Goal: Information Seeking & Learning: Learn about a topic

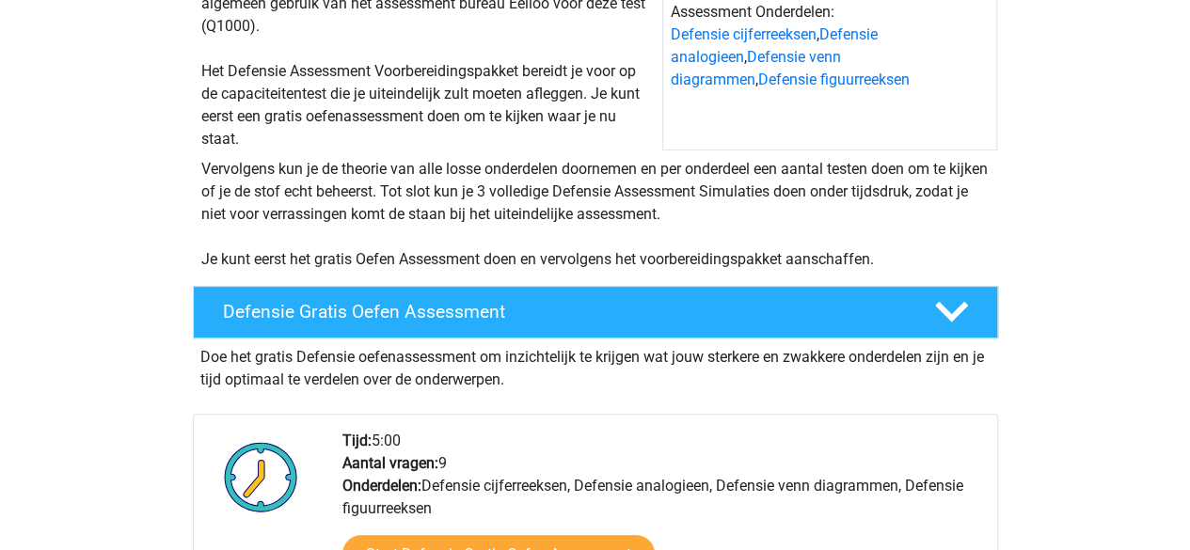
scroll to position [253, 0]
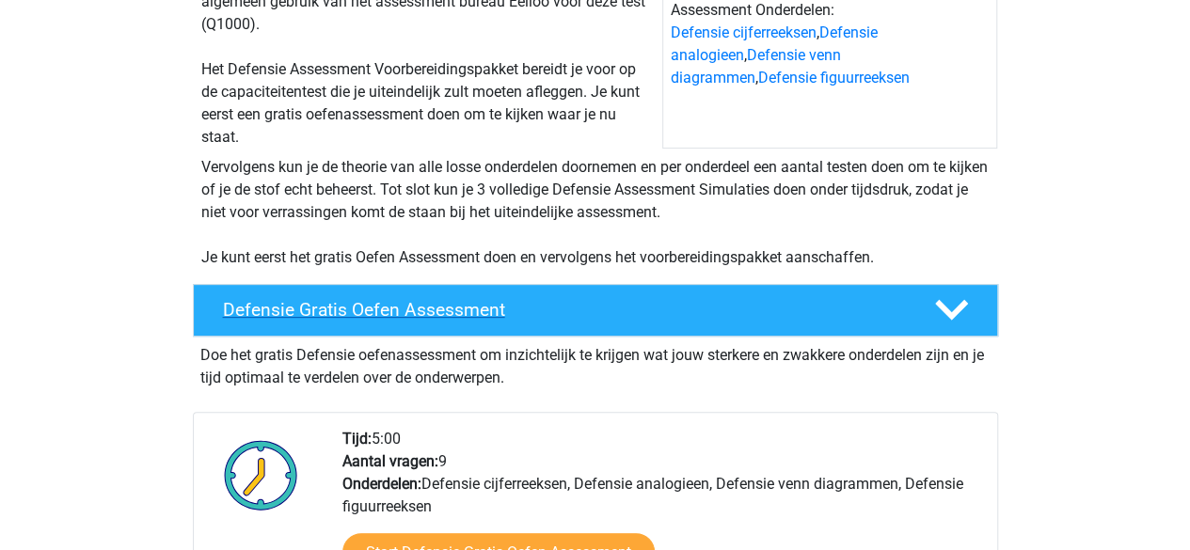
click at [926, 303] on div at bounding box center [949, 310] width 64 height 33
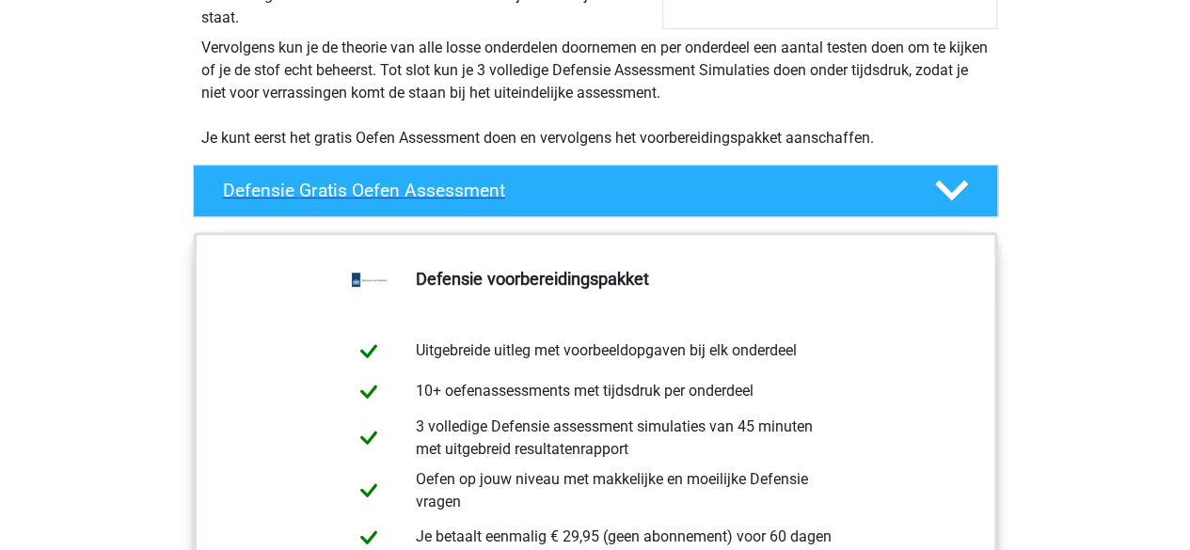
scroll to position [376, 0]
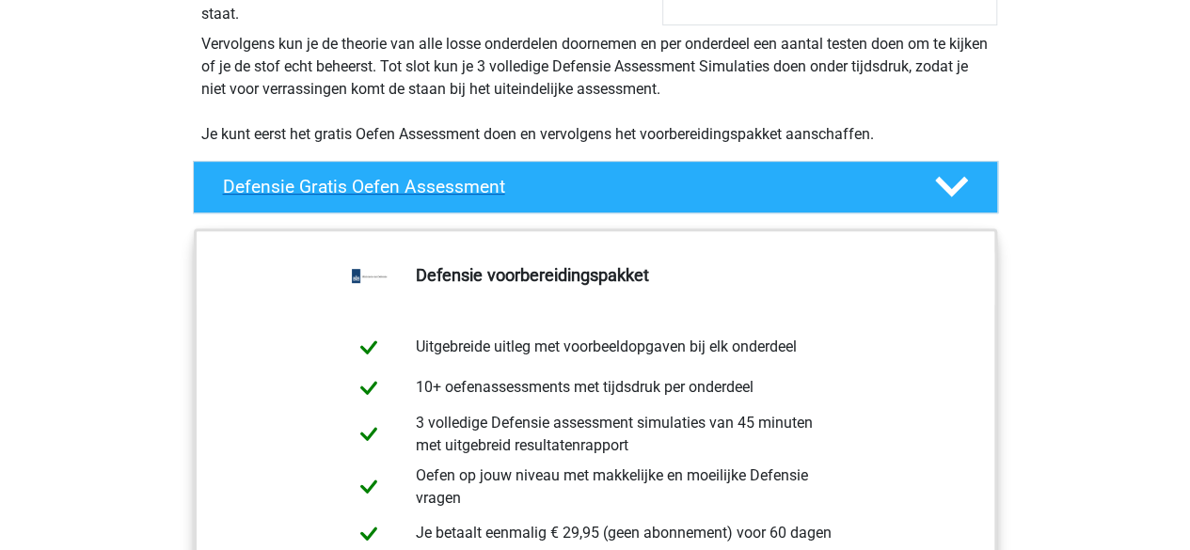
click at [948, 209] on div "Defensie Gratis Oefen Assessment" at bounding box center [595, 187] width 805 height 53
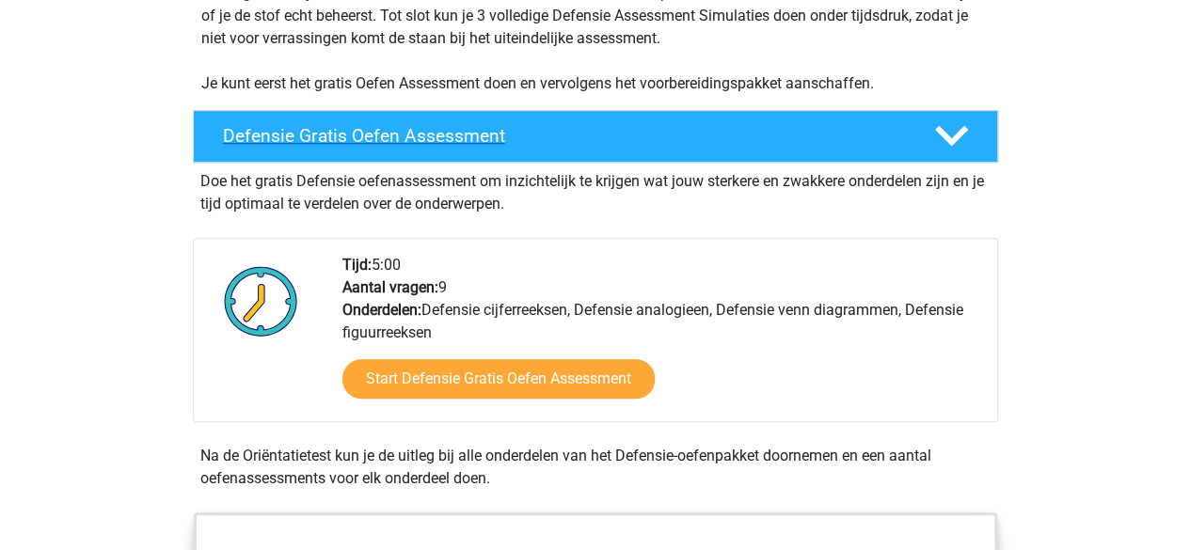
scroll to position [439, 0]
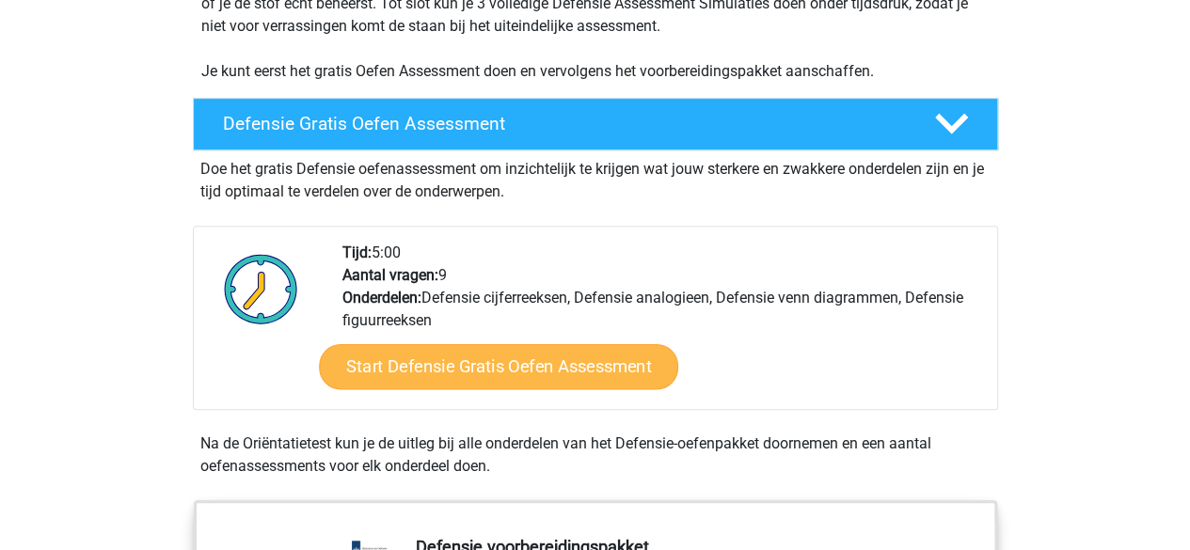
click at [606, 378] on link "Start Defensie Gratis Oefen Assessment" at bounding box center [498, 366] width 359 height 45
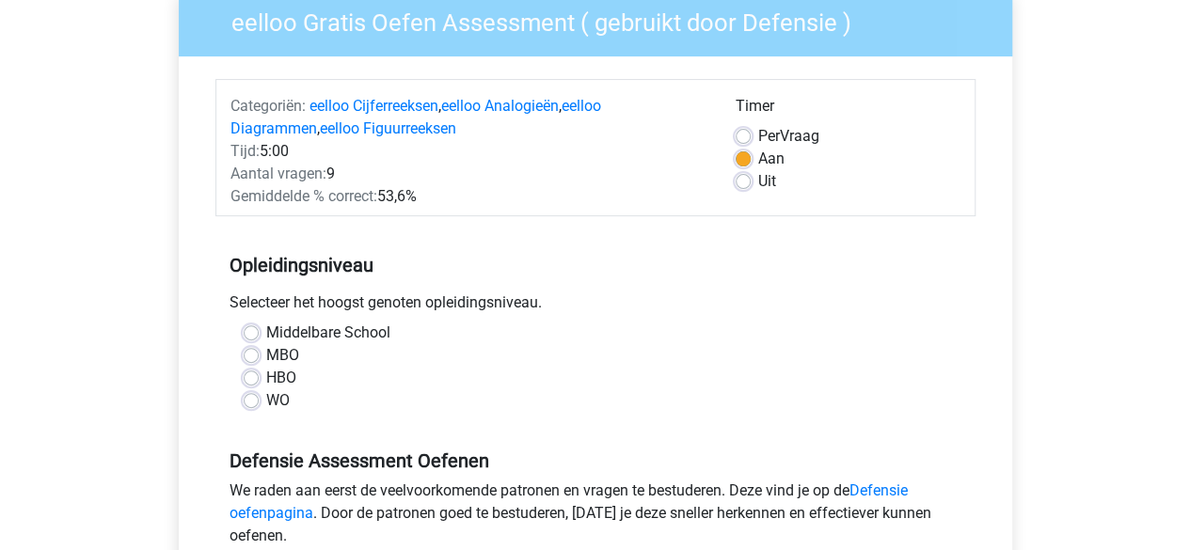
scroll to position [172, 0]
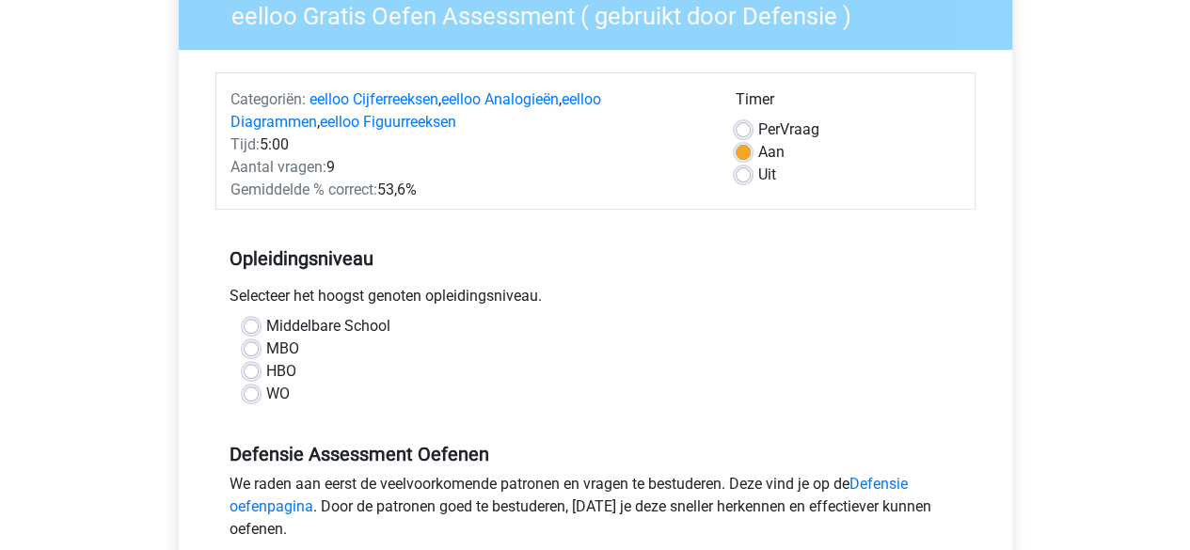
click at [758, 177] on label "Uit" at bounding box center [767, 175] width 18 height 23
click at [743, 177] on input "Uit" at bounding box center [743, 173] width 15 height 19
radio input "true"
click at [266, 354] on label "MBO" at bounding box center [282, 349] width 33 height 23
click at [255, 354] on input "MBO" at bounding box center [251, 347] width 15 height 19
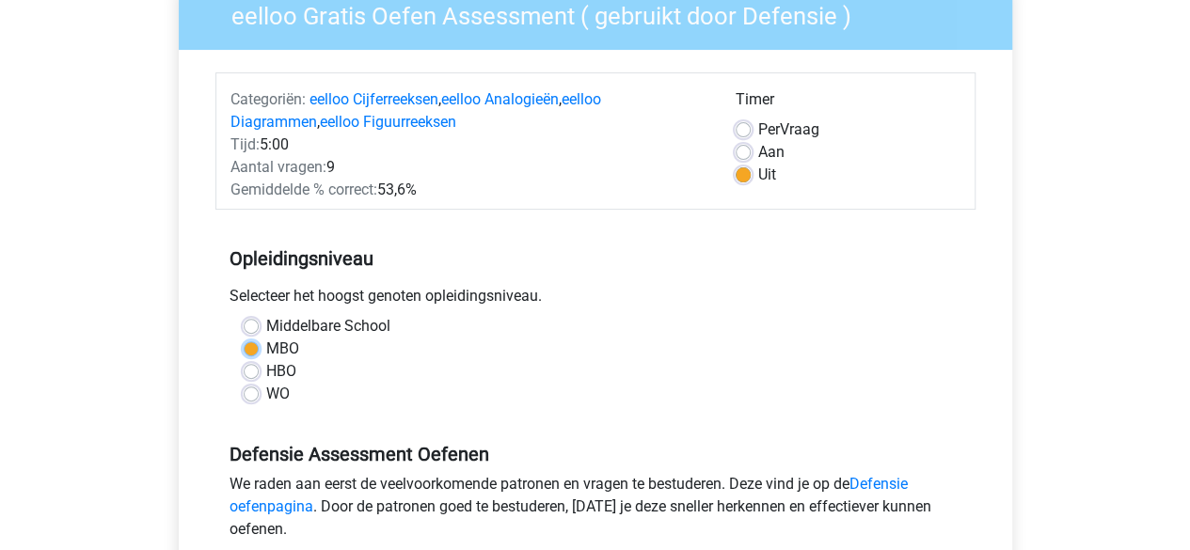
radio input "true"
click at [266, 327] on label "Middelbare School" at bounding box center [328, 326] width 124 height 23
click at [250, 327] on input "Middelbare School" at bounding box center [251, 324] width 15 height 19
radio input "true"
click at [266, 348] on label "MBO" at bounding box center [282, 349] width 33 height 23
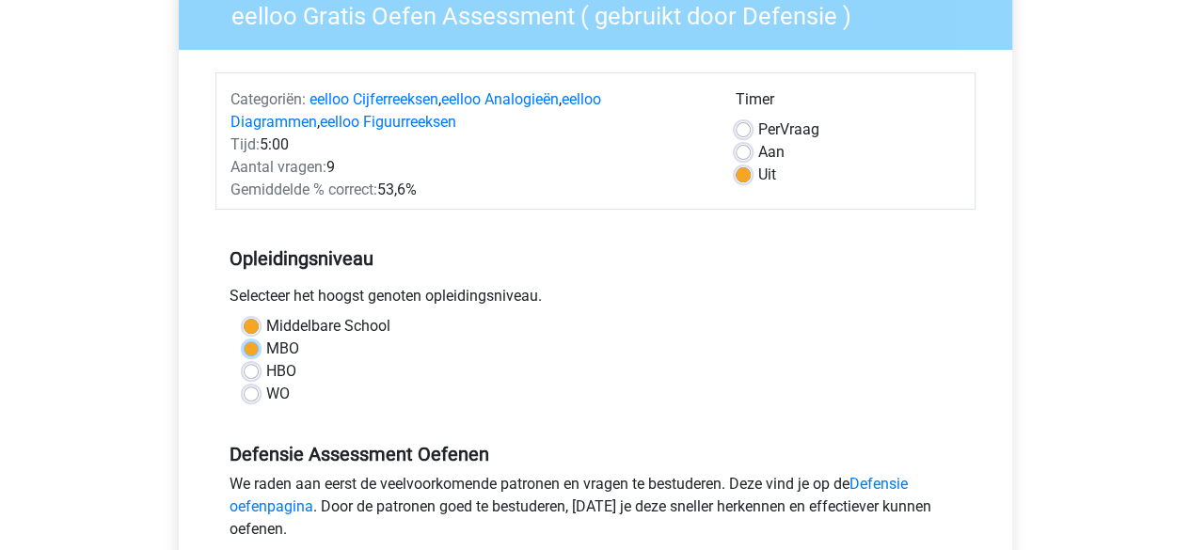
click at [250, 348] on input "MBO" at bounding box center [251, 347] width 15 height 19
radio input "true"
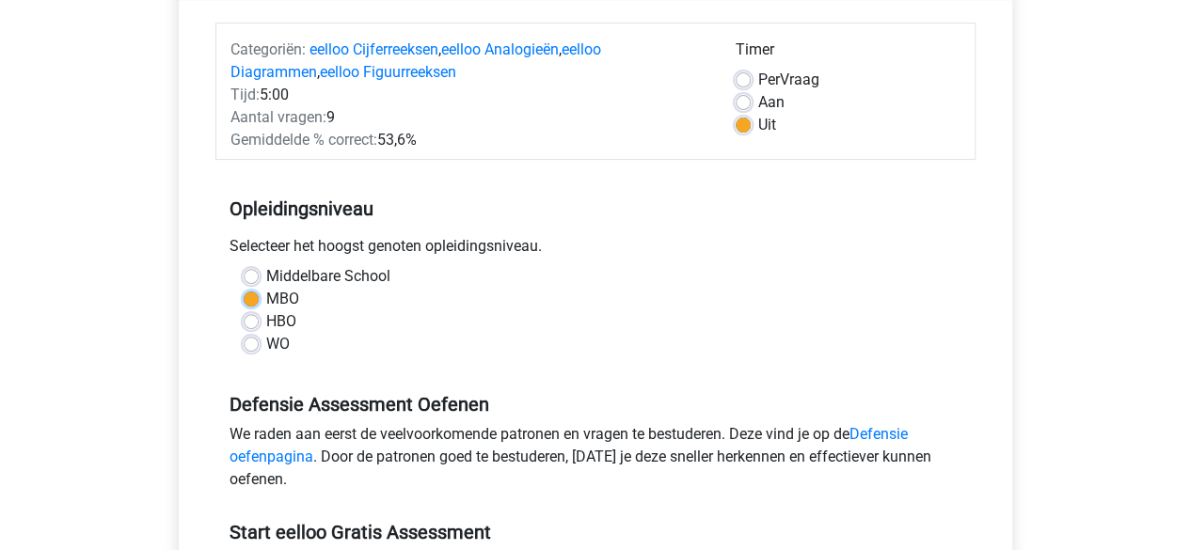
scroll to position [236, 0]
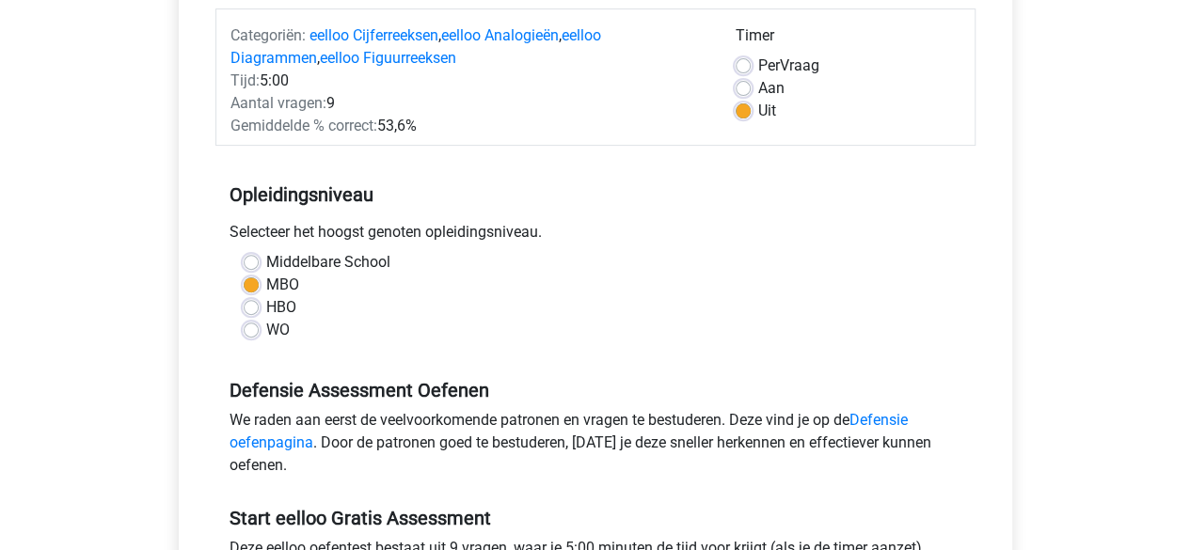
click at [1061, 461] on div "Registreer" at bounding box center [595, 503] width 1190 height 1479
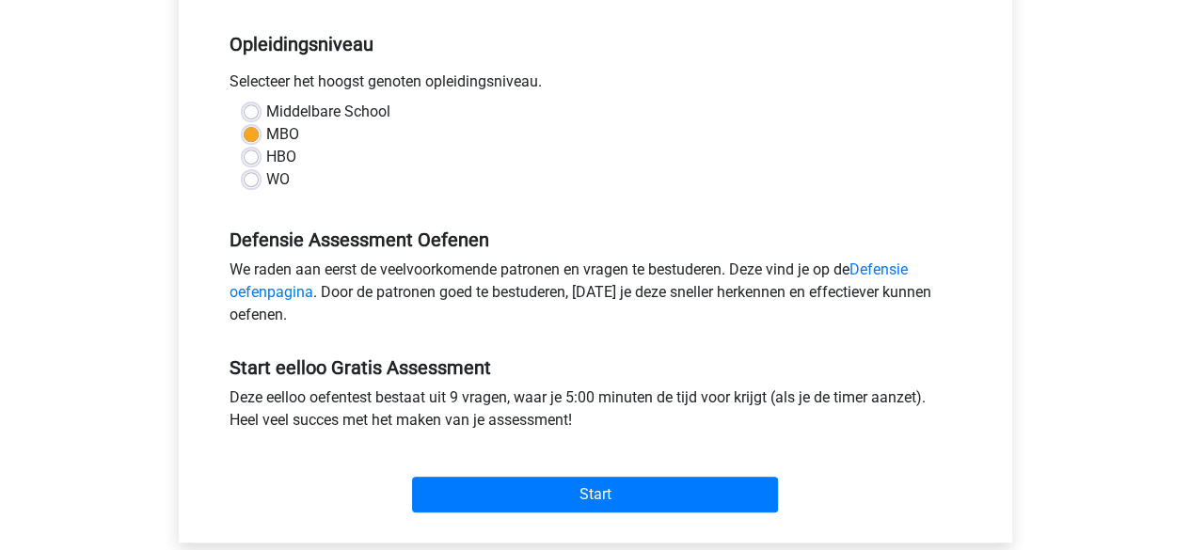
scroll to position [391, 0]
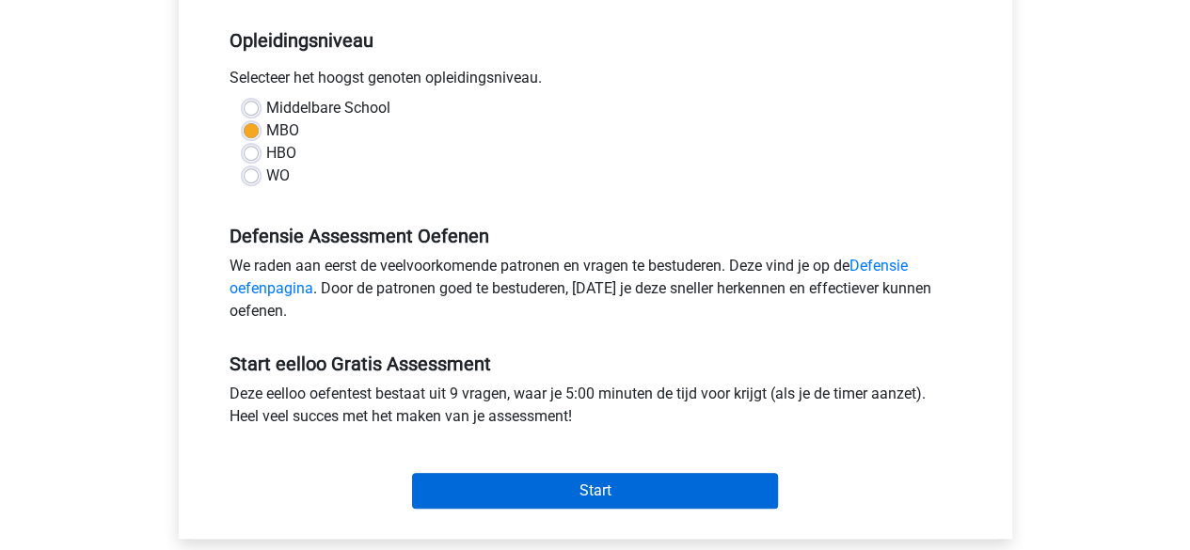
click at [730, 497] on input "Start" at bounding box center [595, 491] width 366 height 36
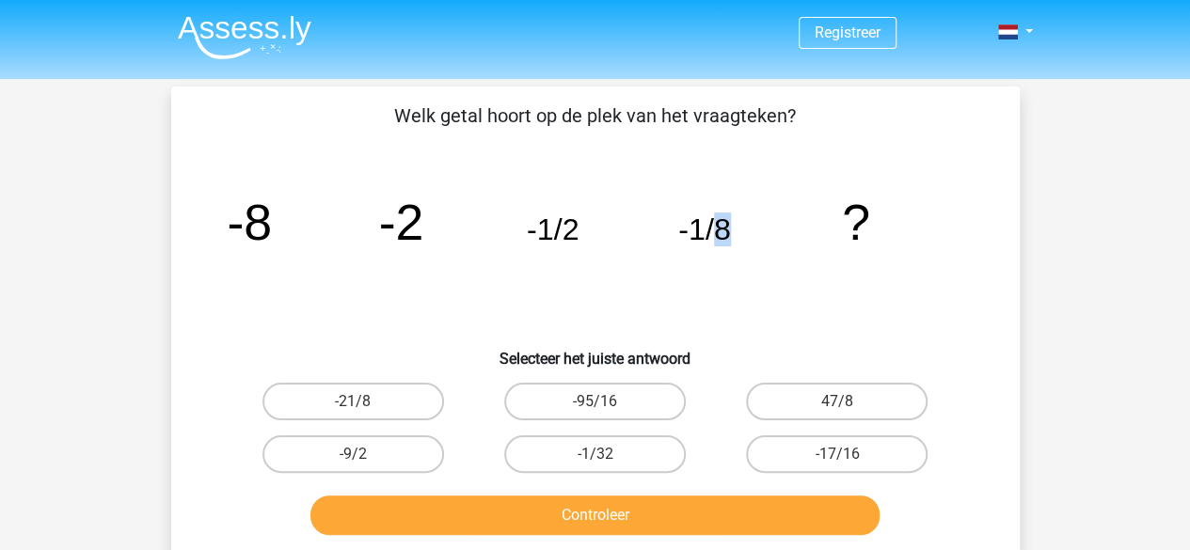
click at [724, 267] on icon "image/svg+xml -8 -2 -1/2 -1/8 ?" at bounding box center [595, 240] width 758 height 190
click at [634, 453] on label "-1/32" at bounding box center [595, 455] width 182 height 38
click at [607, 455] on input "-1/32" at bounding box center [601, 461] width 12 height 12
radio input "true"
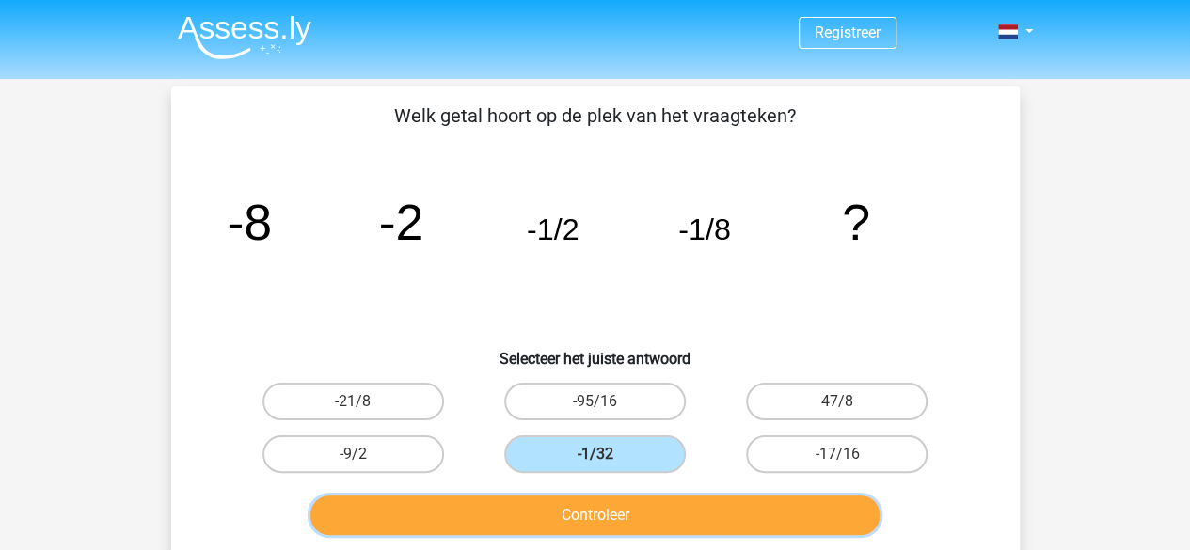
click at [661, 504] on button "Controleer" at bounding box center [595, 516] width 569 height 40
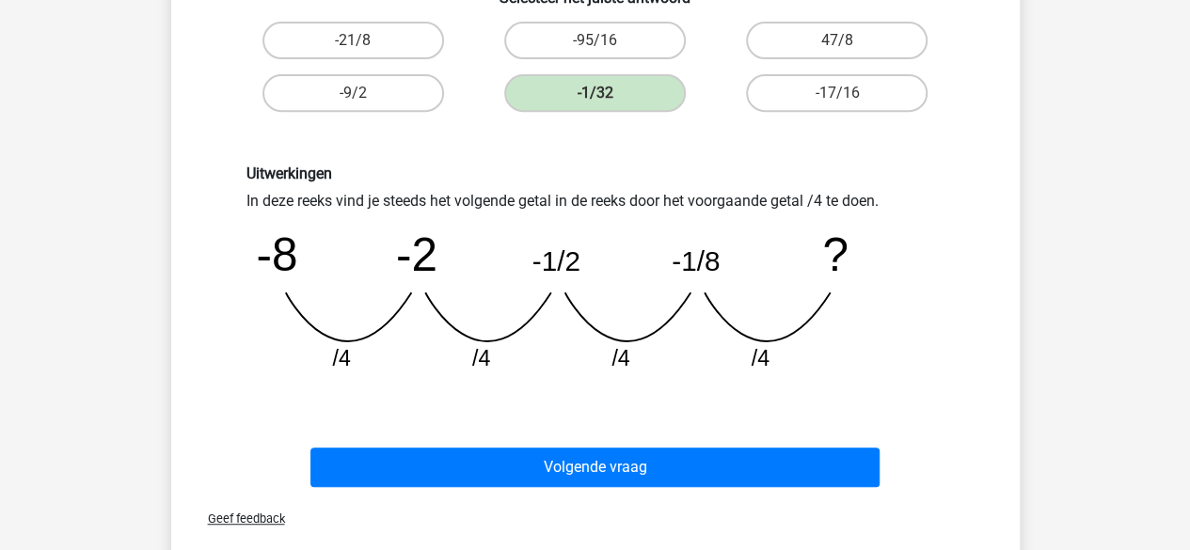
scroll to position [362, 0]
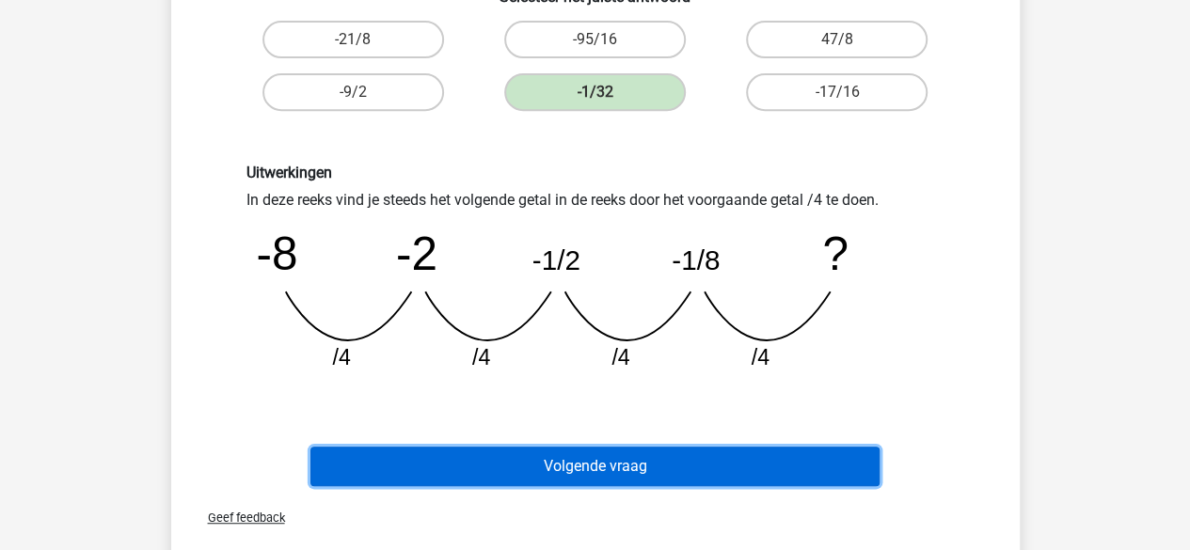
click at [809, 479] on button "Volgende vraag" at bounding box center [595, 467] width 569 height 40
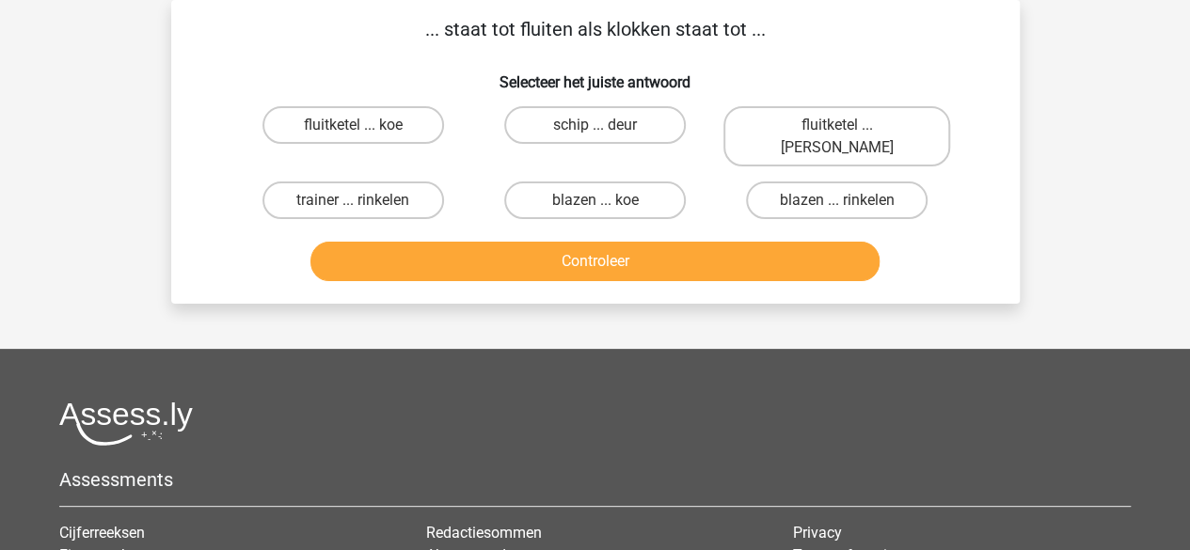
scroll to position [0, 0]
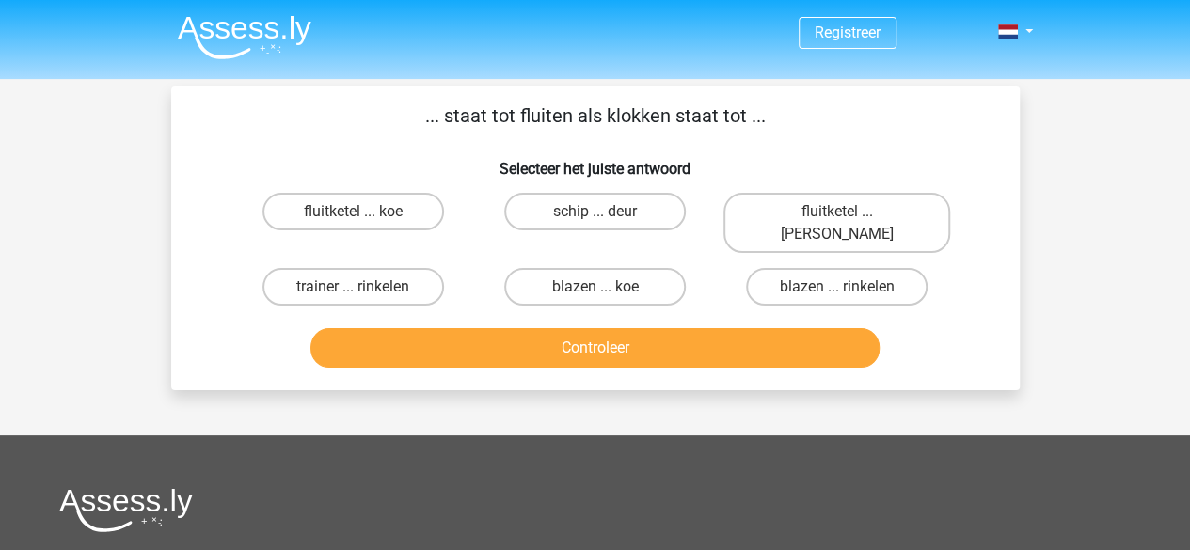
click at [602, 126] on p "... staat tot fluiten als klokken staat tot ..." at bounding box center [595, 116] width 789 height 28
click at [423, 157] on h6 "Selecteer het juiste antwoord" at bounding box center [595, 161] width 789 height 33
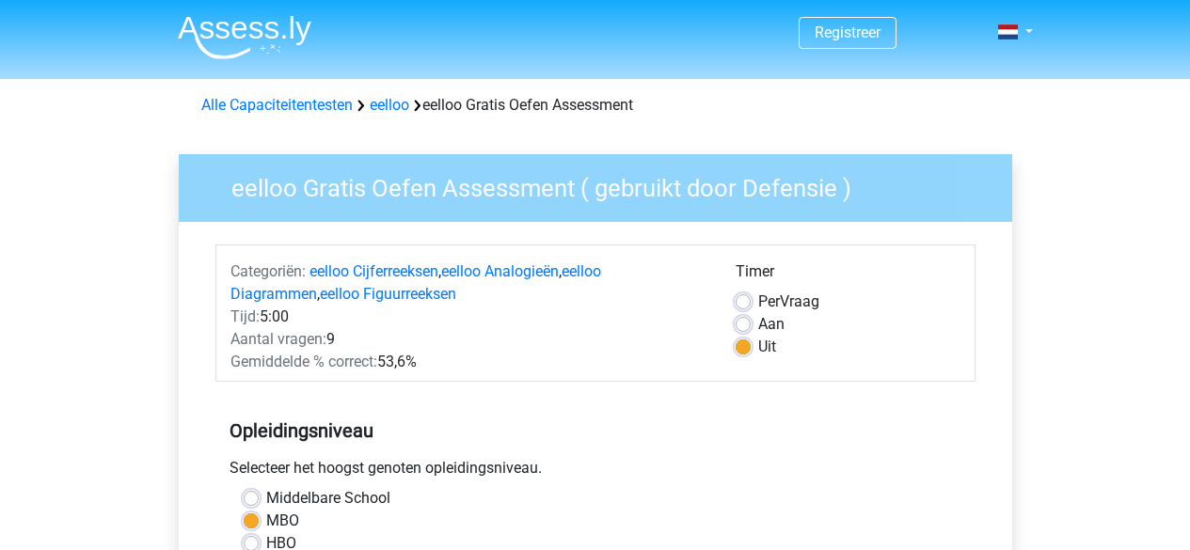
scroll to position [391, 0]
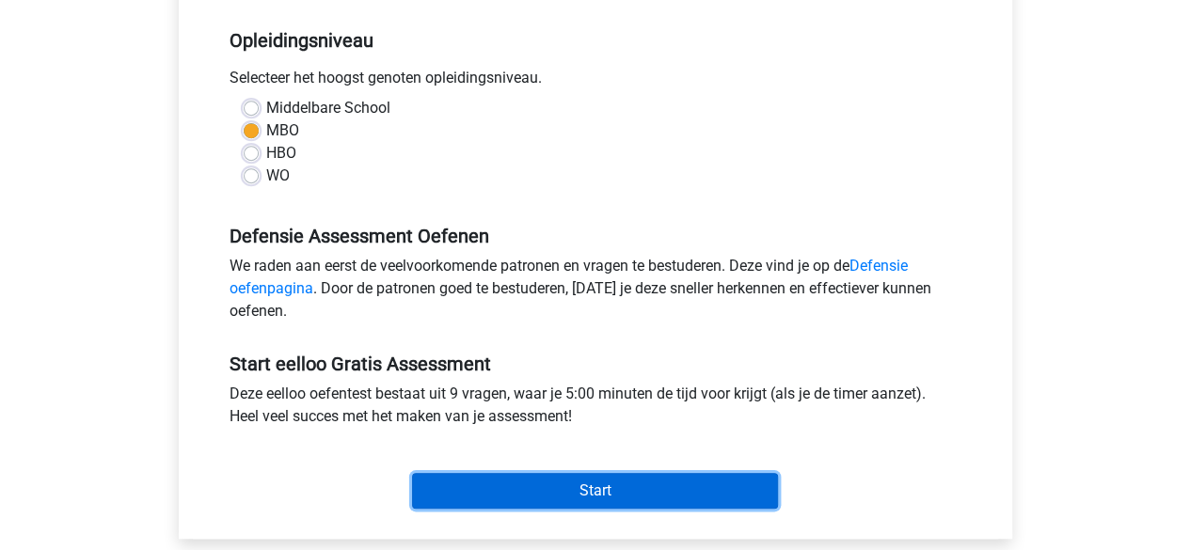
click at [657, 507] on input "Start" at bounding box center [595, 491] width 366 height 36
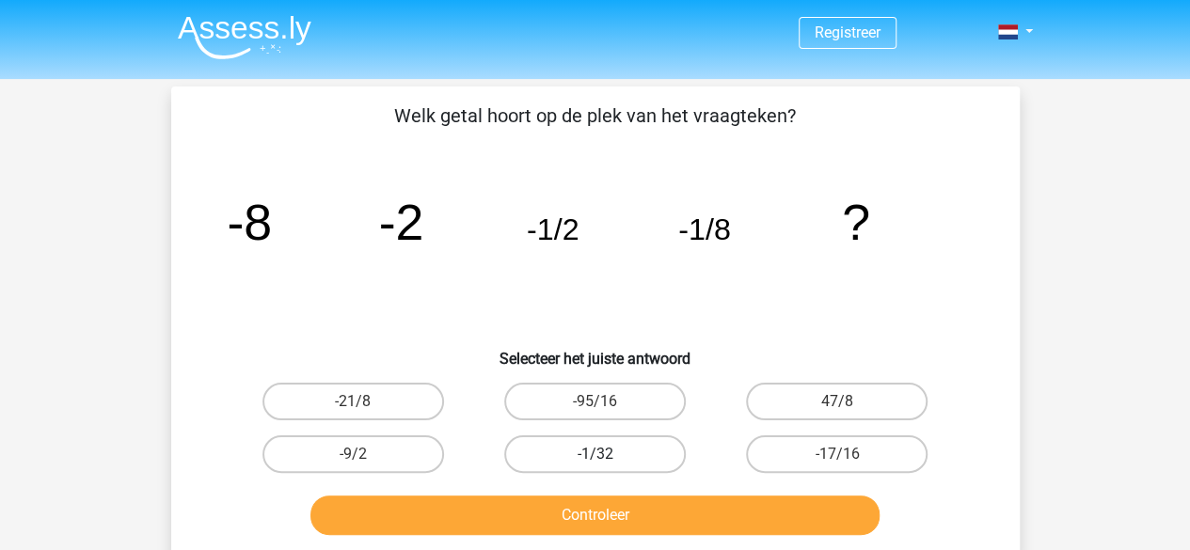
click at [629, 463] on label "-1/32" at bounding box center [595, 455] width 182 height 38
click at [607, 463] on input "-1/32" at bounding box center [601, 461] width 12 height 12
radio input "true"
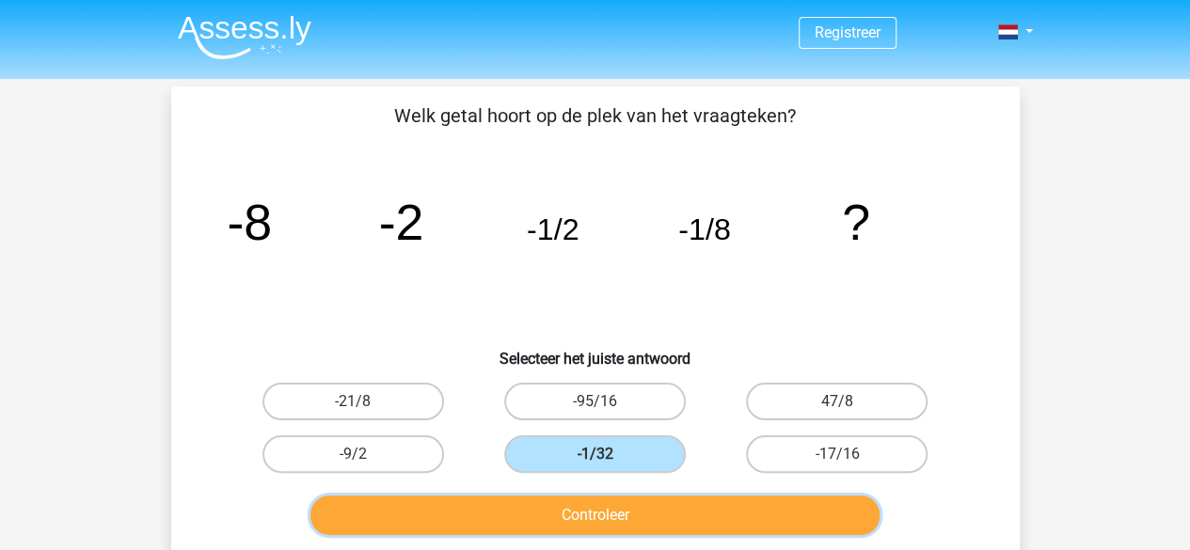
click at [681, 531] on button "Controleer" at bounding box center [595, 516] width 569 height 40
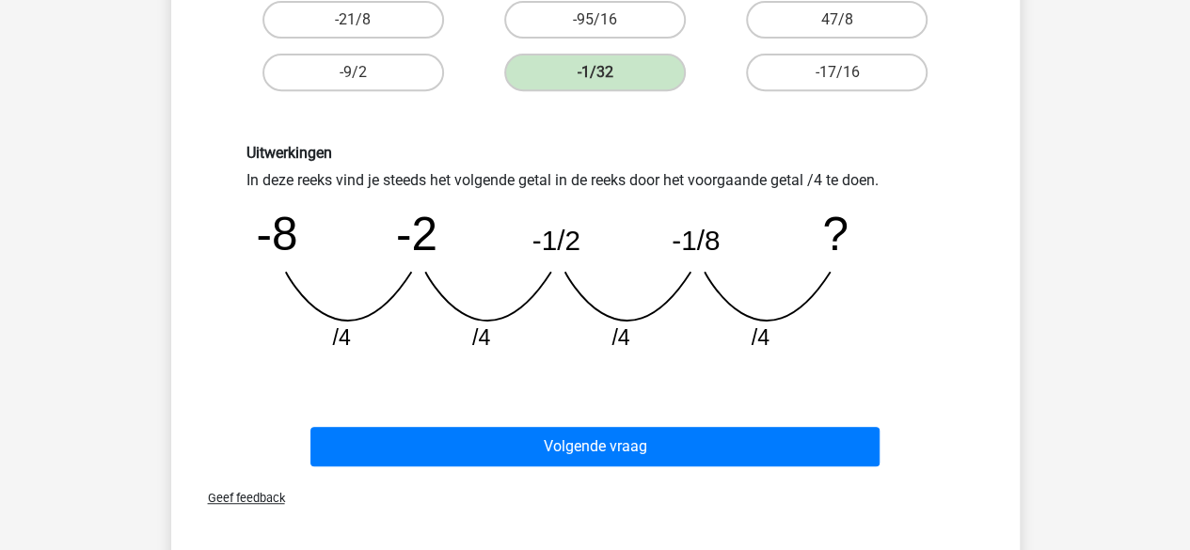
click at [825, 442] on button "Volgende vraag" at bounding box center [595, 447] width 569 height 40
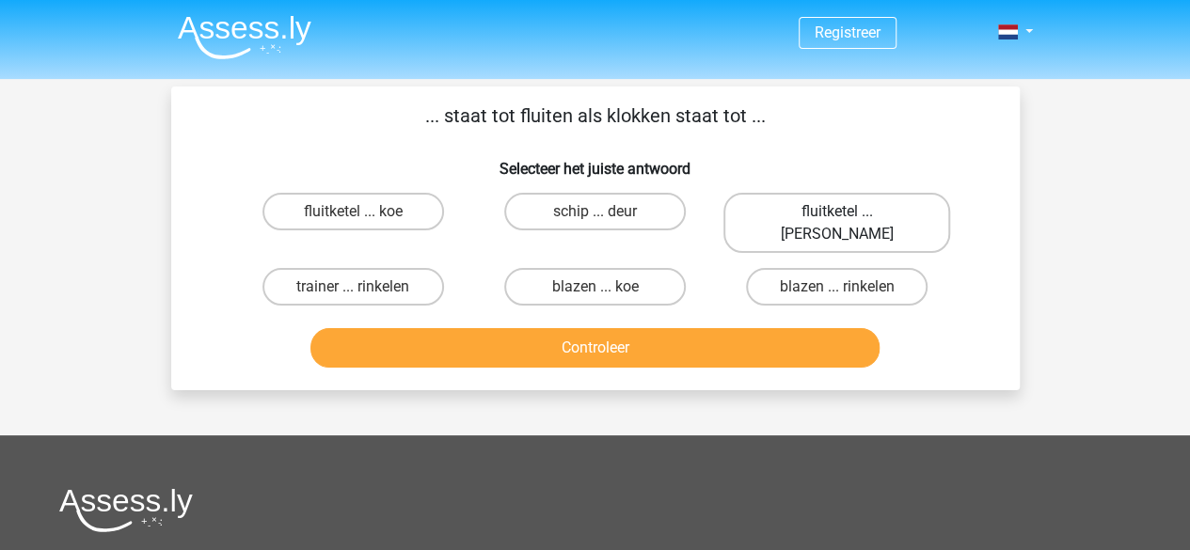
click at [800, 196] on label "fluitketel ... luiden" at bounding box center [837, 223] width 227 height 60
click at [837, 212] on input "fluitketel ... luiden" at bounding box center [843, 218] width 12 height 12
radio input "true"
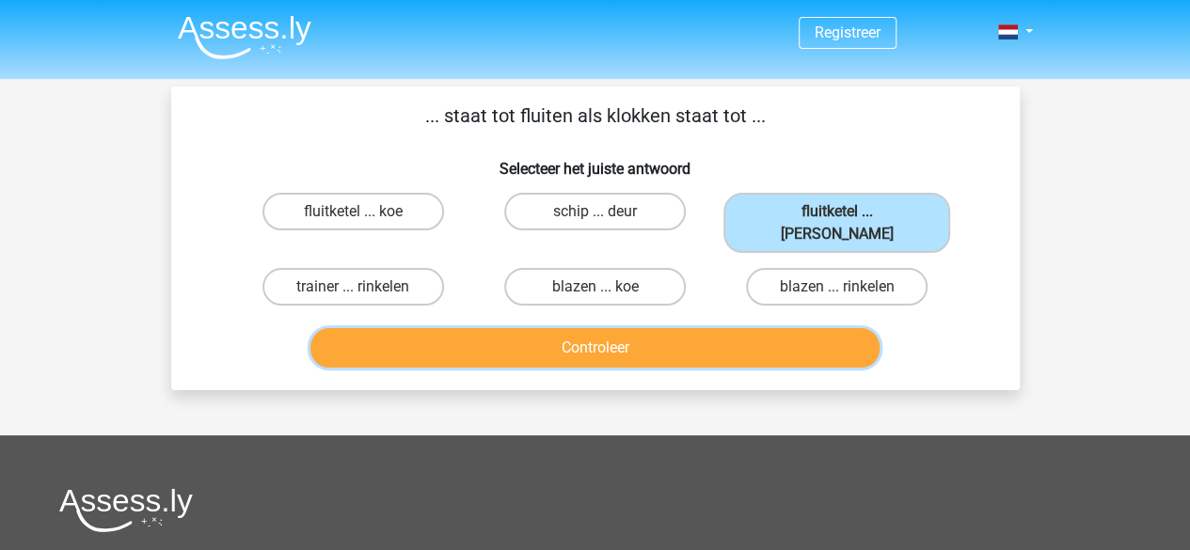
click at [699, 340] on button "Controleer" at bounding box center [595, 348] width 569 height 40
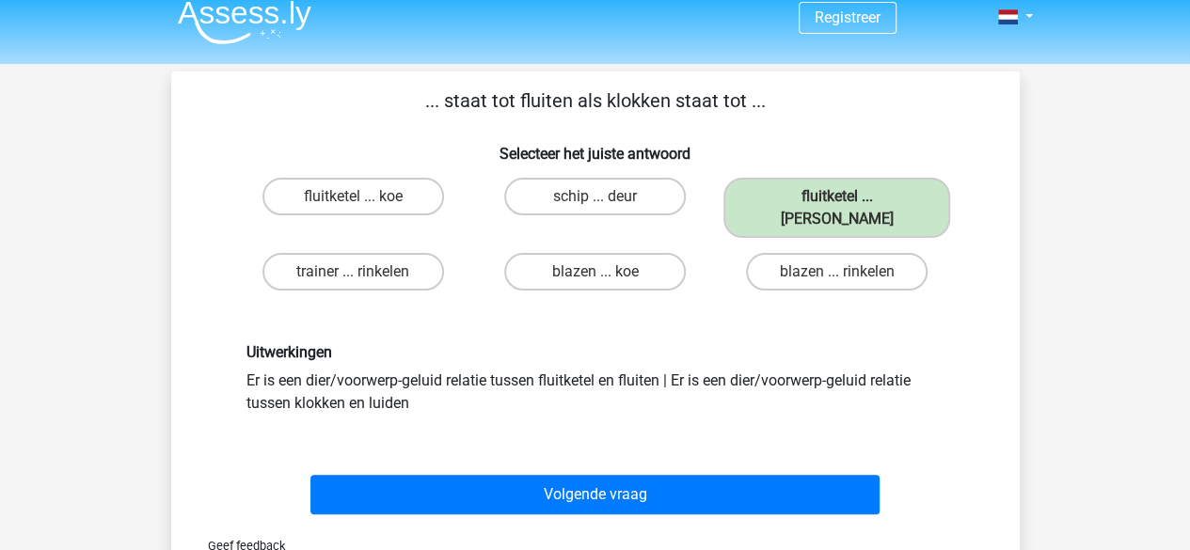
scroll to position [32, 0]
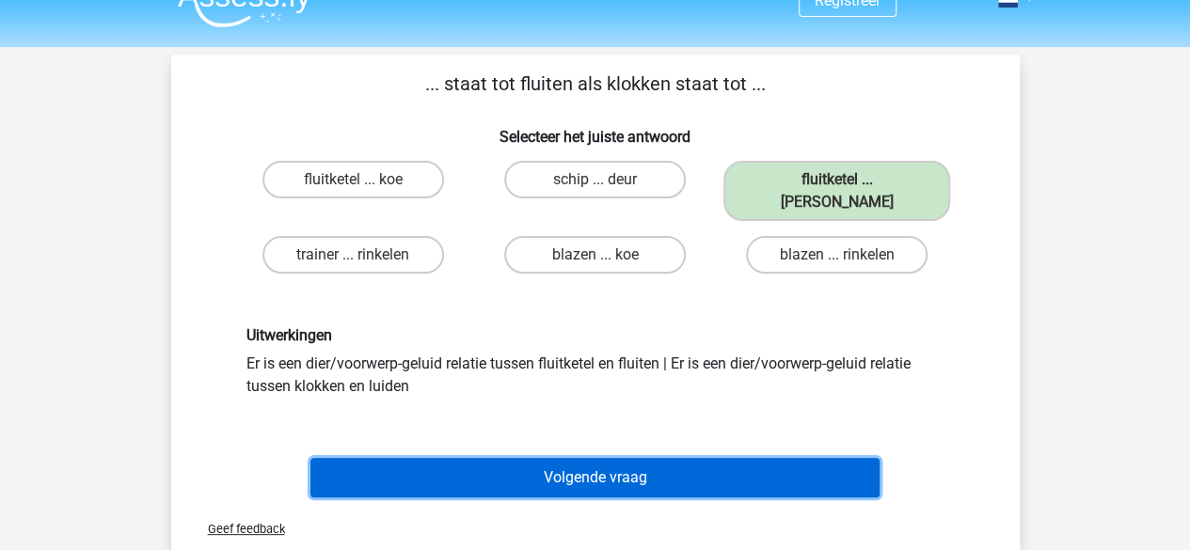
click at [343, 467] on button "Volgende vraag" at bounding box center [595, 478] width 569 height 40
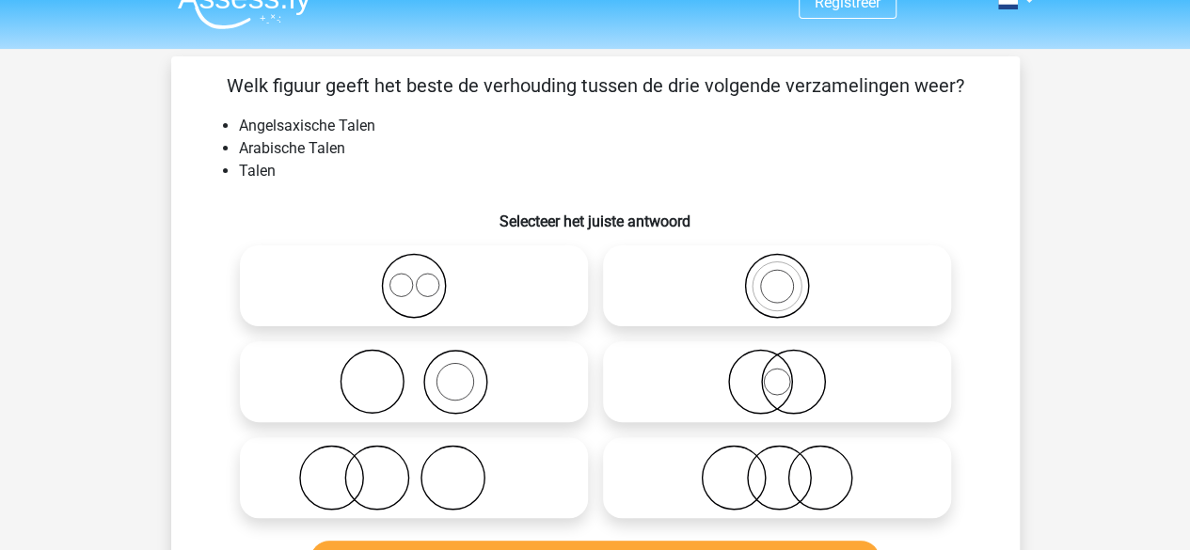
scroll to position [36, 0]
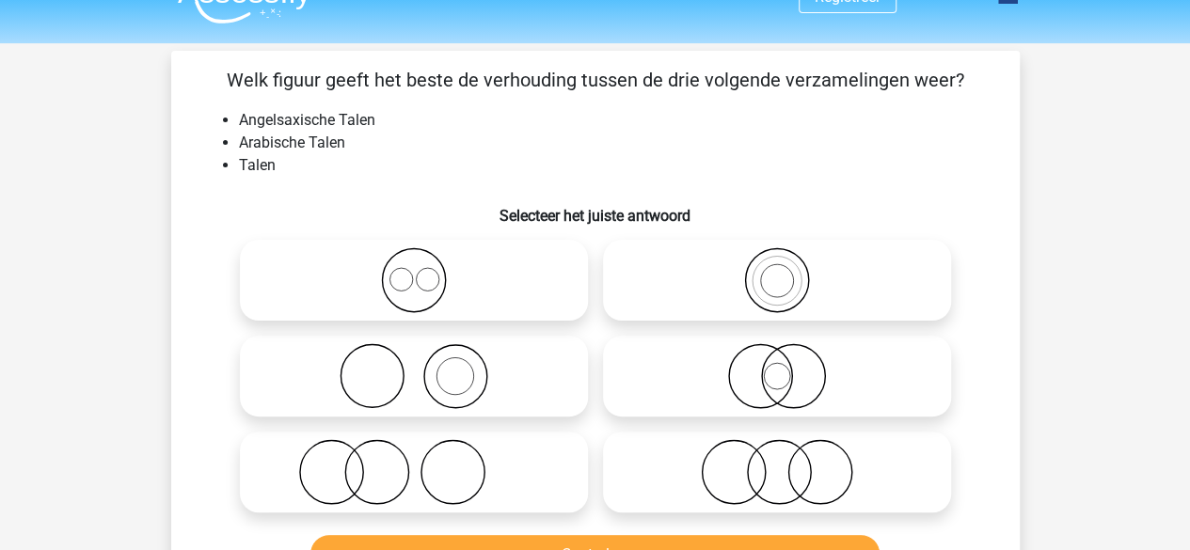
click at [319, 297] on icon at bounding box center [413, 280] width 333 height 66
click at [414, 271] on input "radio" at bounding box center [420, 265] width 12 height 12
radio input "true"
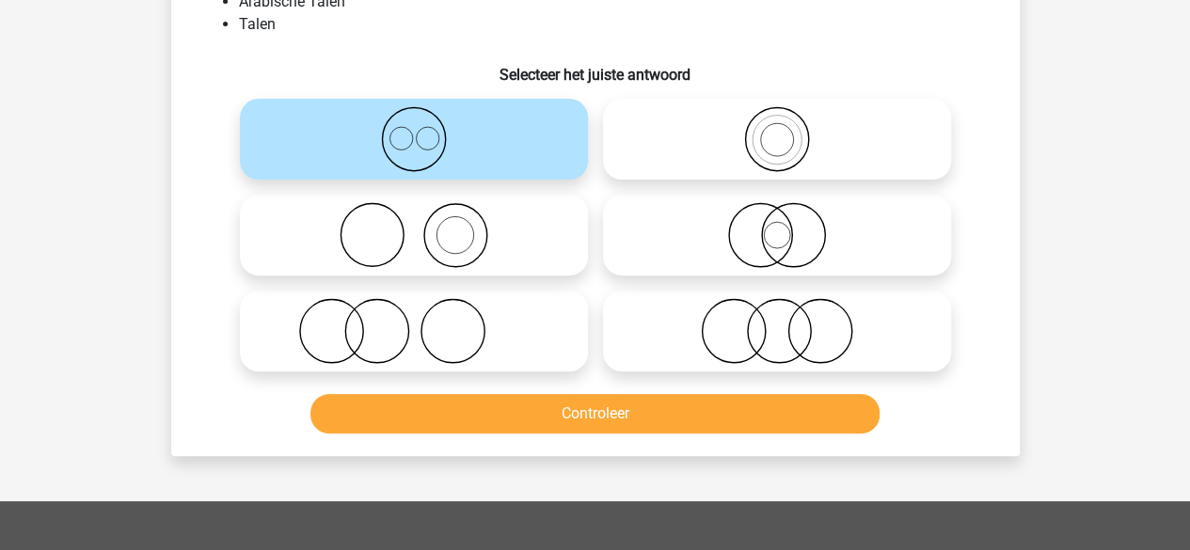
scroll to position [192, 0]
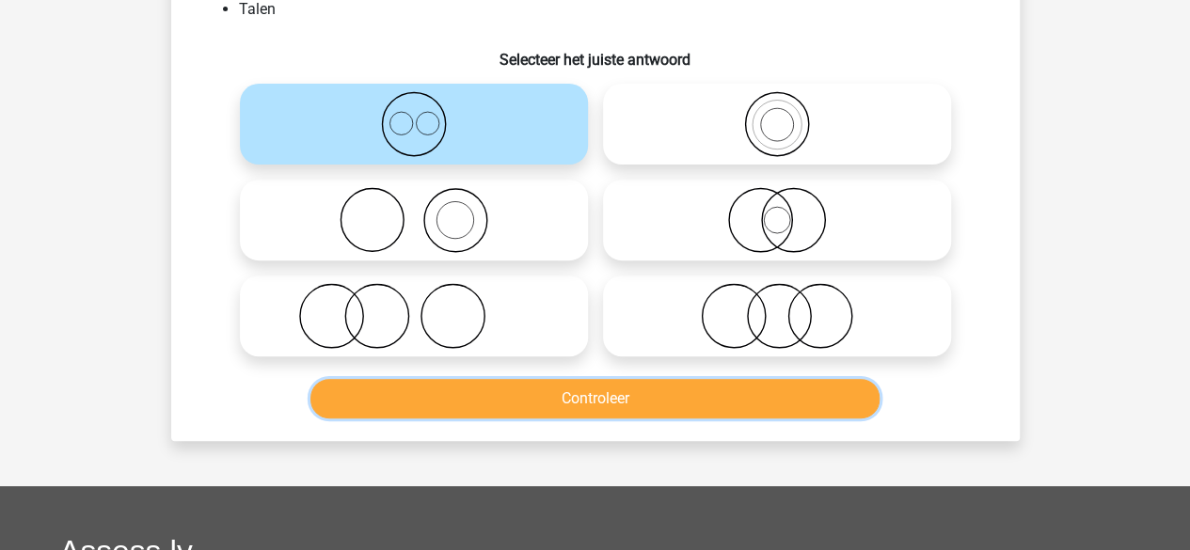
click at [407, 418] on button "Controleer" at bounding box center [595, 399] width 569 height 40
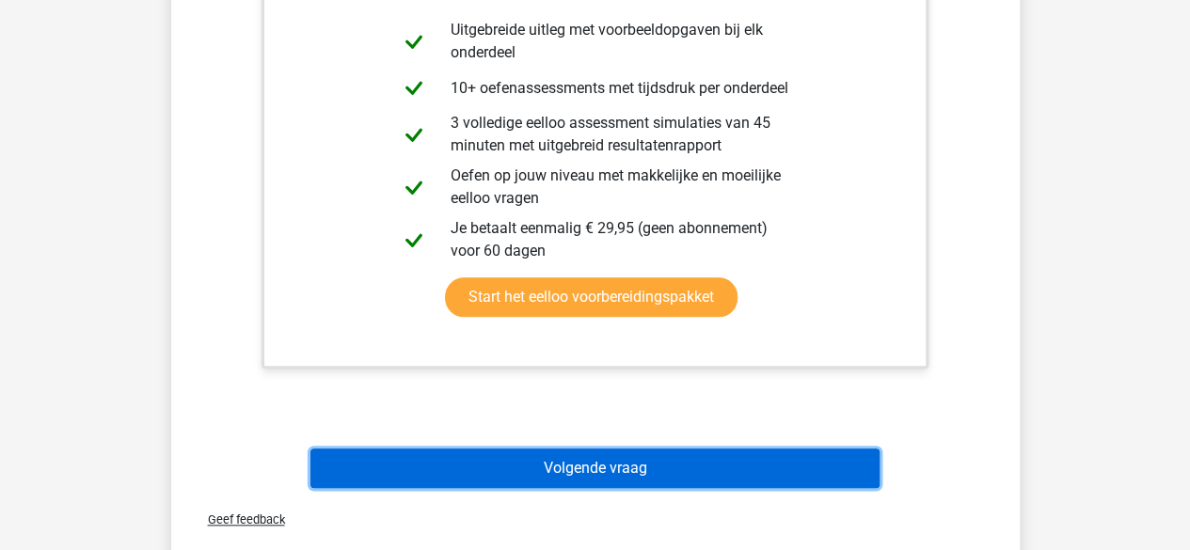
click at [339, 482] on button "Volgende vraag" at bounding box center [595, 469] width 569 height 40
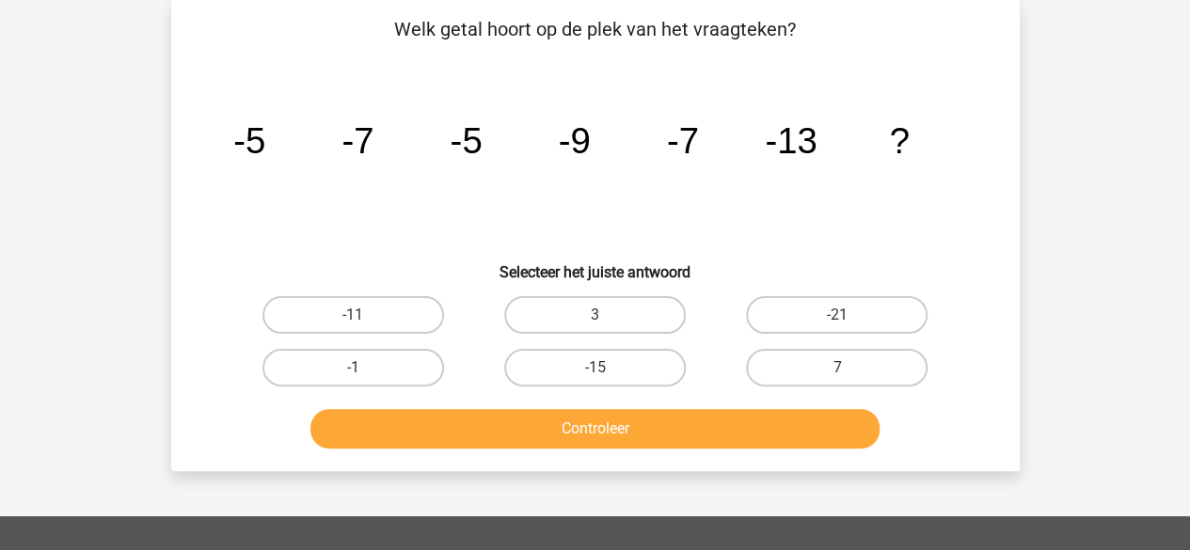
scroll to position [87, 0]
click at [312, 316] on label "-11" at bounding box center [354, 315] width 182 height 38
click at [353, 316] on input "-11" at bounding box center [359, 321] width 12 height 12
radio input "true"
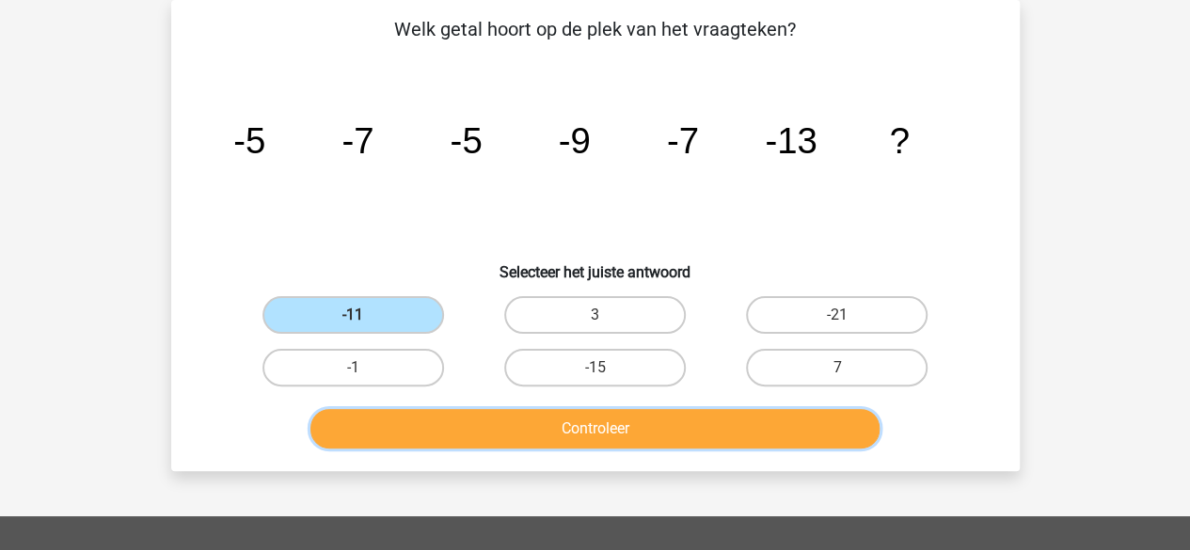
click at [386, 446] on button "Controleer" at bounding box center [595, 429] width 569 height 40
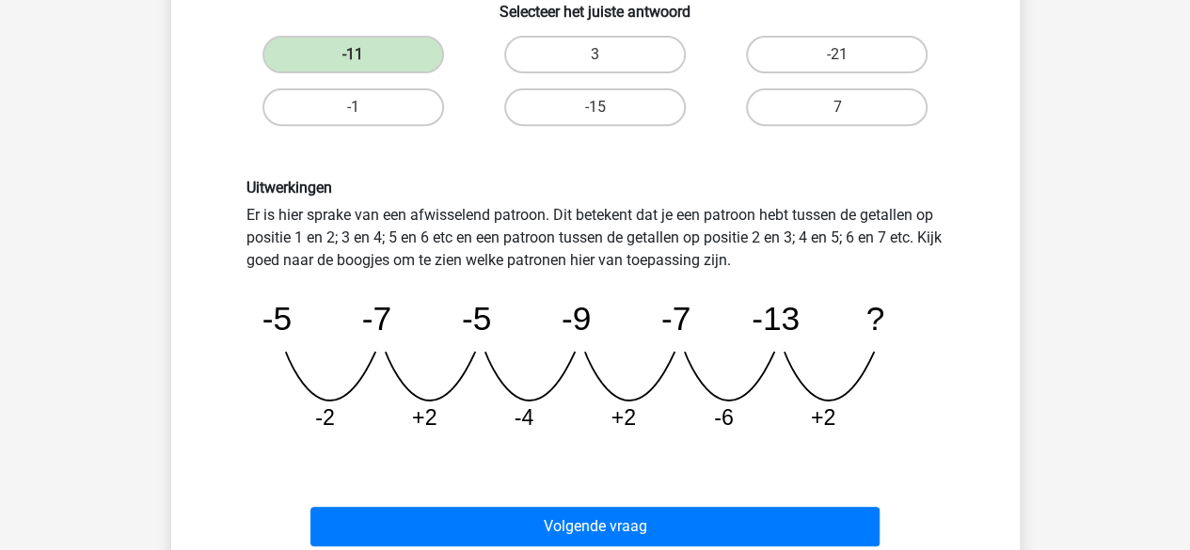
scroll to position [348, 0]
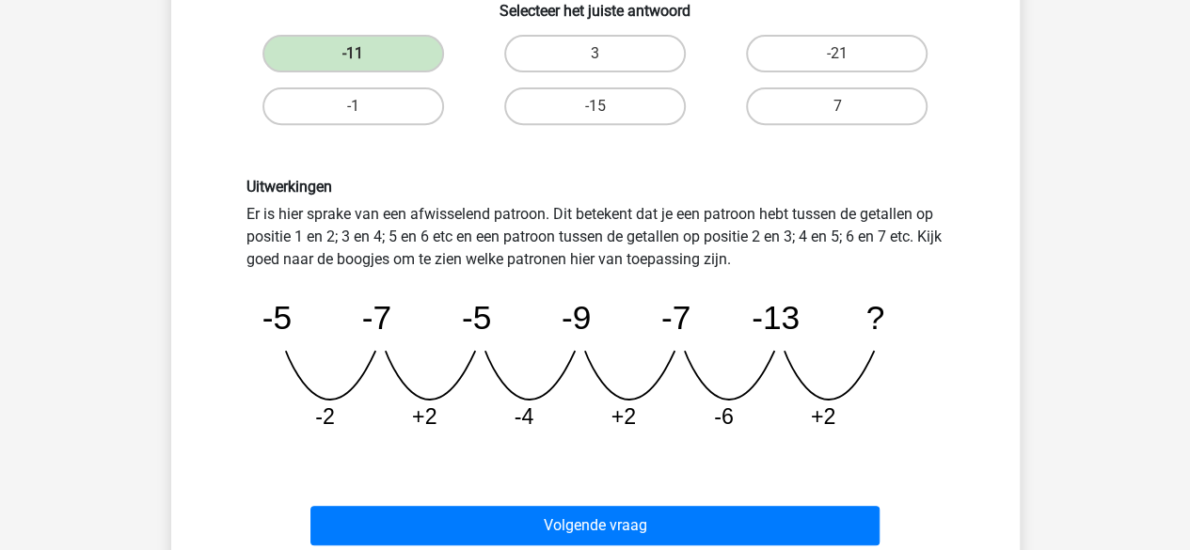
click at [572, 501] on div "Volgende vraag" at bounding box center [595, 522] width 789 height 62
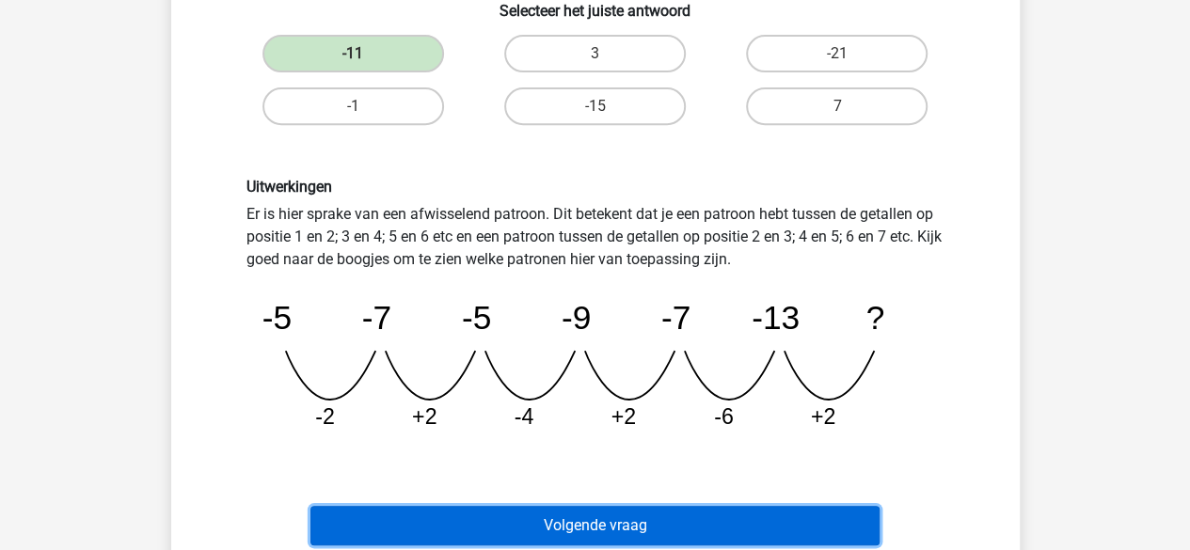
click at [566, 518] on button "Volgende vraag" at bounding box center [595, 526] width 569 height 40
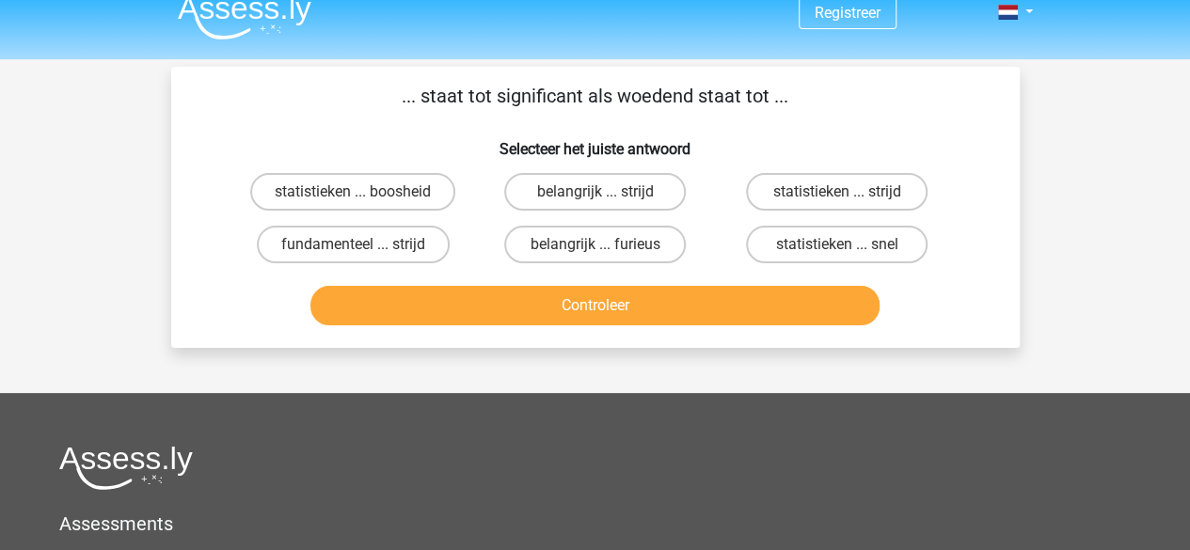
scroll to position [11, 0]
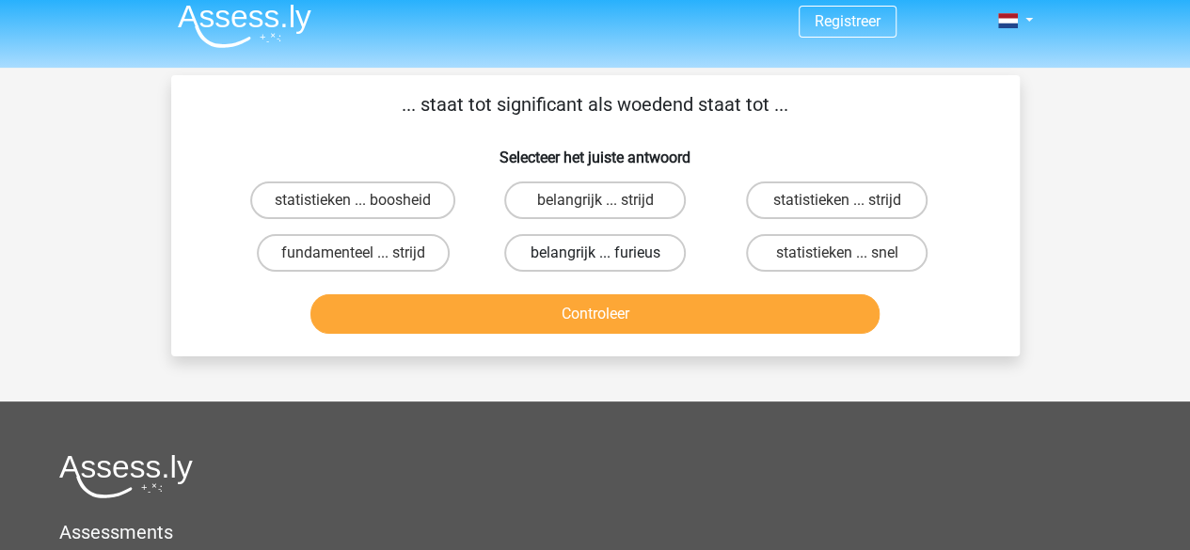
click at [615, 243] on label "belangrijk ... furieus" at bounding box center [595, 253] width 182 height 38
click at [607, 253] on input "belangrijk ... furieus" at bounding box center [601, 259] width 12 height 12
radio input "true"
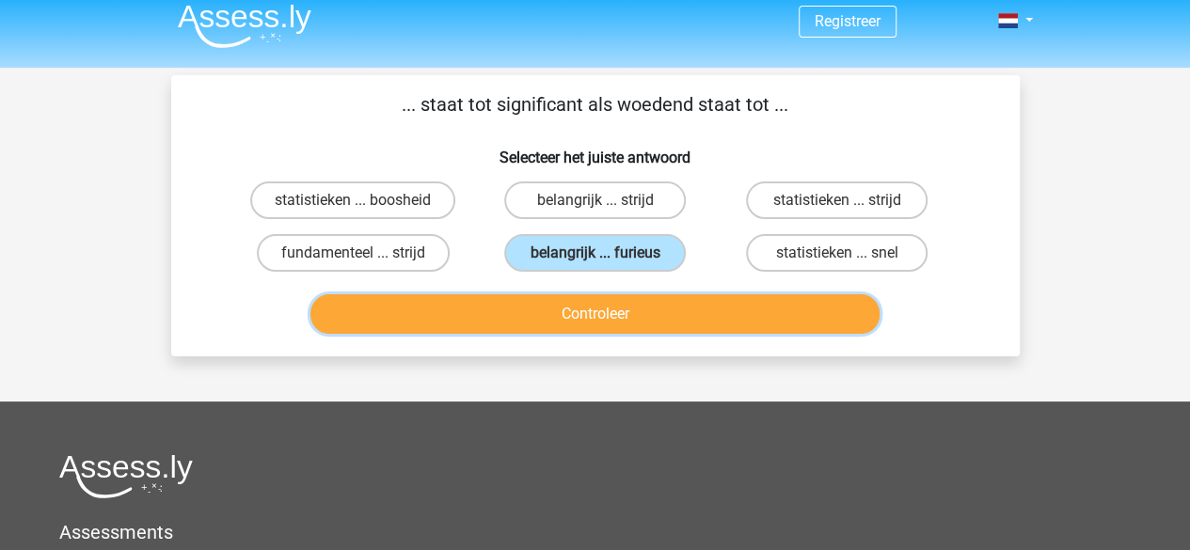
click at [578, 322] on button "Controleer" at bounding box center [595, 315] width 569 height 40
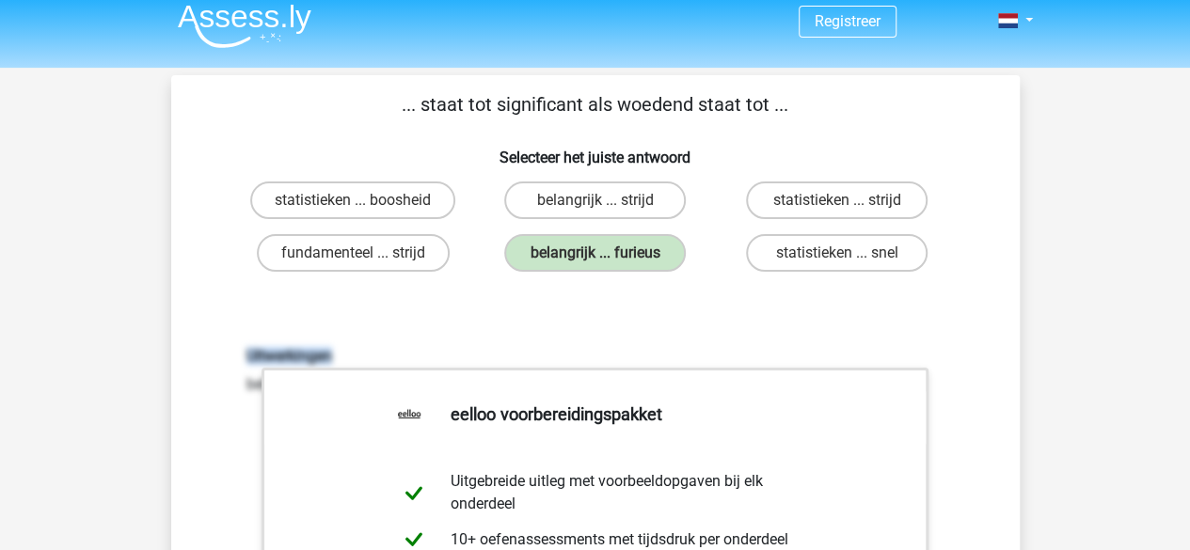
click at [777, 387] on div "... staat tot significant als woedend staat tot ... Selecteer het juiste antwoo…" at bounding box center [596, 518] width 834 height 857
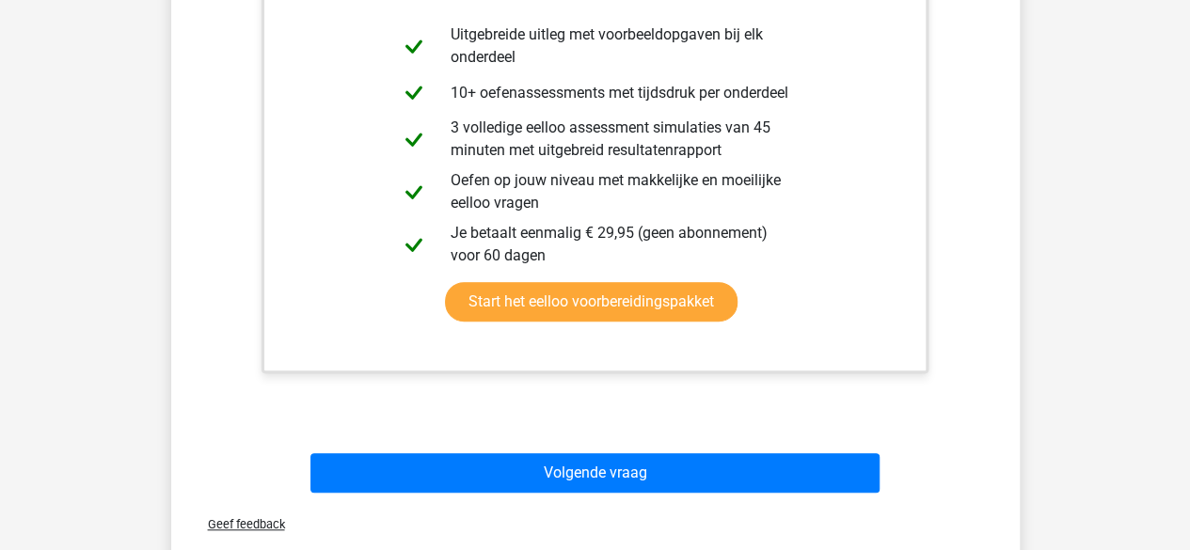
scroll to position [495, 0]
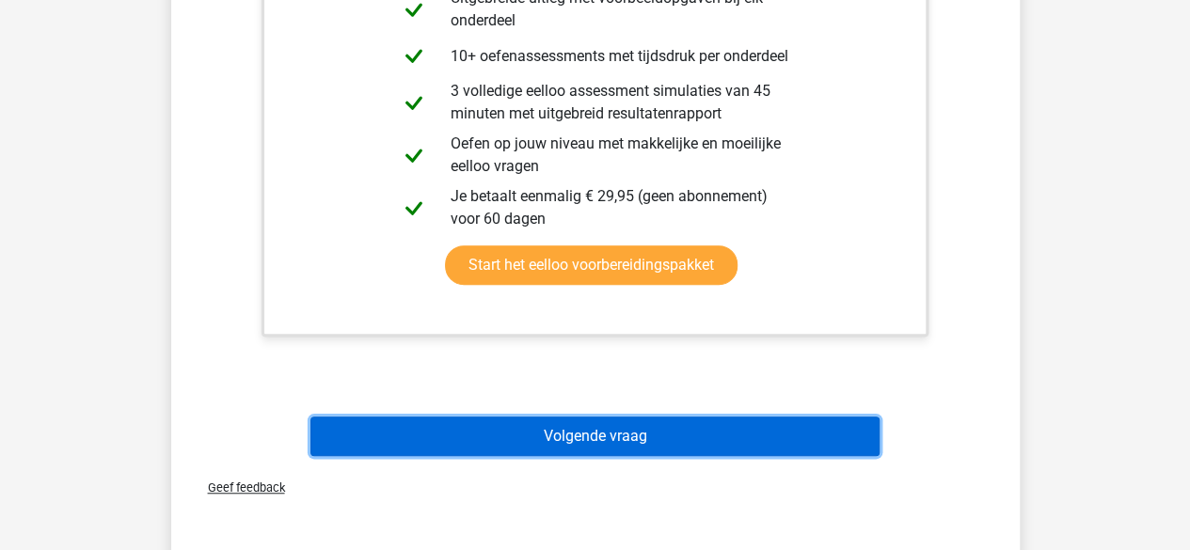
click at [740, 449] on button "Volgende vraag" at bounding box center [595, 437] width 569 height 40
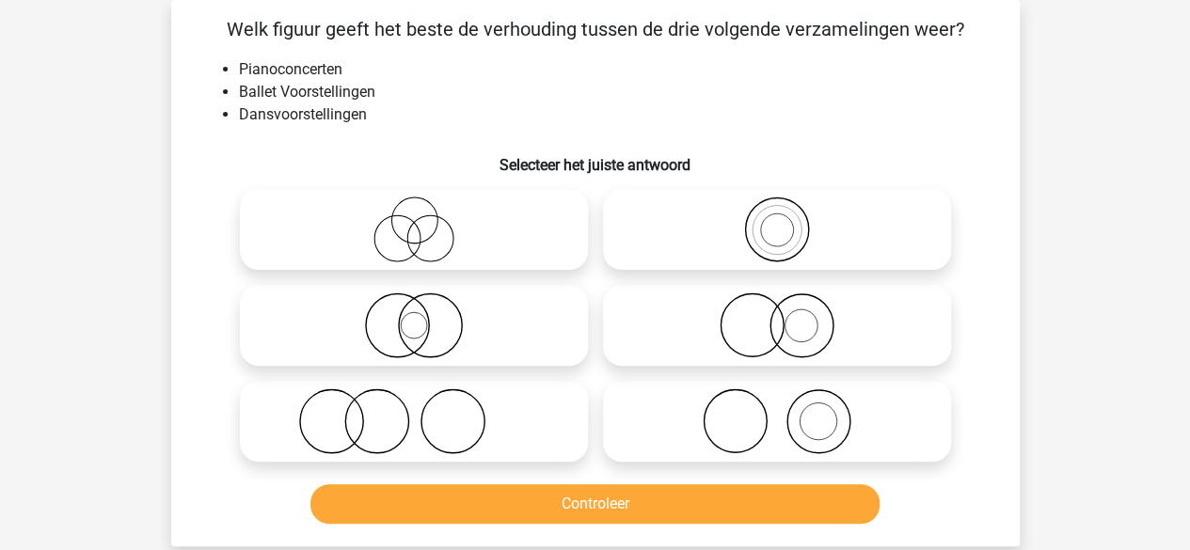
scroll to position [87, 0]
click at [783, 407] on input "radio" at bounding box center [783, 406] width 12 height 12
radio input "true"
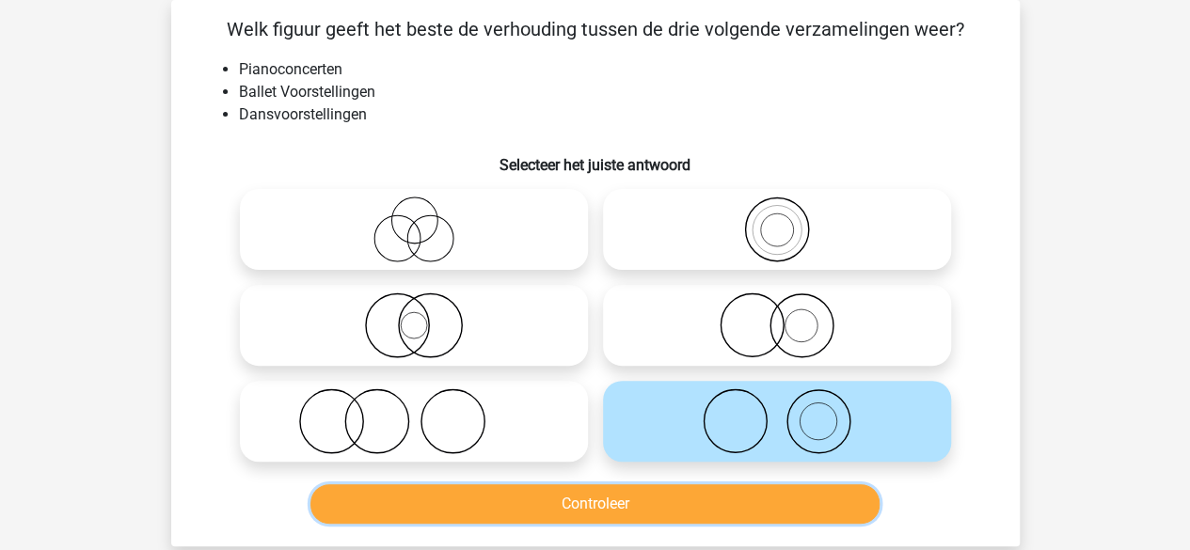
click at [651, 488] on button "Controleer" at bounding box center [595, 505] width 569 height 40
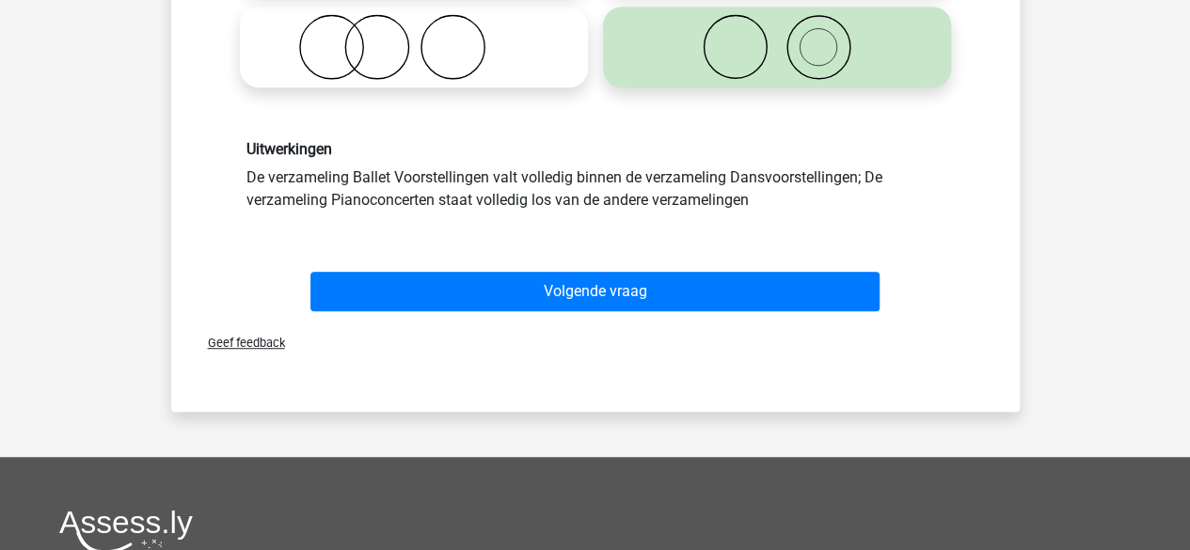
scroll to position [471, 0]
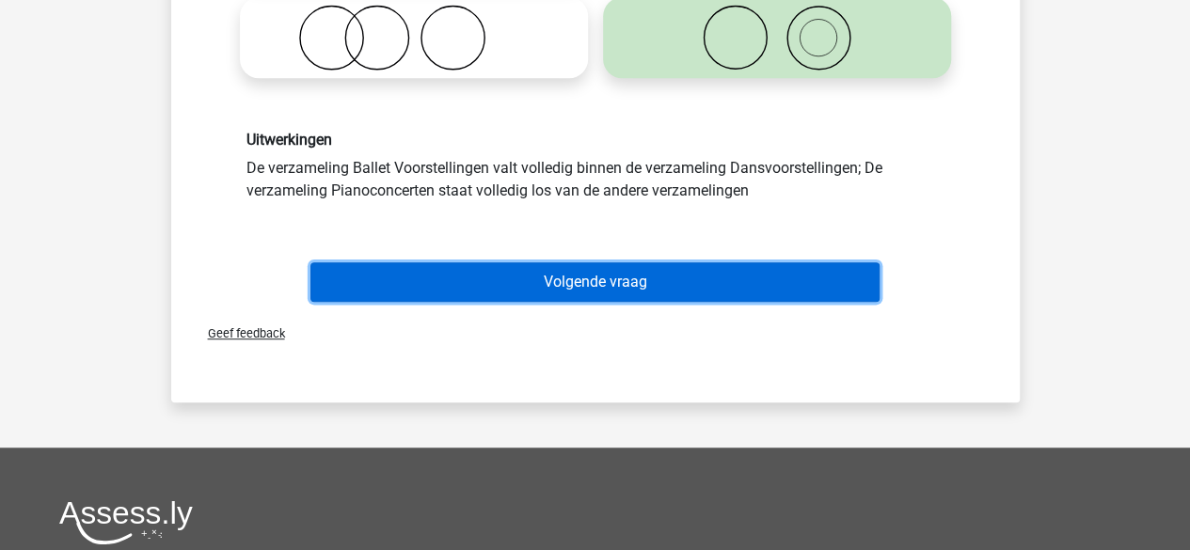
click at [649, 283] on button "Volgende vraag" at bounding box center [595, 283] width 569 height 40
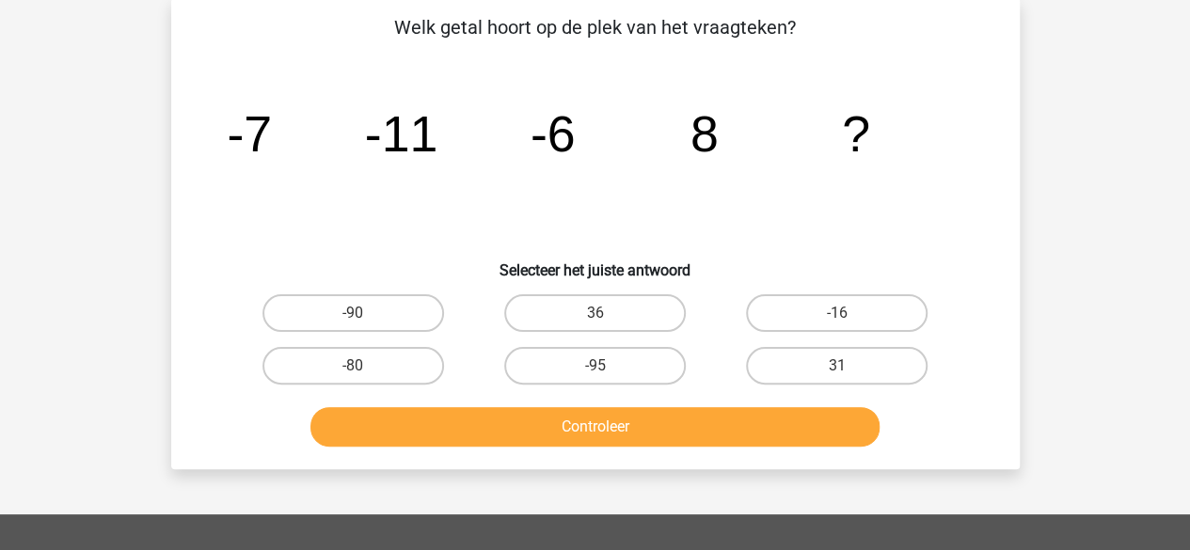
scroll to position [87, 0]
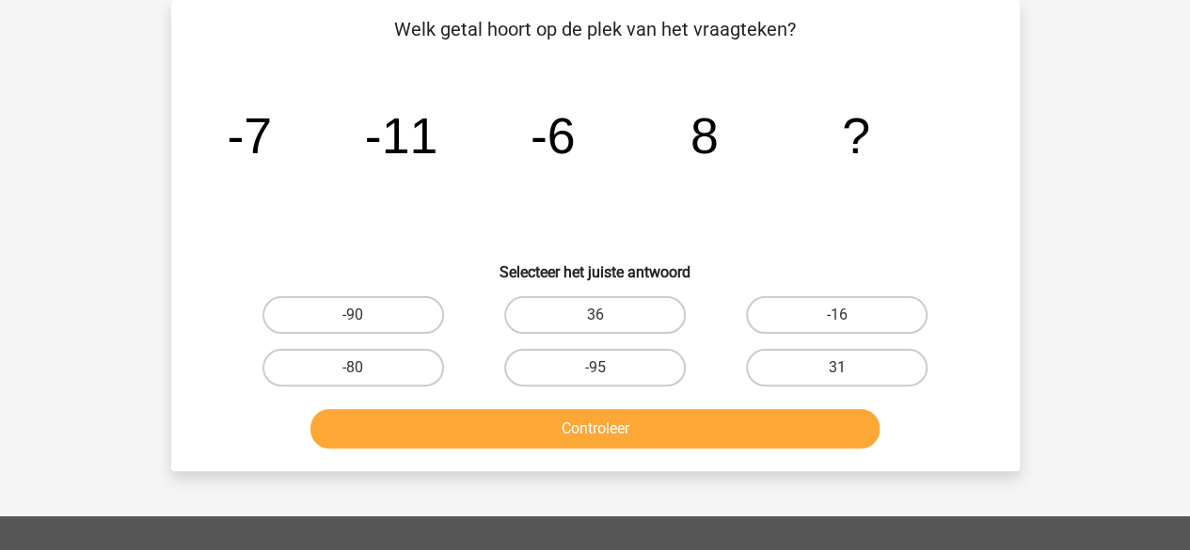
drag, startPoint x: 566, startPoint y: 130, endPoint x: 580, endPoint y: 146, distance: 20.7
click at [580, 146] on icon "image/svg+xml -7 -11 -6 8 ?" at bounding box center [595, 153] width 758 height 190
click at [599, 327] on input "36" at bounding box center [601, 321] width 12 height 12
radio input "true"
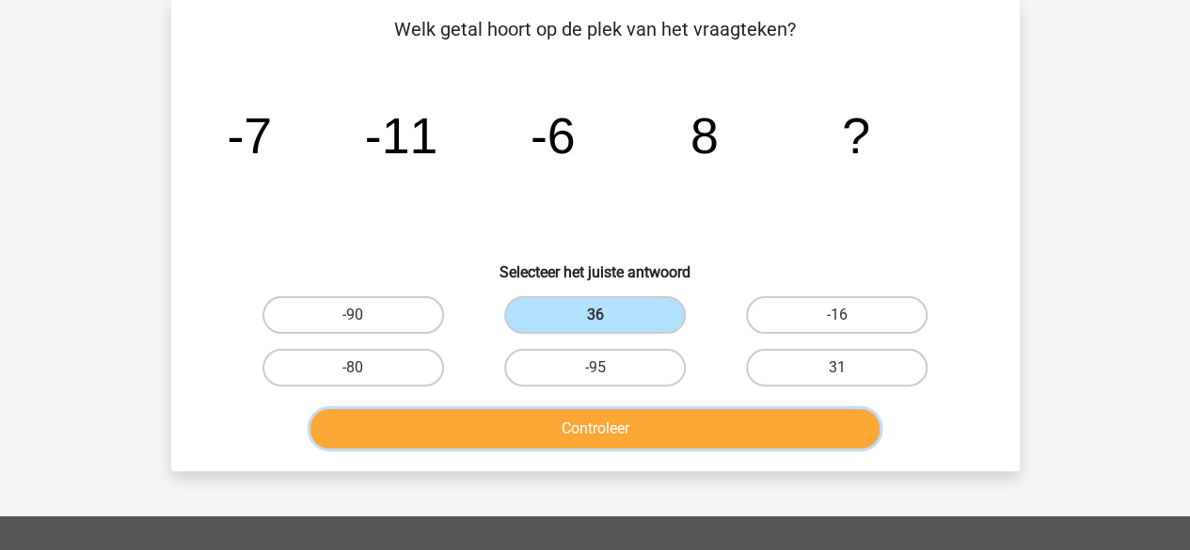
click at [605, 431] on button "Controleer" at bounding box center [595, 429] width 569 height 40
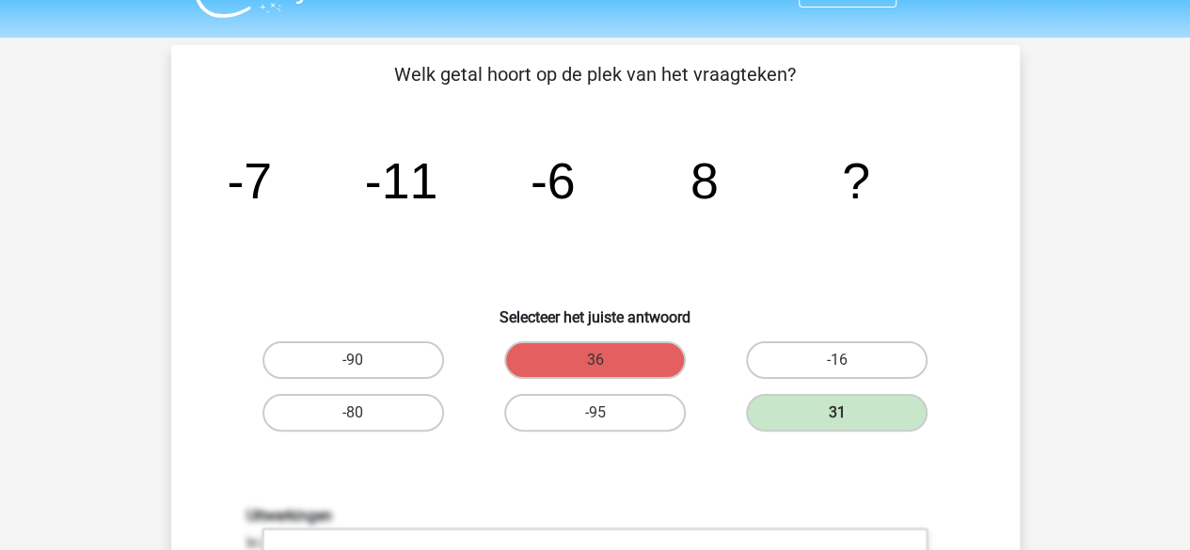
scroll to position [60, 0]
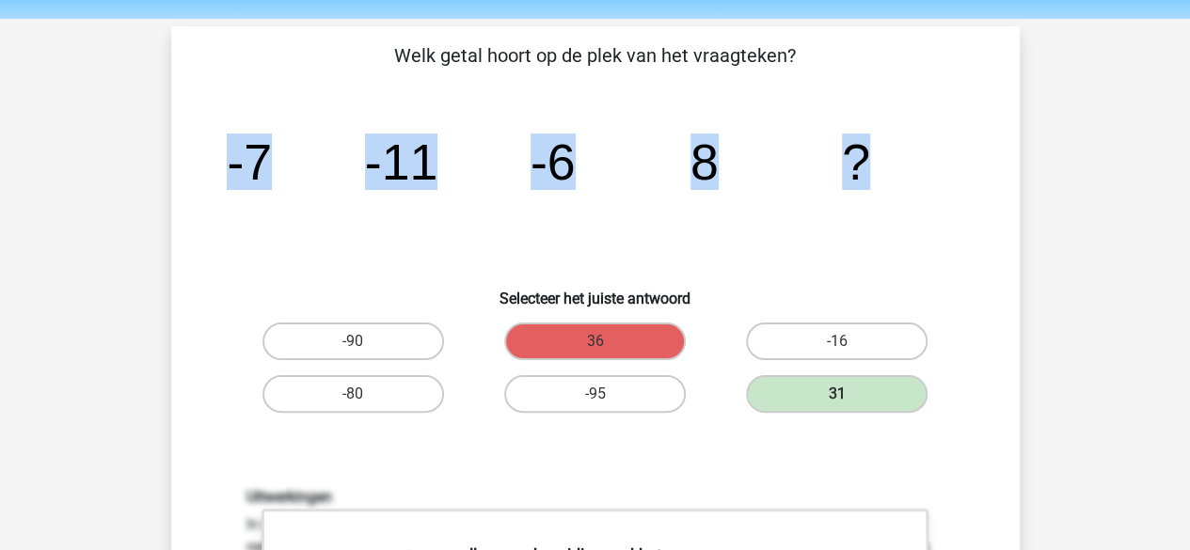
drag, startPoint x: 227, startPoint y: 164, endPoint x: 903, endPoint y: 153, distance: 676.7
click at [903, 153] on icon "image/svg+xml -7 -11 -6 8 ?" at bounding box center [595, 180] width 758 height 190
copy g "-7 -11 -6 8 ?"
click at [322, 255] on icon "image/svg+xml -7 -11 -6 8 ?" at bounding box center [595, 180] width 758 height 190
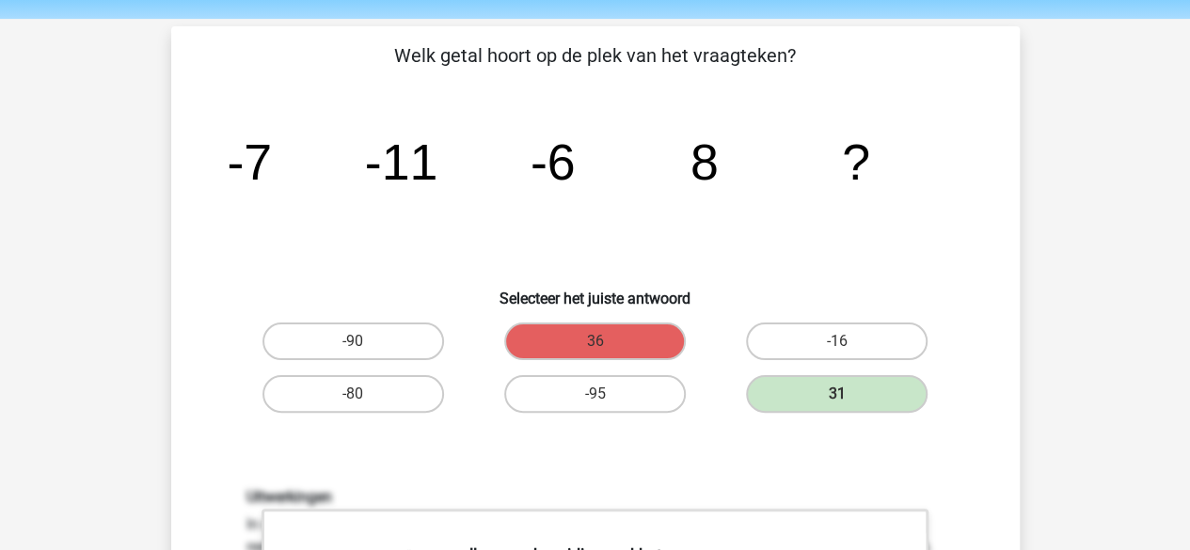
click at [314, 260] on icon "image/svg+xml -7 -11 -6 8 ?" at bounding box center [595, 180] width 758 height 190
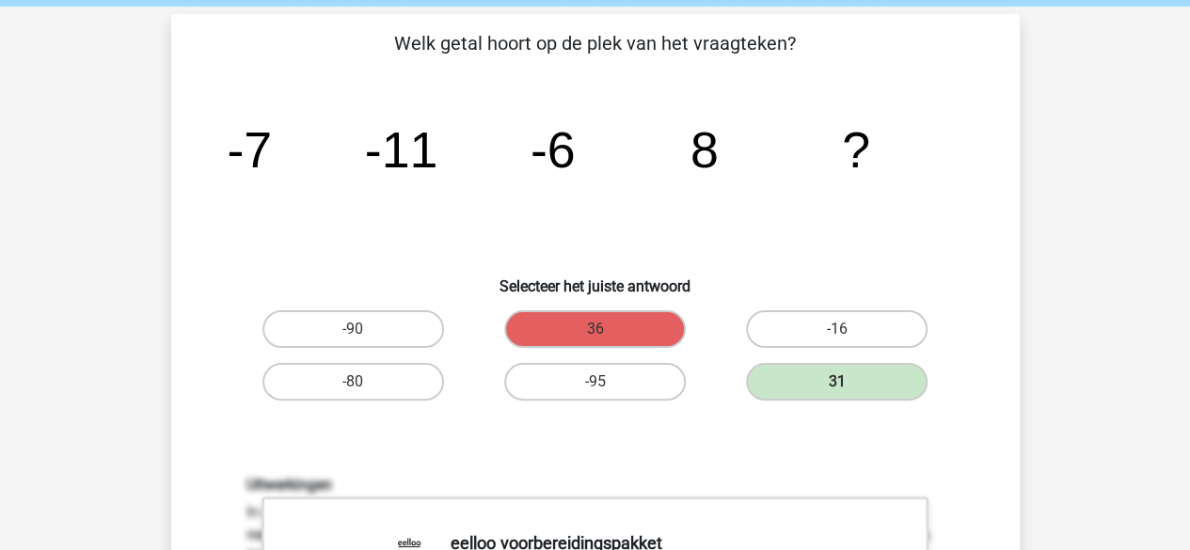
scroll to position [73, 0]
click at [574, 235] on icon "image/svg+xml -7 -11 -6 8 ?" at bounding box center [595, 167] width 758 height 190
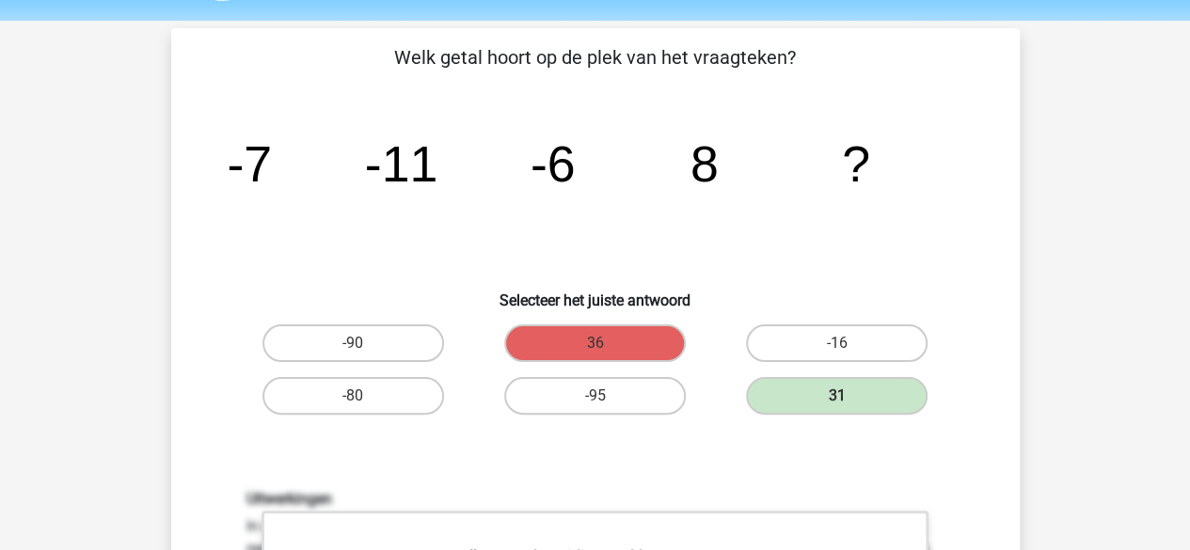
scroll to position [0, 0]
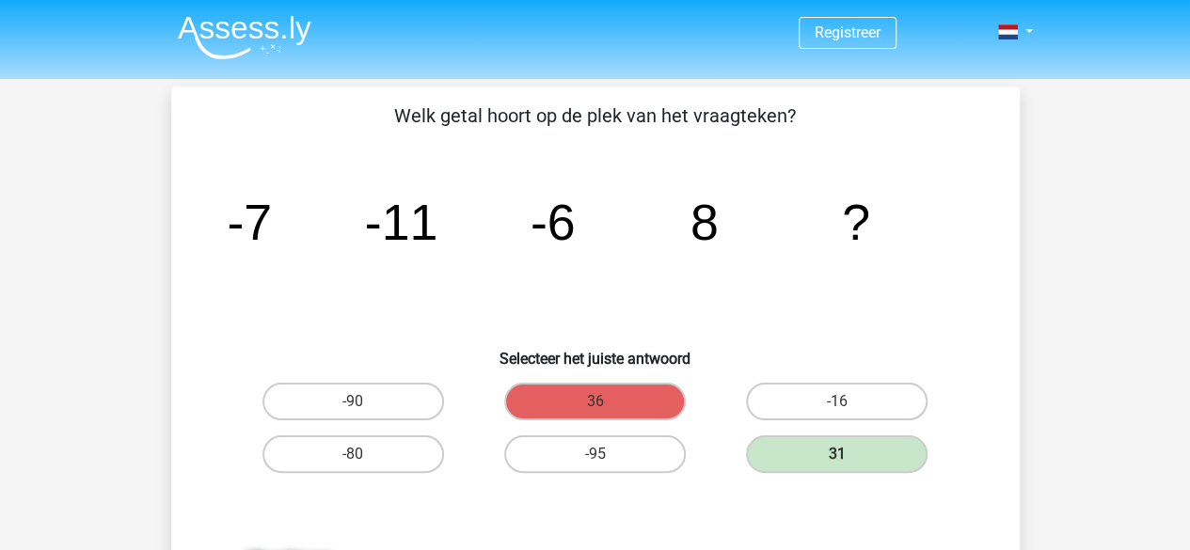
click at [267, 247] on tspan "-7" at bounding box center [249, 222] width 45 height 56
click at [279, 326] on icon "image/svg+xml -7 -11 -6 8 ?" at bounding box center [595, 239] width 758 height 190
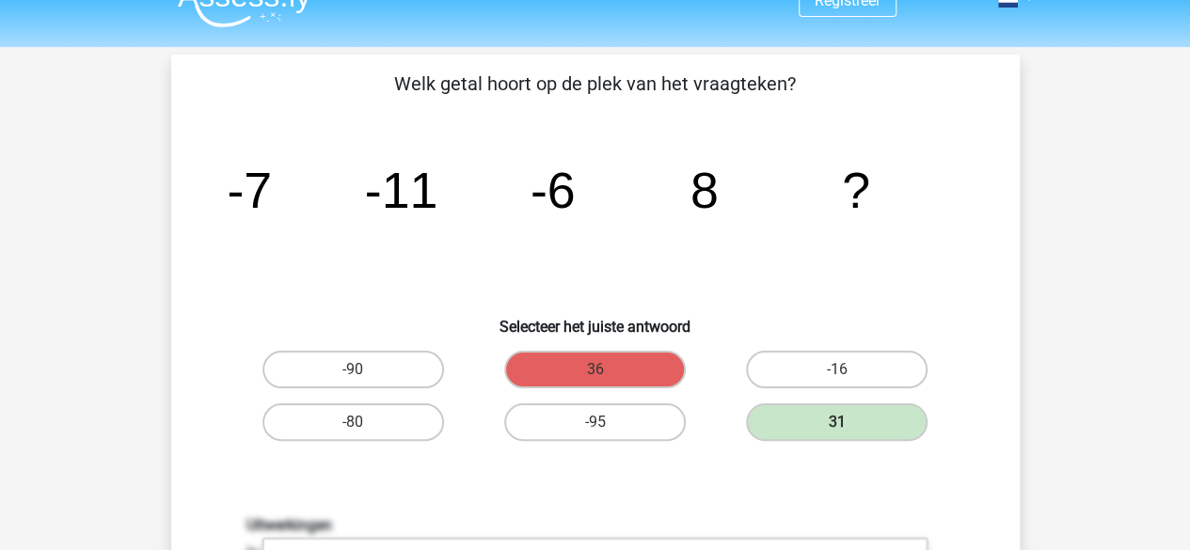
scroll to position [22, 0]
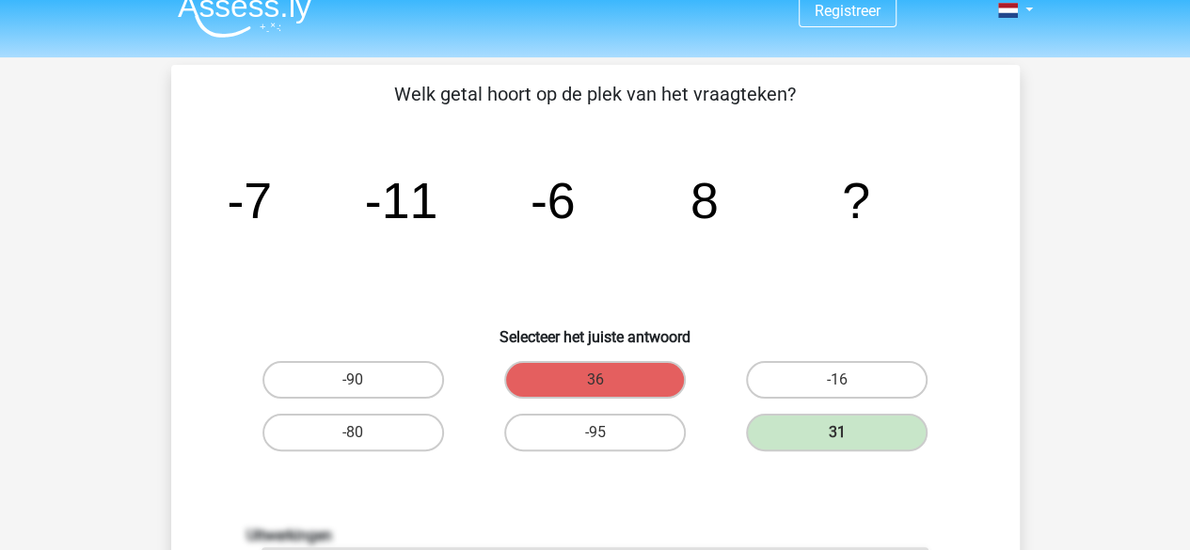
click at [710, 219] on tspan "8" at bounding box center [704, 200] width 28 height 56
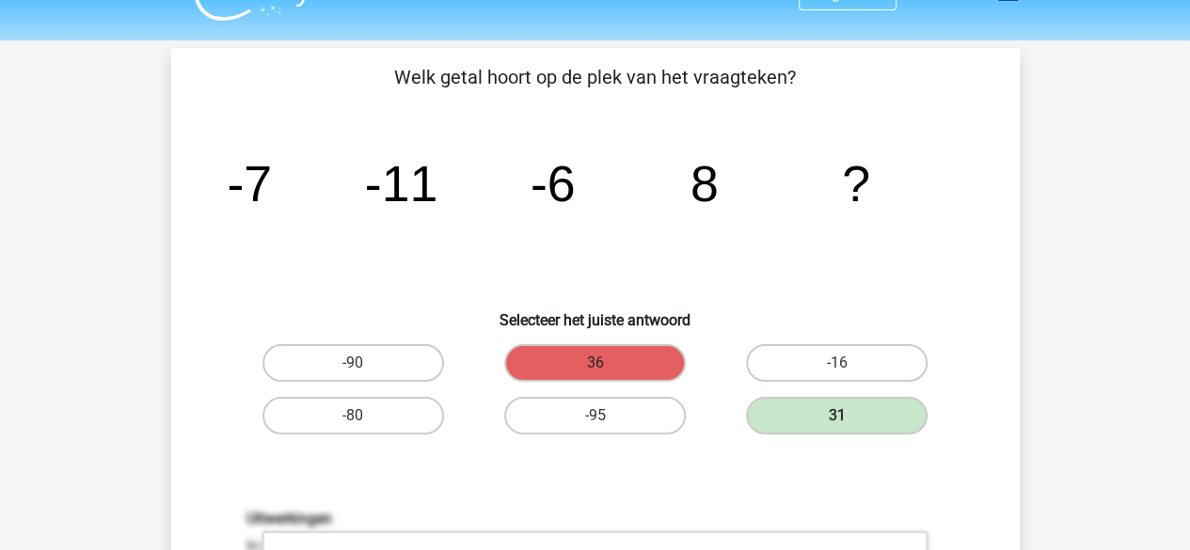
scroll to position [32, 0]
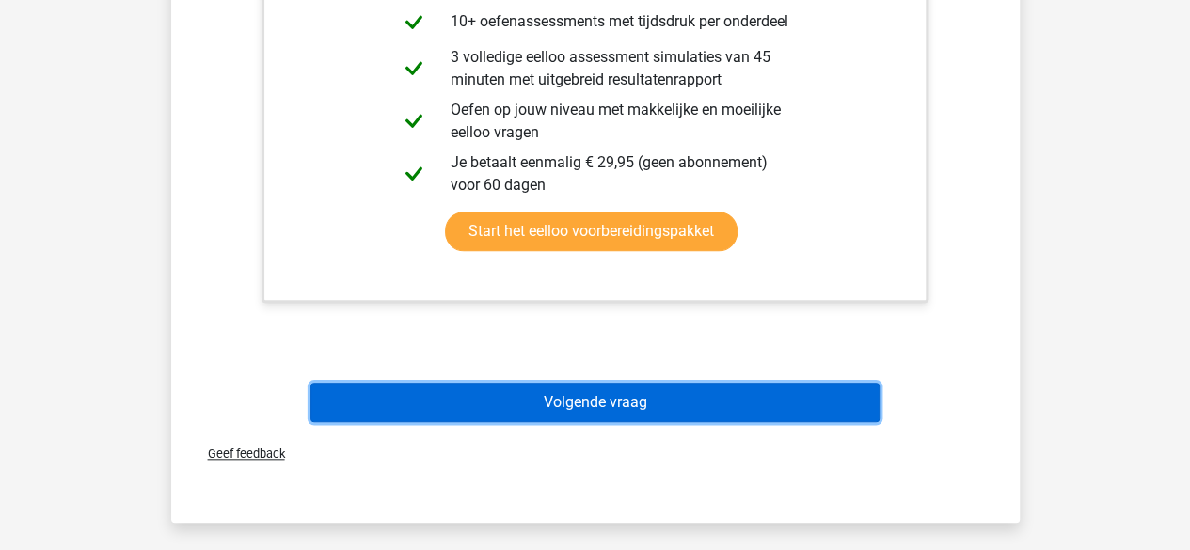
click at [671, 416] on button "Volgende vraag" at bounding box center [595, 403] width 569 height 40
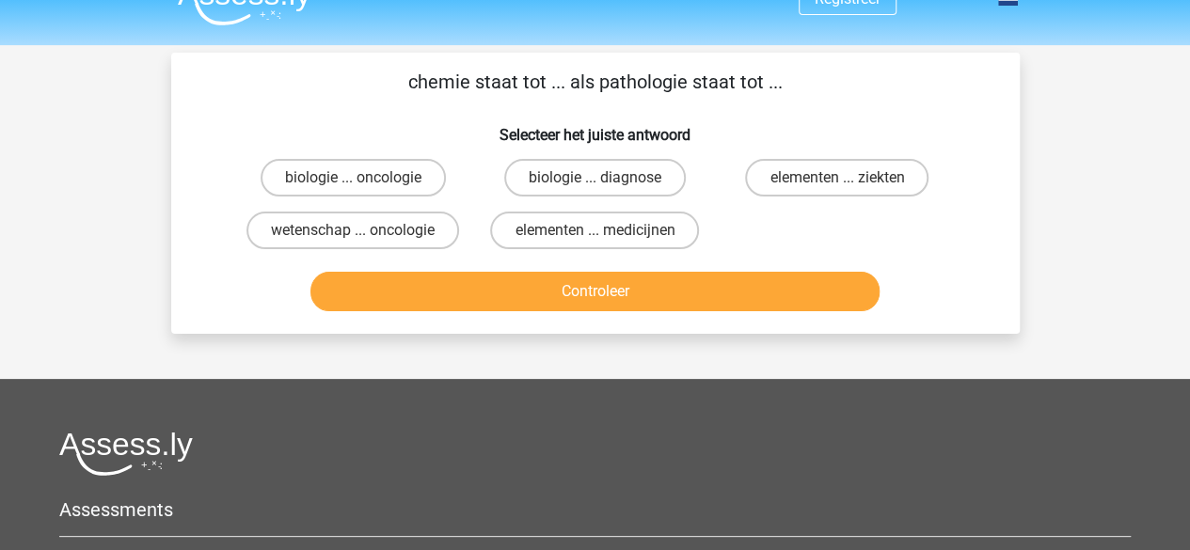
scroll to position [41, 0]
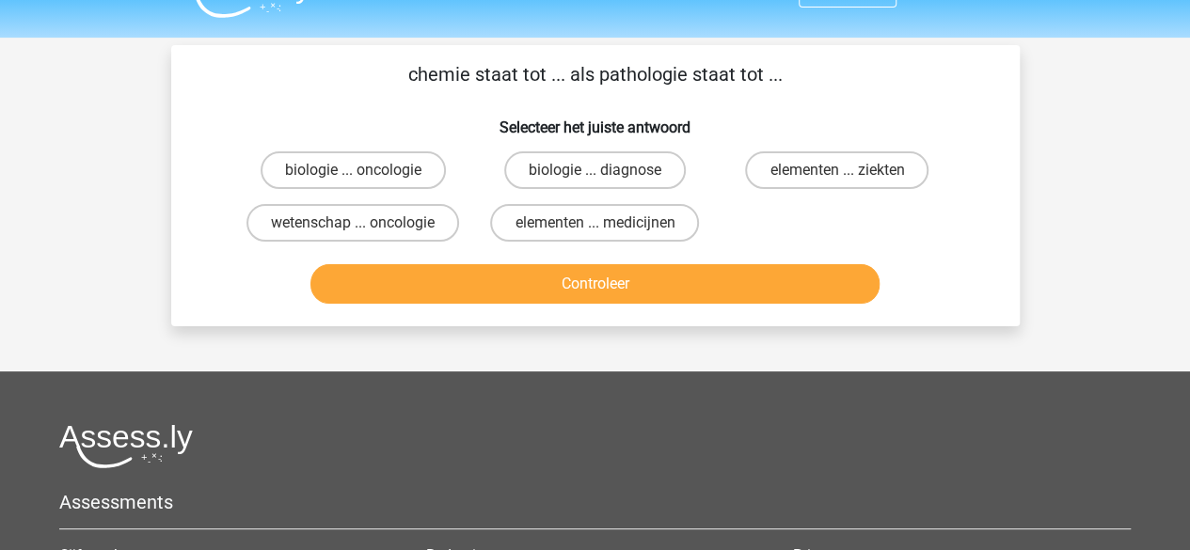
click at [828, 124] on h6 "Selecteer het juiste antwoord" at bounding box center [595, 120] width 789 height 33
click at [836, 161] on label "elementen ... ziekten" at bounding box center [836, 171] width 183 height 38
click at [837, 170] on input "elementen ... ziekten" at bounding box center [843, 176] width 12 height 12
radio input "true"
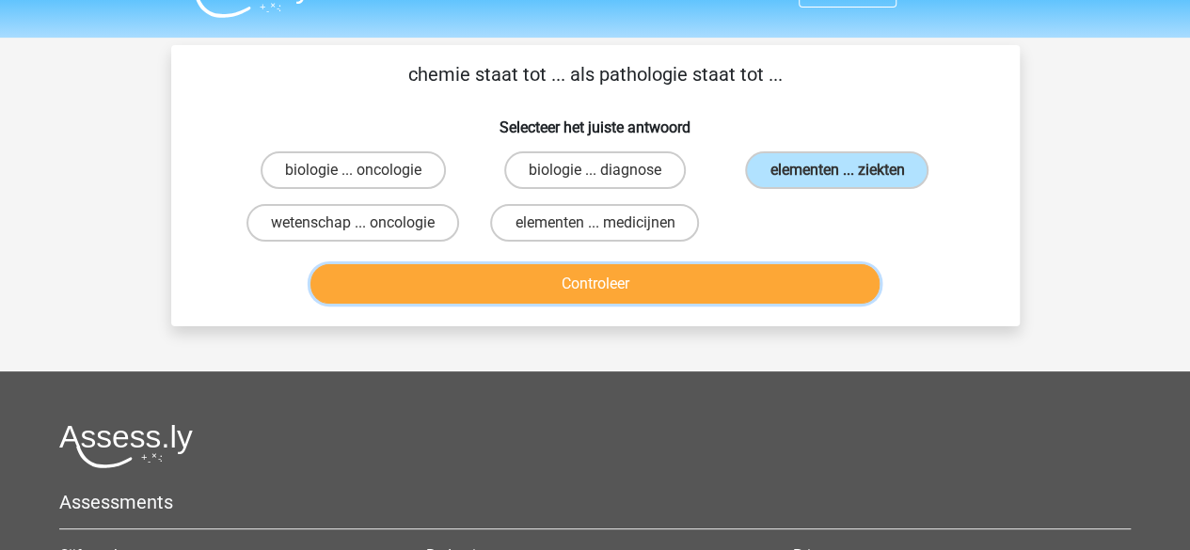
click at [827, 270] on button "Controleer" at bounding box center [595, 284] width 569 height 40
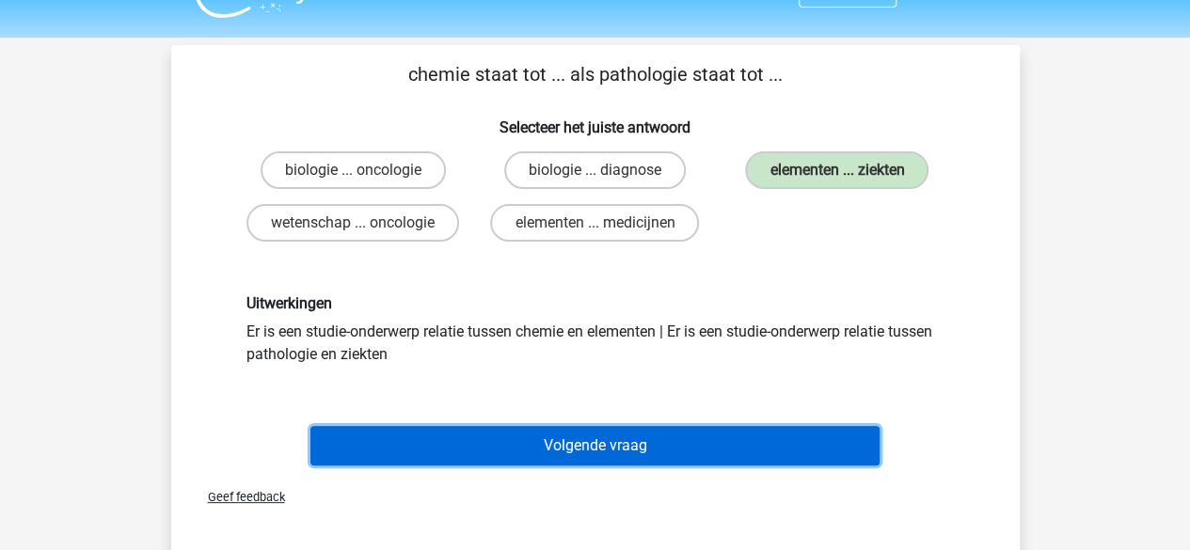
click at [666, 454] on button "Volgende vraag" at bounding box center [595, 446] width 569 height 40
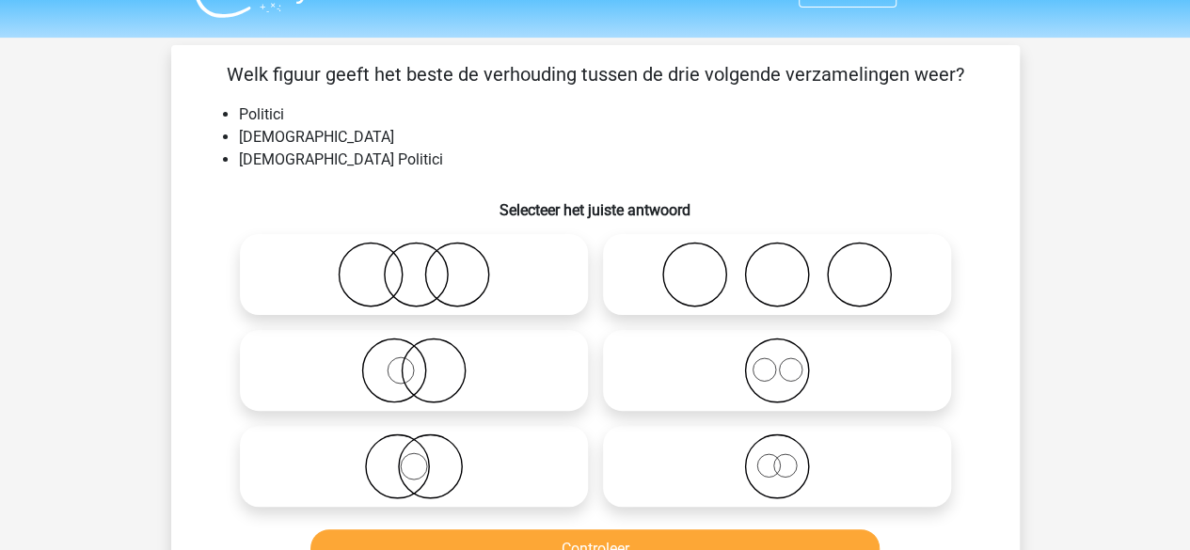
scroll to position [87, 0]
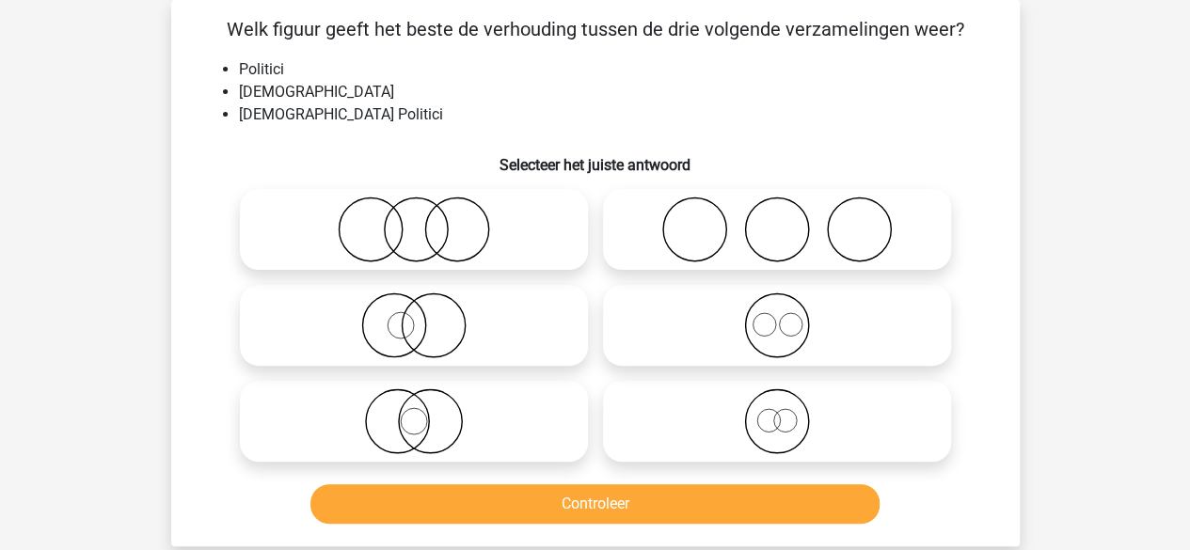
click at [256, 97] on li "Nederlanders" at bounding box center [614, 92] width 751 height 23
click at [247, 128] on div "Welk figuur geeft het beste de verhouding tussen de drie volgende verzamelingen…" at bounding box center [596, 273] width 834 height 517
click at [252, 104] on li "Nederlandse Politici" at bounding box center [614, 115] width 751 height 23
click at [239, 116] on li "Nederlandse Politici" at bounding box center [614, 115] width 751 height 23
click at [243, 81] on li "Nederlanders" at bounding box center [614, 92] width 751 height 23
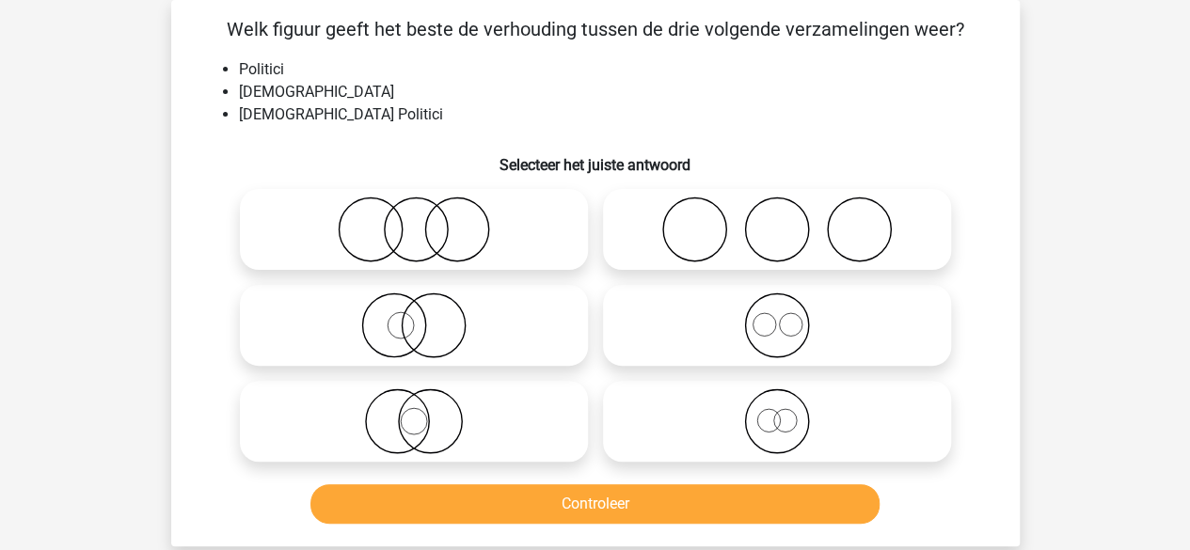
click at [364, 435] on icon at bounding box center [413, 422] width 333 height 66
click at [414, 412] on input "radio" at bounding box center [420, 406] width 12 height 12
radio input "true"
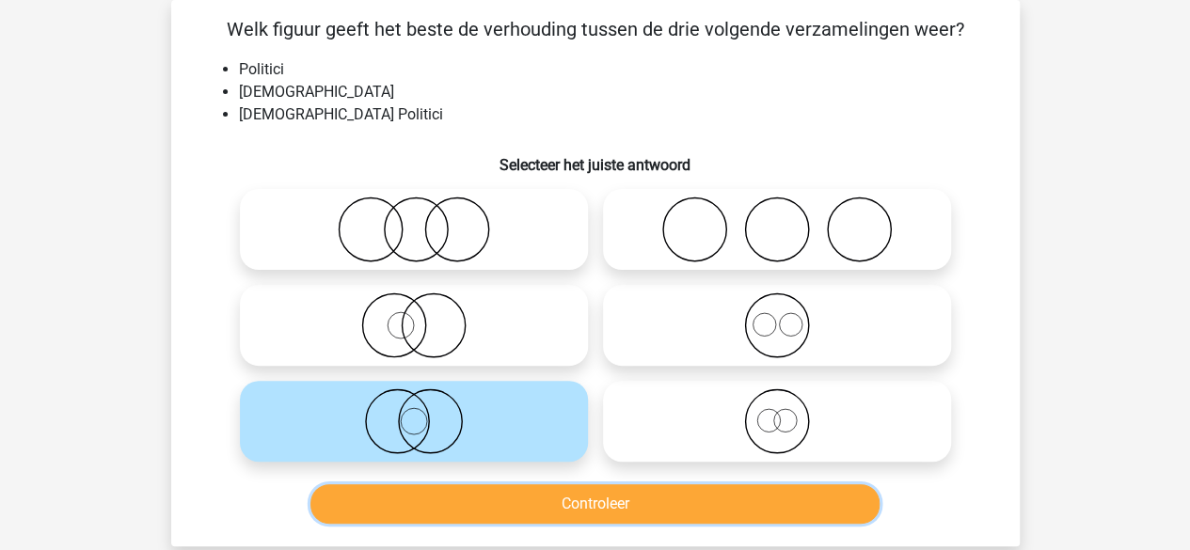
click at [405, 521] on button "Controleer" at bounding box center [595, 505] width 569 height 40
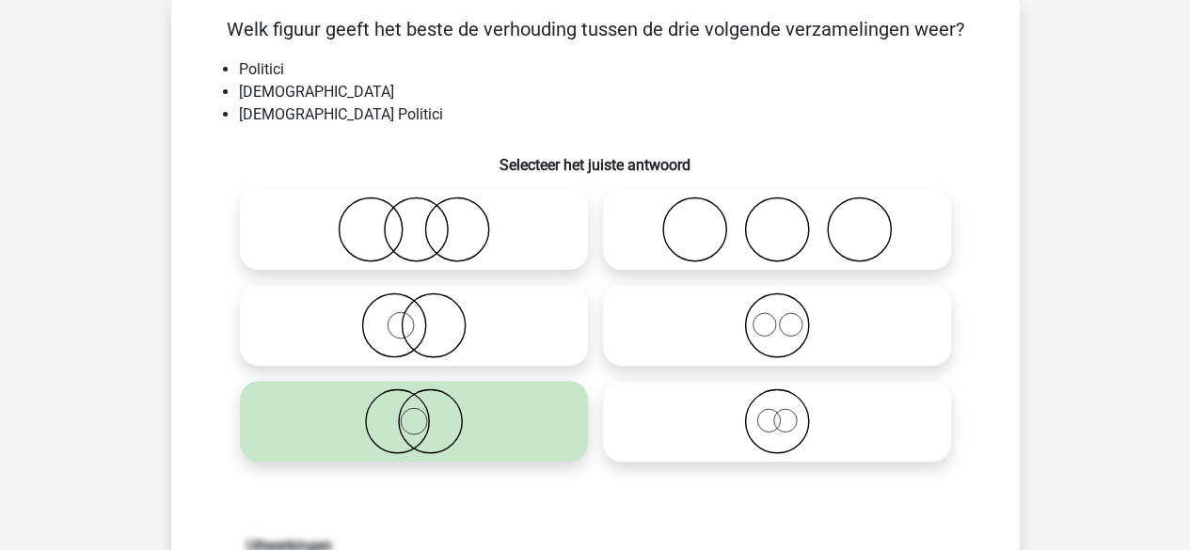
click at [484, 425] on icon at bounding box center [413, 422] width 333 height 66
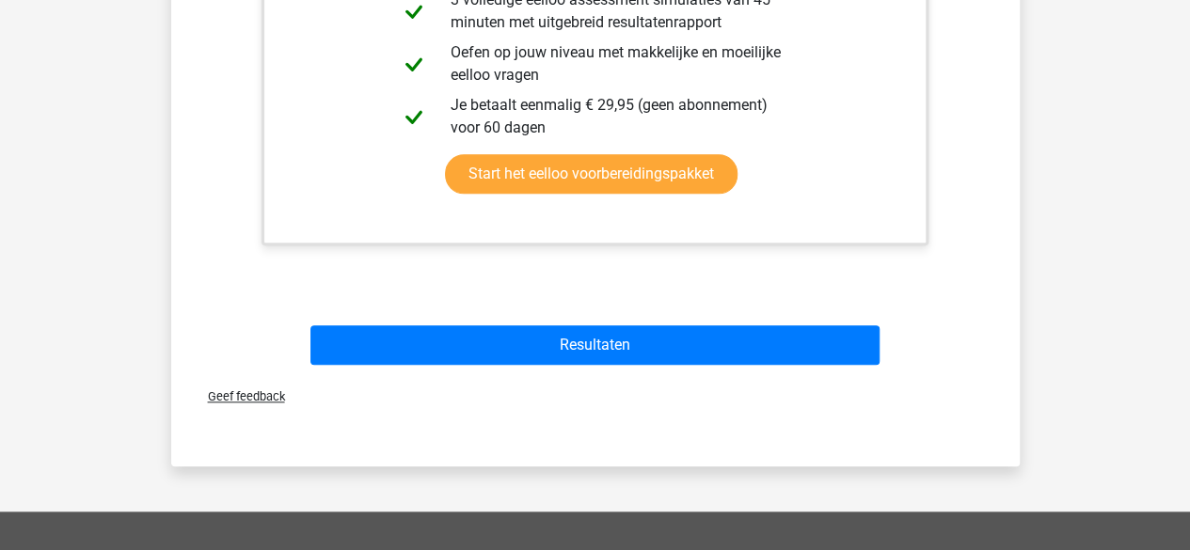
scroll to position [853, 0]
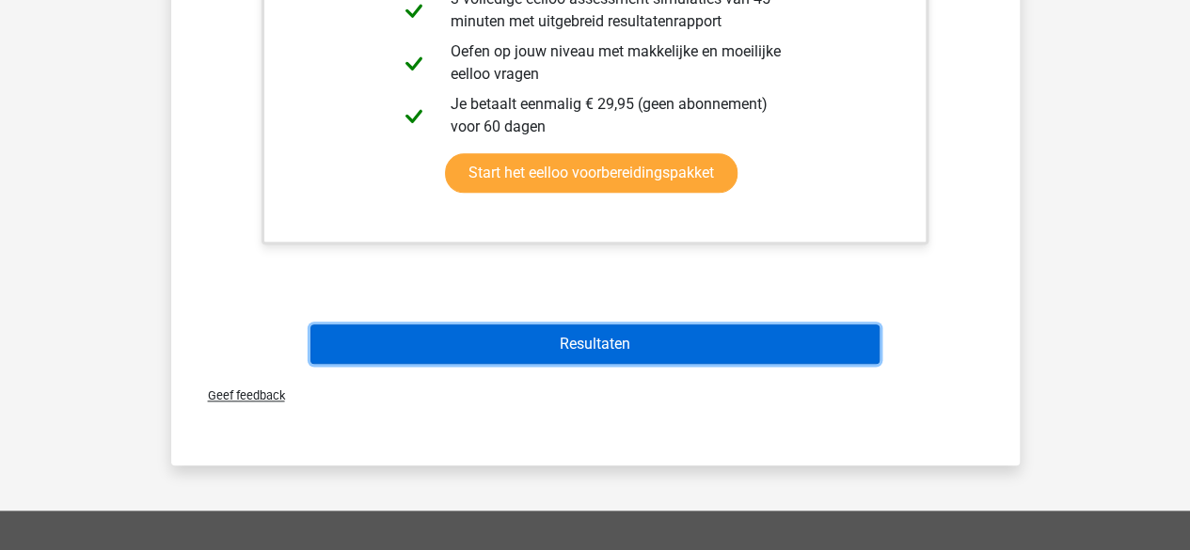
click at [757, 360] on button "Resultaten" at bounding box center [595, 345] width 569 height 40
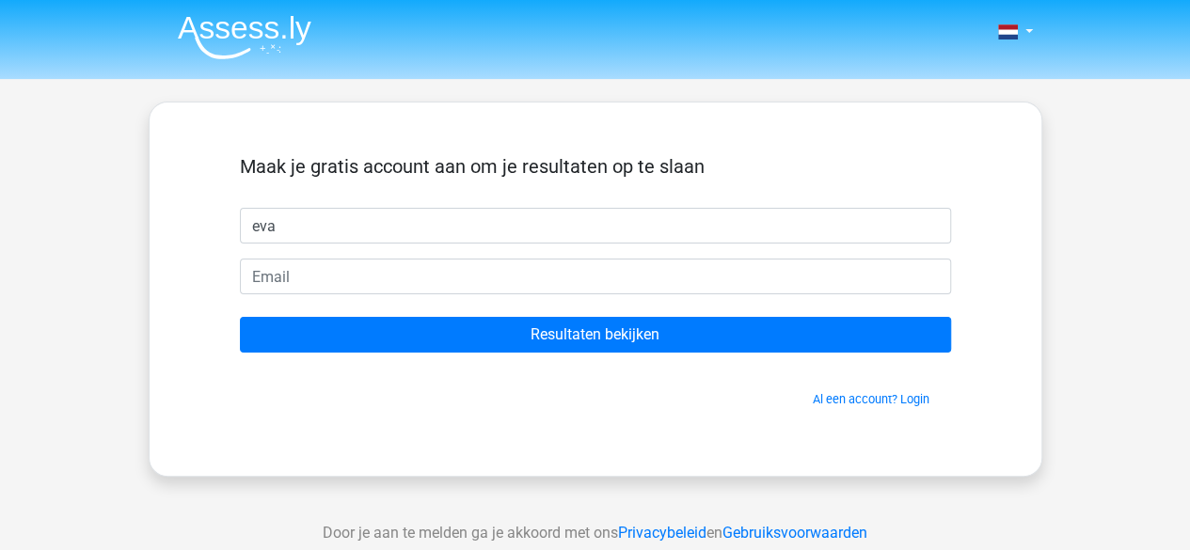
type input "eva"
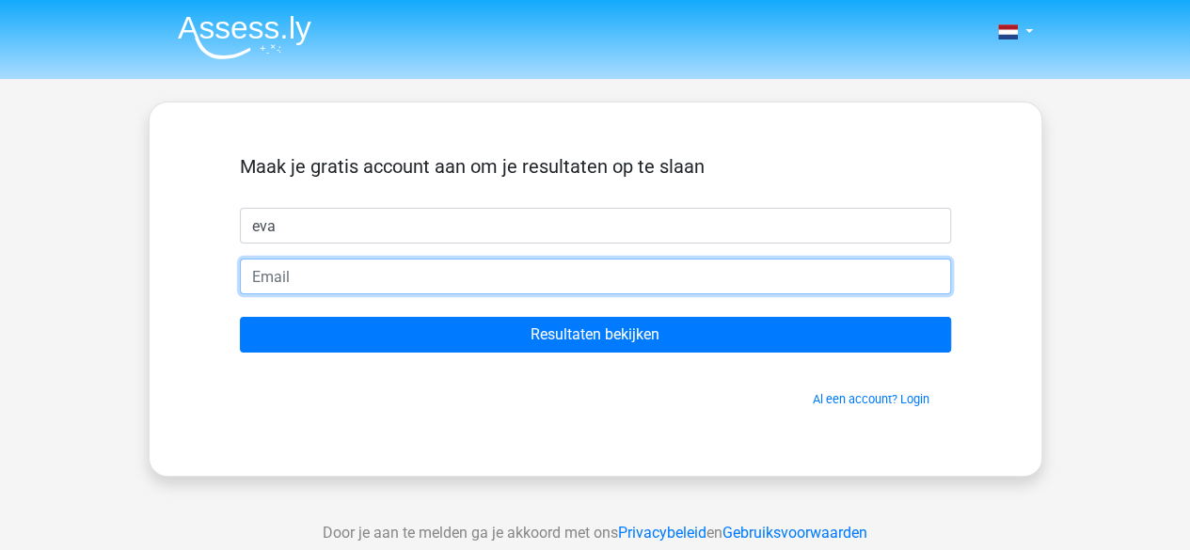
click at [458, 279] on input "email" at bounding box center [595, 277] width 711 height 36
type input "[EMAIL_ADDRESS][DOMAIN_NAME]"
click at [240, 317] on input "Resultaten bekijken" at bounding box center [595, 335] width 711 height 36
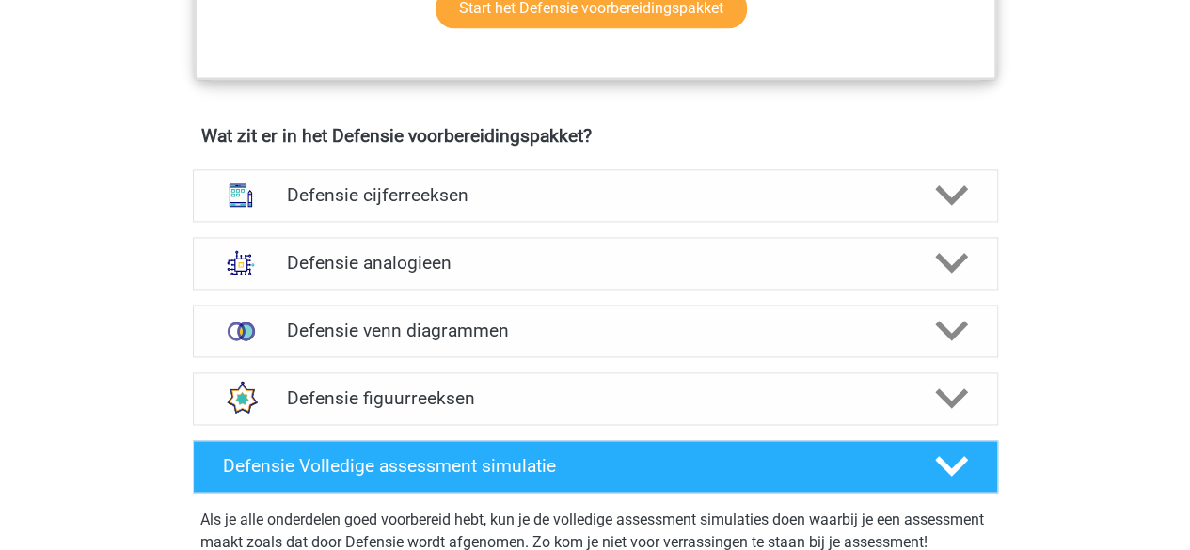
scroll to position [1324, 0]
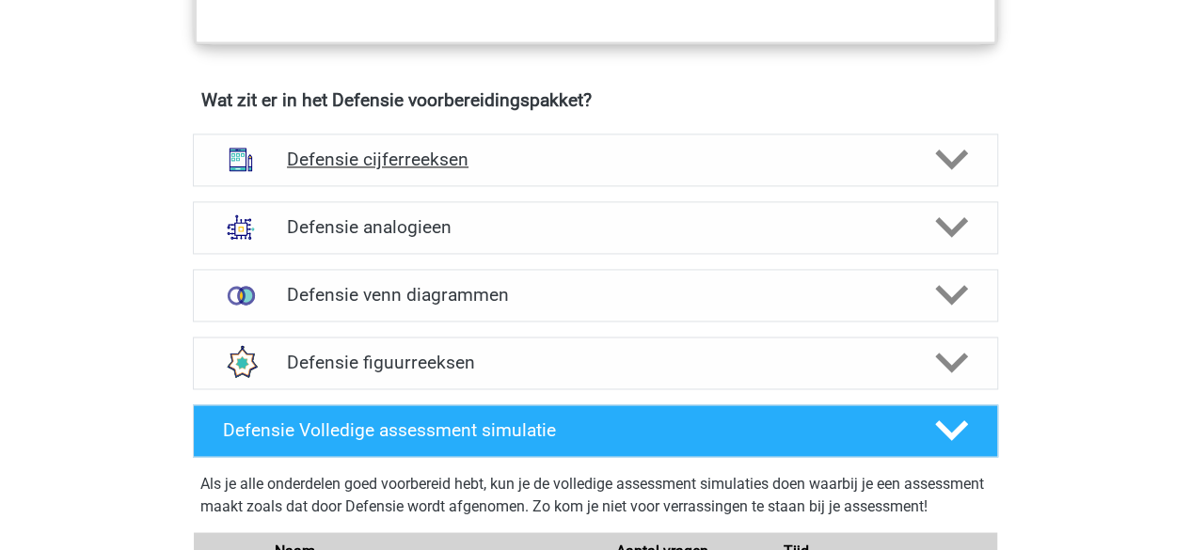
click at [313, 167] on div "Defensie cijferreeksen" at bounding box center [595, 160] width 805 height 53
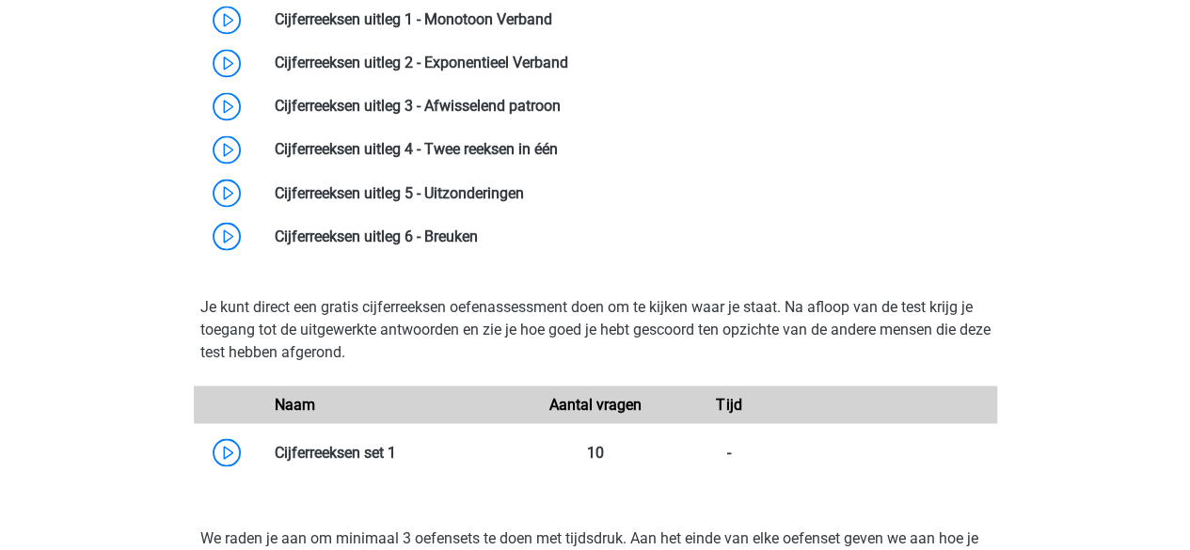
scroll to position [1611, 0]
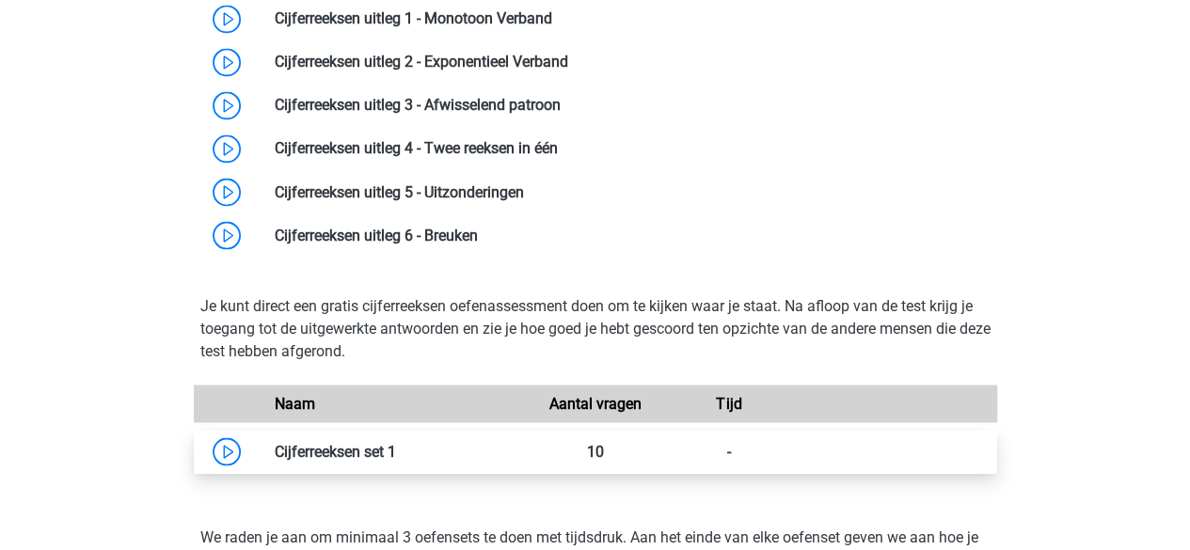
click at [396, 448] on link at bounding box center [396, 451] width 0 height 18
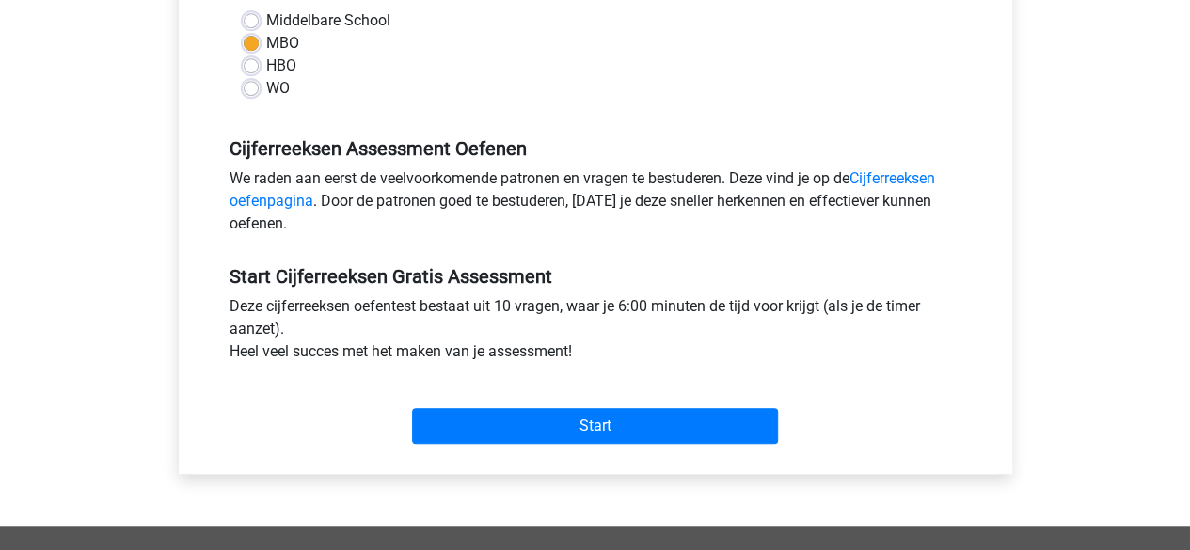
scroll to position [465, 0]
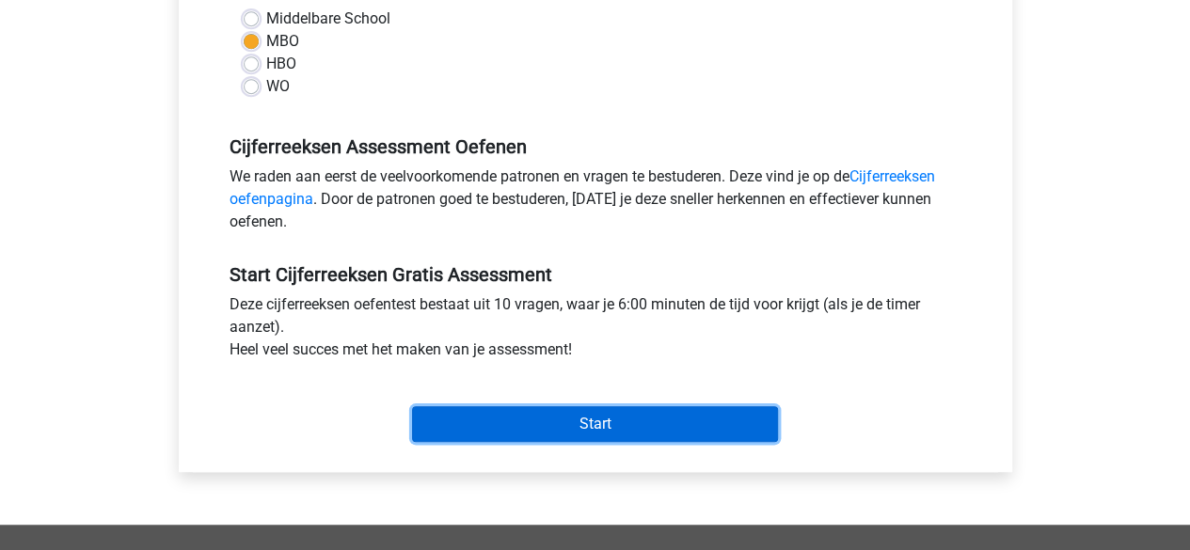
click at [484, 424] on input "Start" at bounding box center [595, 425] width 366 height 36
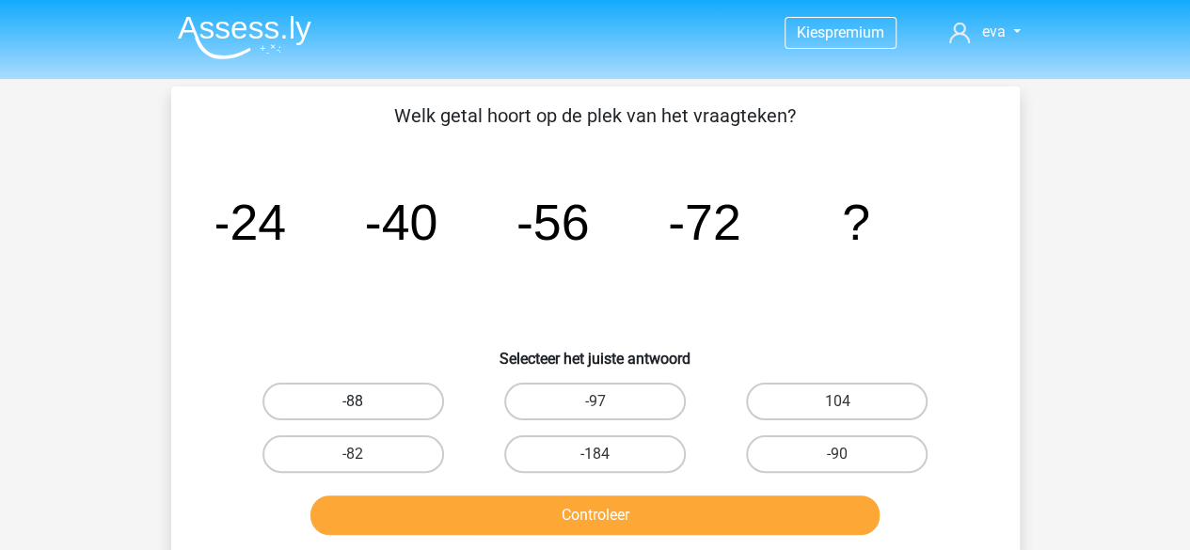
click at [413, 402] on label "-88" at bounding box center [354, 402] width 182 height 38
click at [365, 402] on input "-88" at bounding box center [359, 408] width 12 height 12
radio input "true"
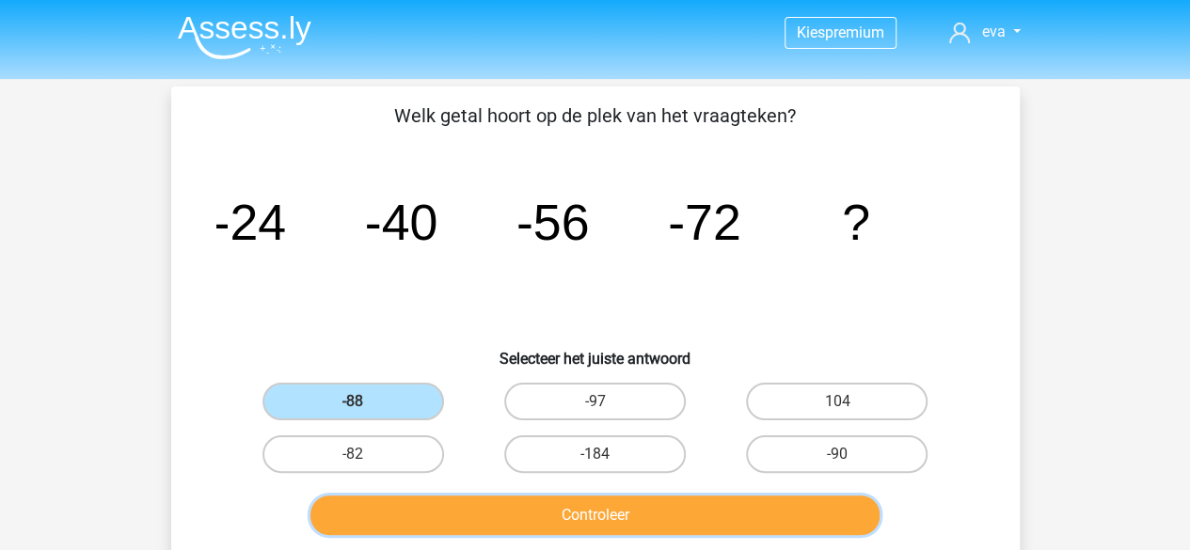
click at [827, 527] on button "Controleer" at bounding box center [595, 516] width 569 height 40
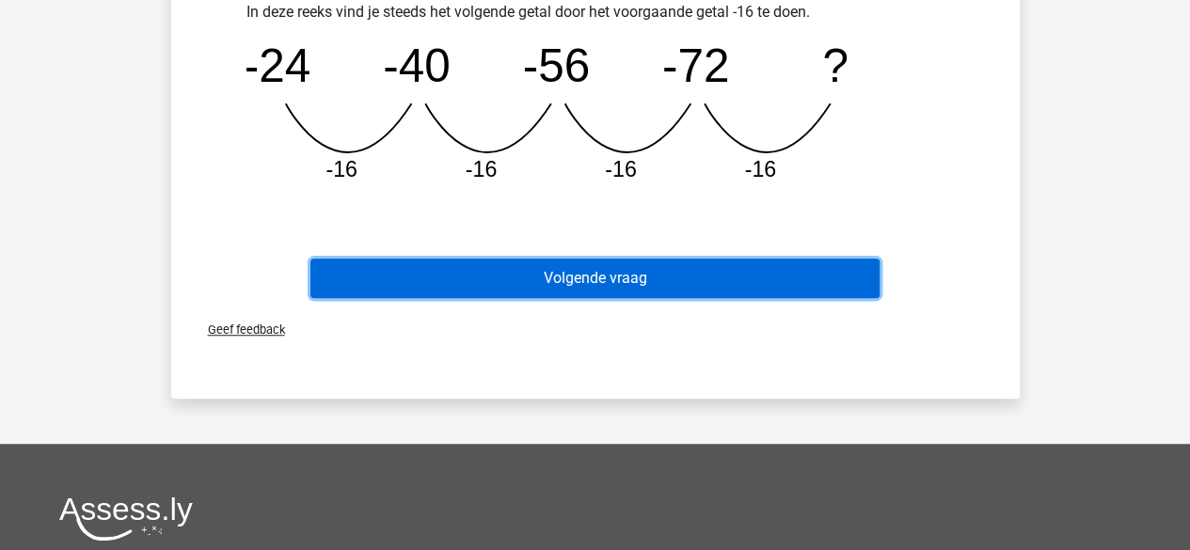
click at [839, 294] on button "Volgende vraag" at bounding box center [595, 279] width 569 height 40
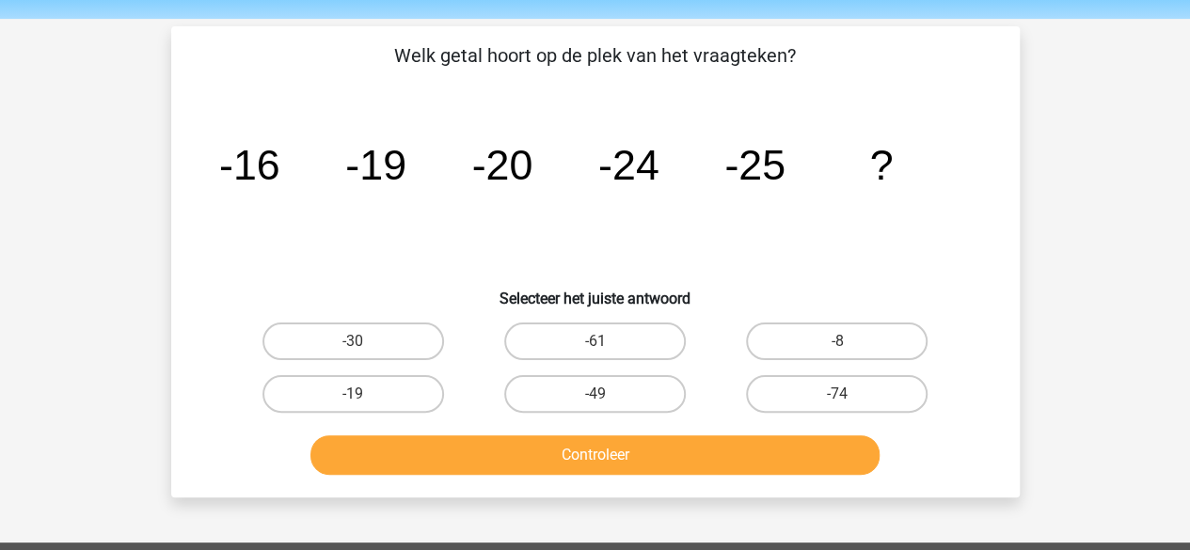
scroll to position [66, 0]
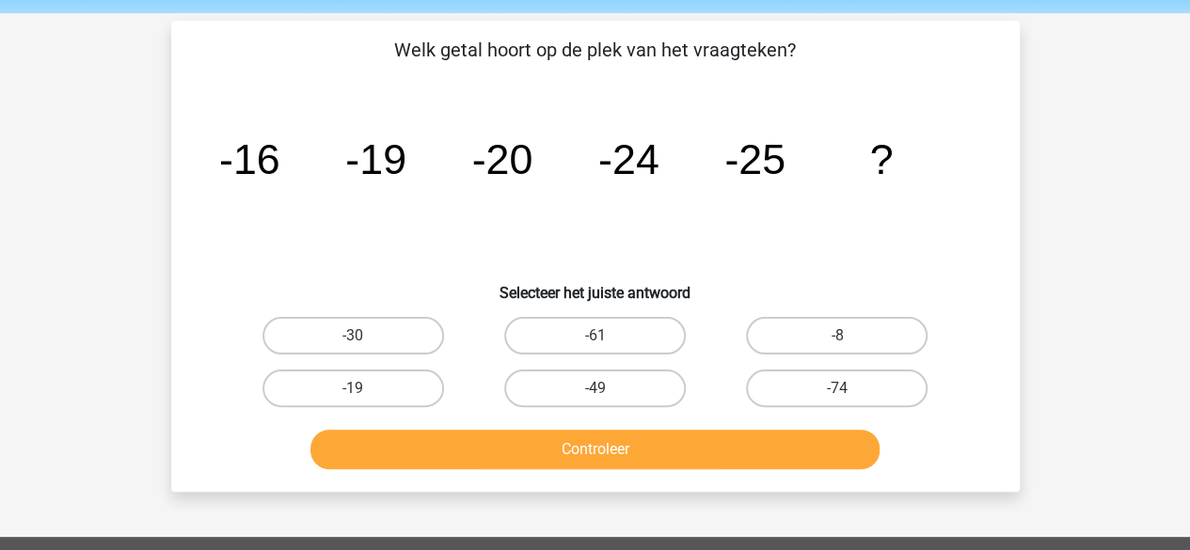
click at [627, 220] on icon "image/svg+xml -16 -19 -20 -24 -25 ?" at bounding box center [595, 174] width 758 height 190
click at [301, 352] on label "-30" at bounding box center [354, 336] width 182 height 38
click at [353, 348] on input "-30" at bounding box center [359, 342] width 12 height 12
radio input "true"
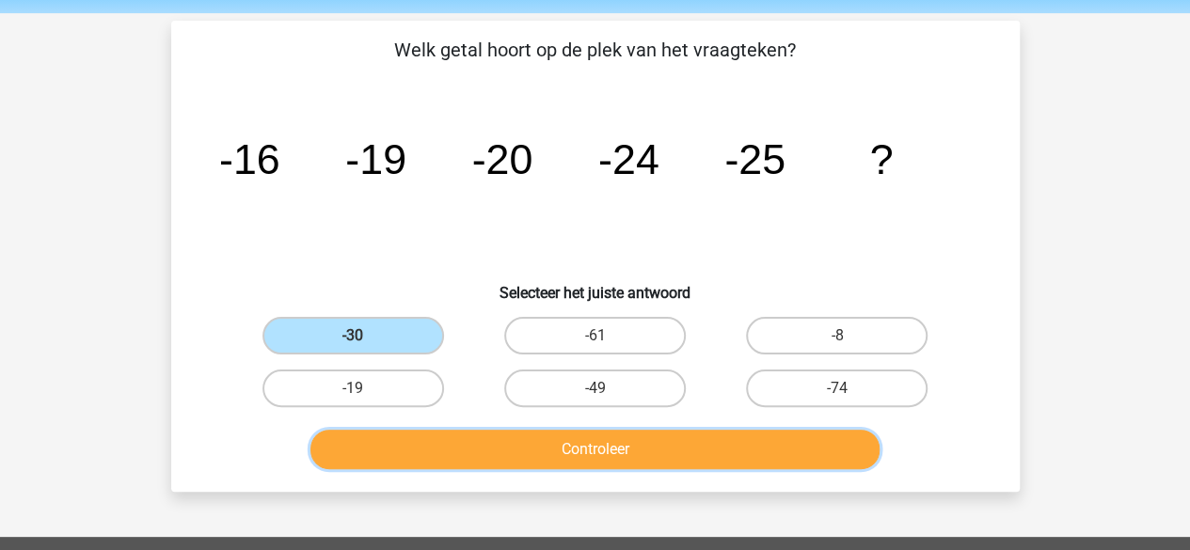
click at [372, 449] on button "Controleer" at bounding box center [595, 450] width 569 height 40
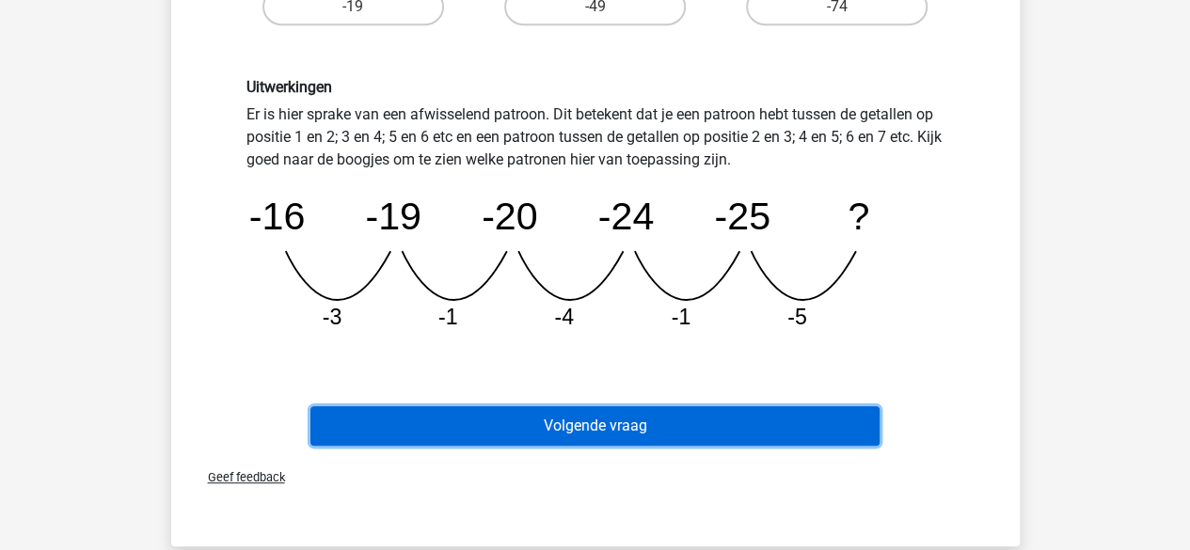
click at [835, 429] on button "Volgende vraag" at bounding box center [595, 427] width 569 height 40
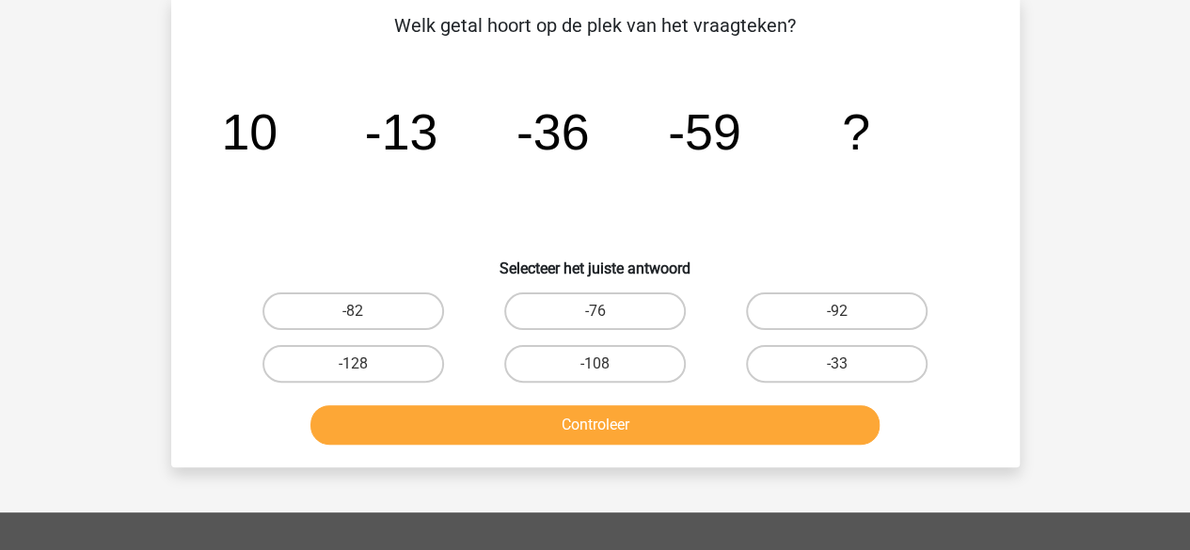
scroll to position [87, 0]
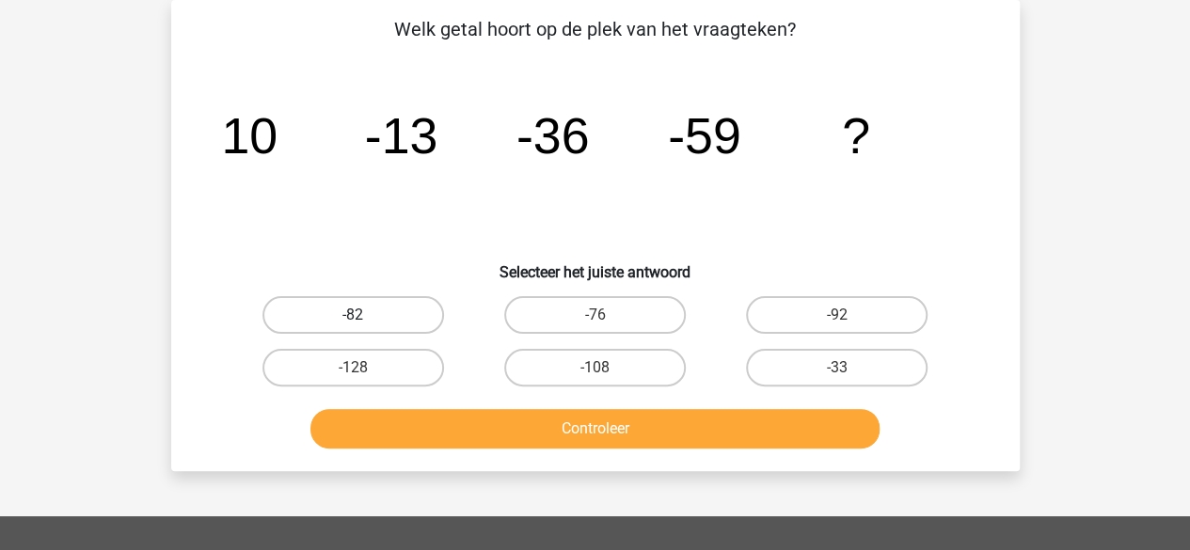
click at [309, 316] on label "-82" at bounding box center [354, 315] width 182 height 38
click at [353, 316] on input "-82" at bounding box center [359, 321] width 12 height 12
radio input "true"
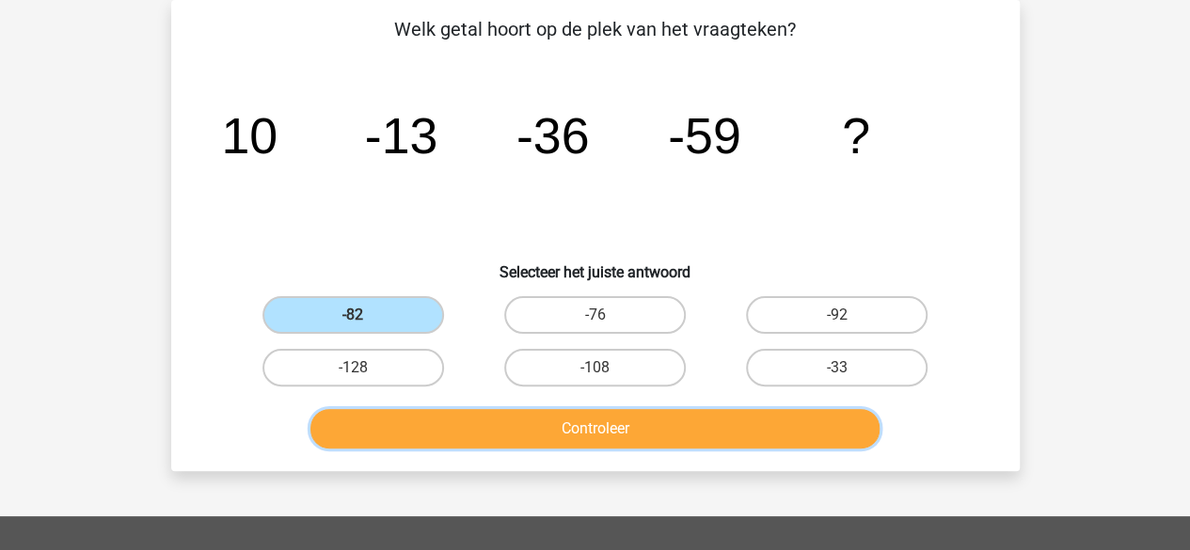
click at [854, 418] on button "Controleer" at bounding box center [595, 429] width 569 height 40
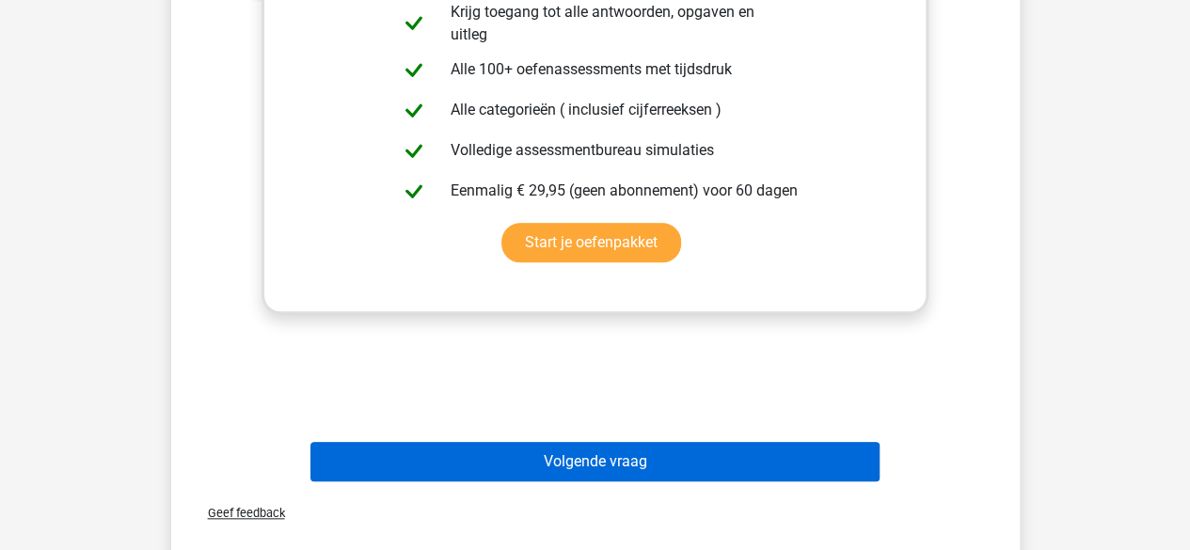
click at [819, 470] on button "Volgende vraag" at bounding box center [595, 462] width 569 height 40
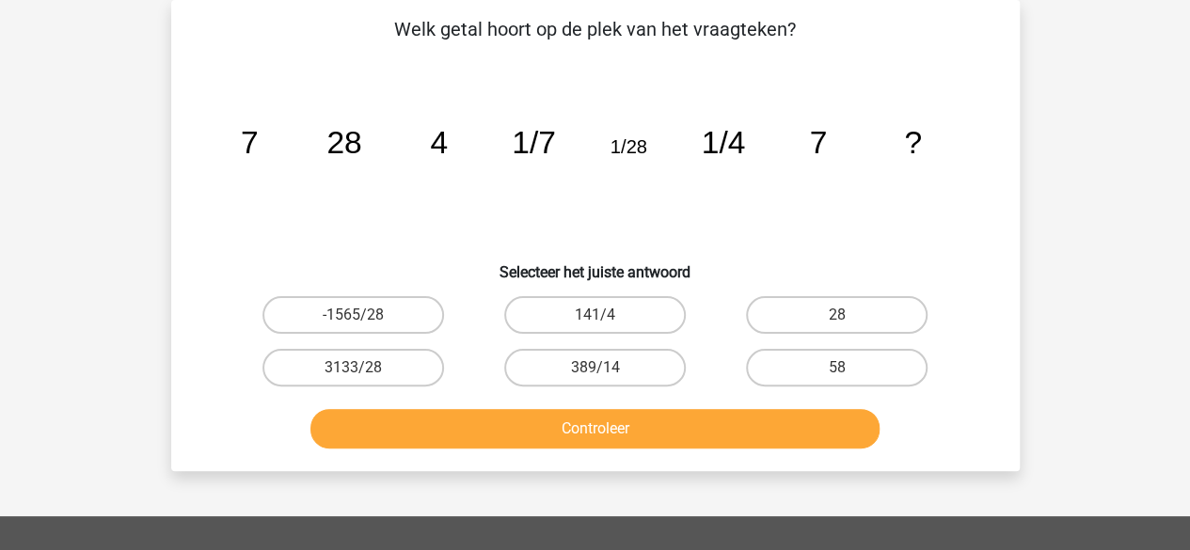
click at [286, 181] on icon "image/svg+xml 7 28 4 1/7 1/28 1/4 7 ?" at bounding box center [595, 153] width 758 height 190
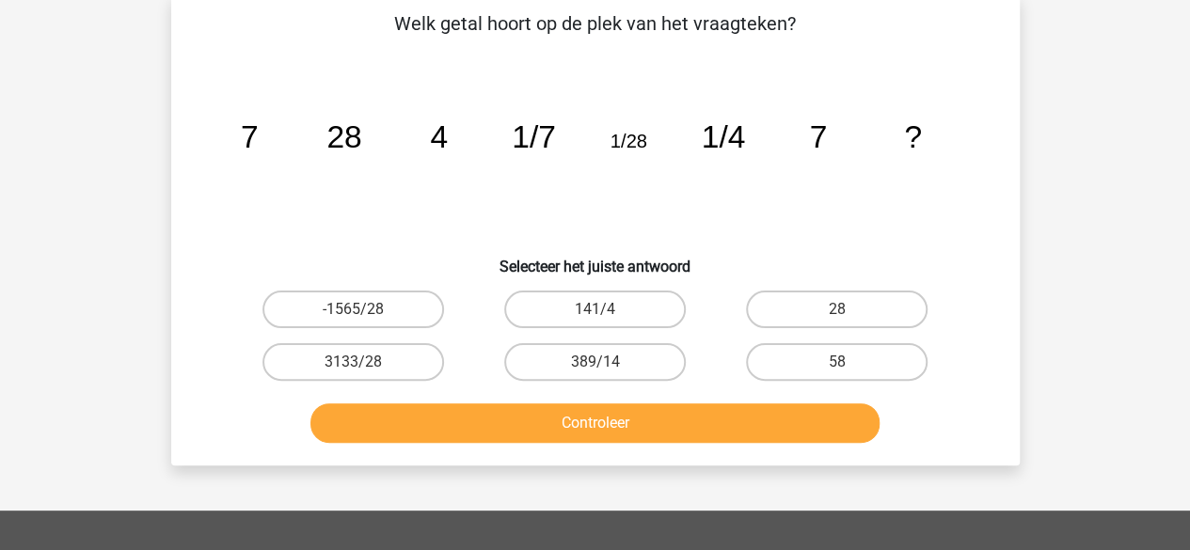
scroll to position [93, 0]
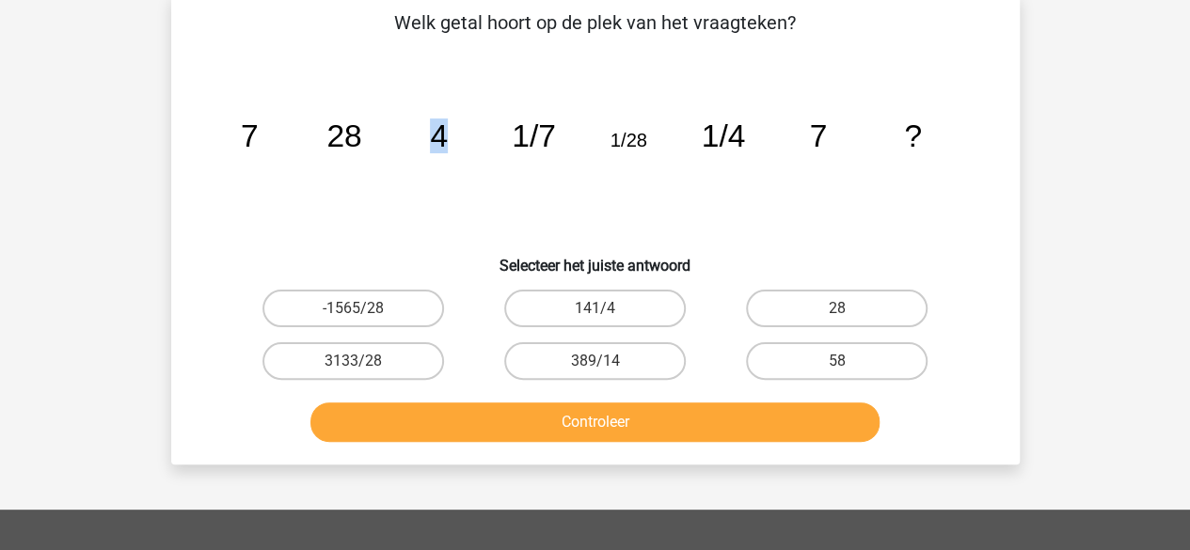
click at [367, 209] on icon "image/svg+xml 7 28 4 1/7 1/28 1/4 7 ?" at bounding box center [595, 147] width 758 height 190
click at [454, 136] on icon "image/svg+xml 7 28 4 1/7 1/28 1/4 7 ?" at bounding box center [595, 147] width 758 height 190
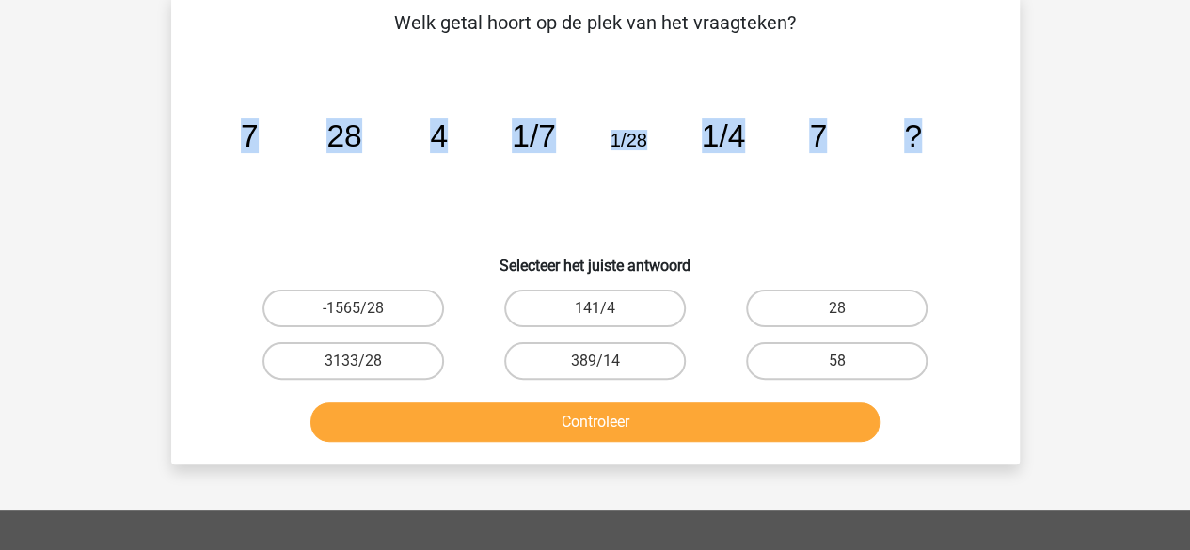
drag, startPoint x: 938, startPoint y: 129, endPoint x: 183, endPoint y: 106, distance: 756.0
click at [183, 106] on div "Welk getal hoort op de plek van het vraagteken? image/svg+xml 7 28 4 1/7 1/28 1…" at bounding box center [596, 228] width 834 height 441
copy g "7 28 4 1/7 1/28 1/4 7 ?"
click at [845, 299] on label "28" at bounding box center [837, 309] width 182 height 38
click at [845, 309] on input "28" at bounding box center [843, 315] width 12 height 12
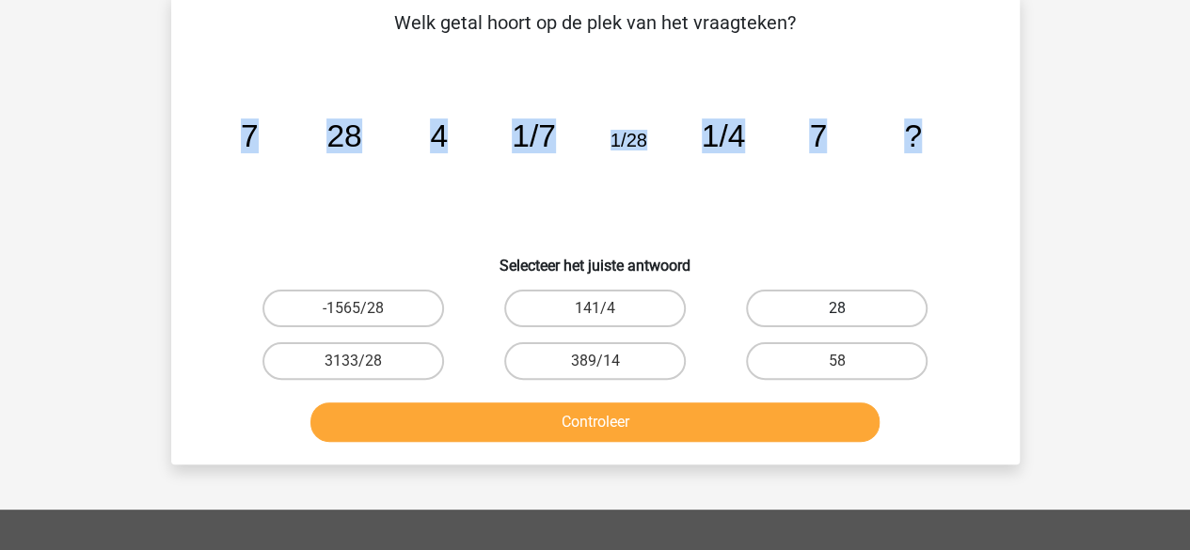
radio input "true"
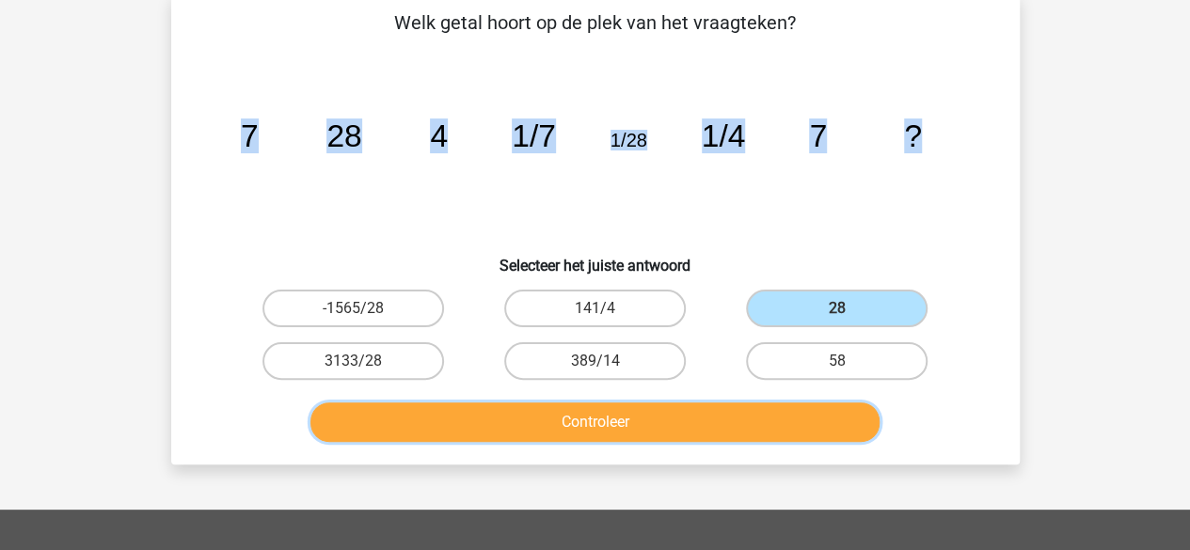
click at [662, 440] on button "Controleer" at bounding box center [595, 423] width 569 height 40
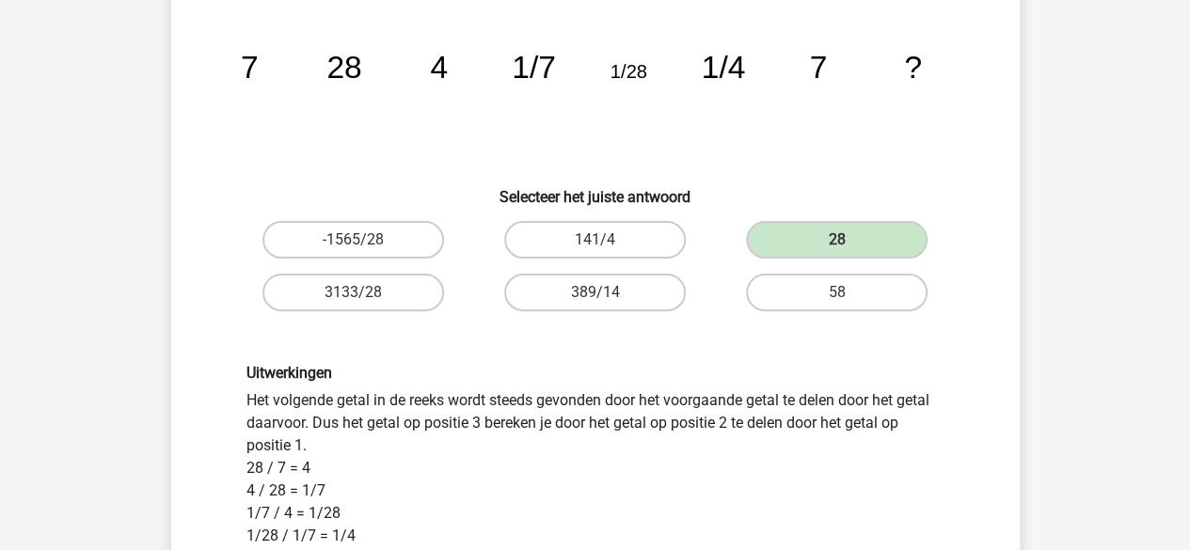
scroll to position [160, 0]
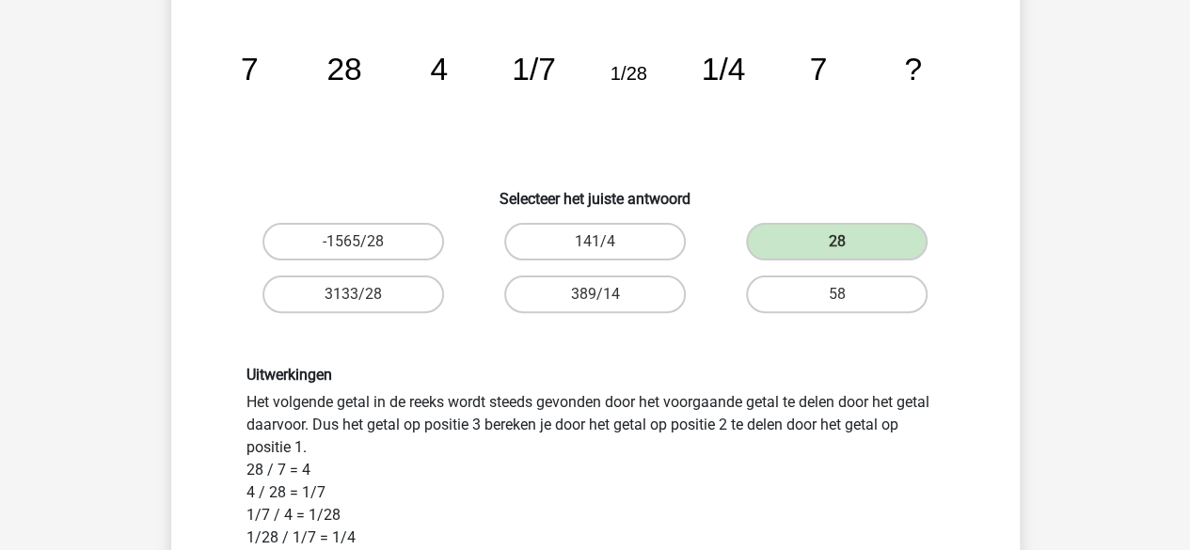
click at [220, 95] on icon "image/svg+xml 7 28 4 1/7 1/28 1/4 7 ?" at bounding box center [595, 80] width 758 height 190
click at [220, 122] on icon "image/svg+xml 7 28 4 1/7 1/28 1/4 7 ?" at bounding box center [595, 80] width 758 height 190
click at [209, 135] on div "image/svg+xml 7 28 4 1/7 1/28 1/4 7 ?" at bounding box center [595, 80] width 789 height 190
click at [184, 251] on div "Welk getal hoort op de plek van het vraagteken? image/svg+xml 7 28 4 1/7 1/28 1…" at bounding box center [596, 409] width 834 height 934
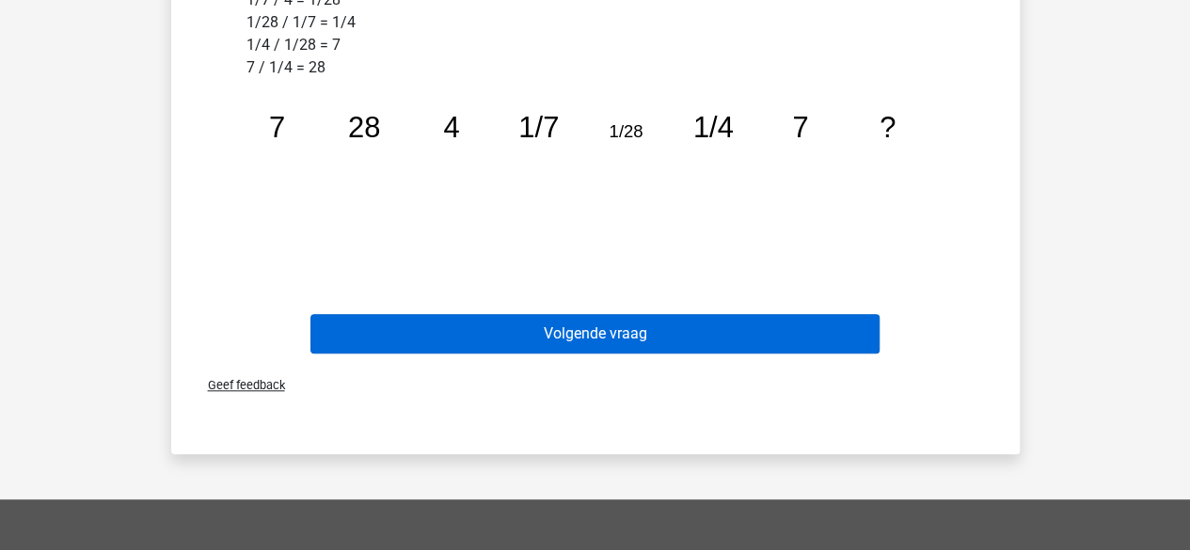
click at [796, 344] on button "Volgende vraag" at bounding box center [595, 334] width 569 height 40
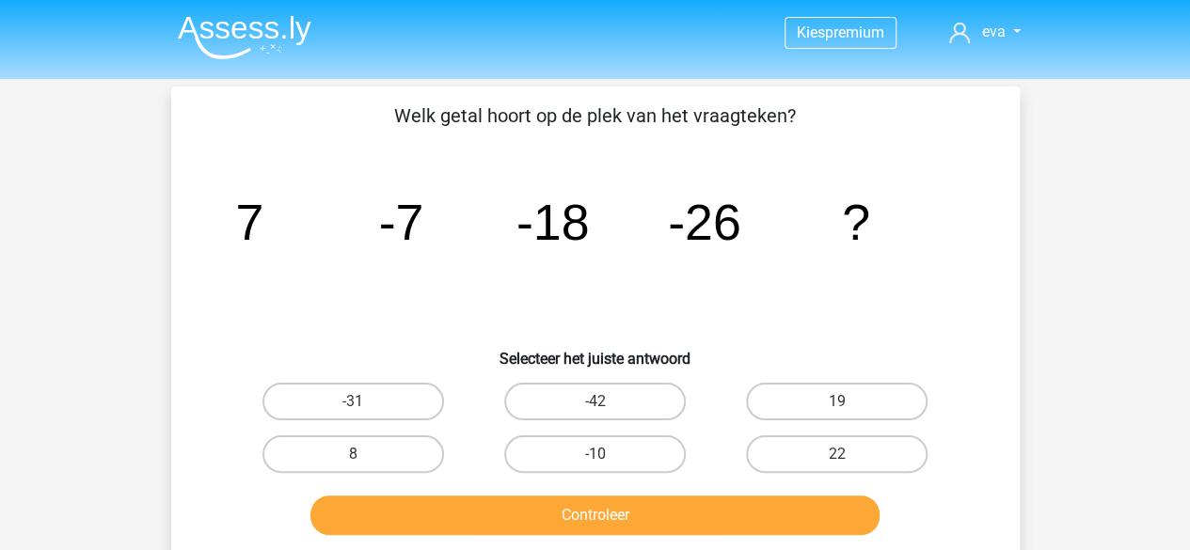
scroll to position [3, 0]
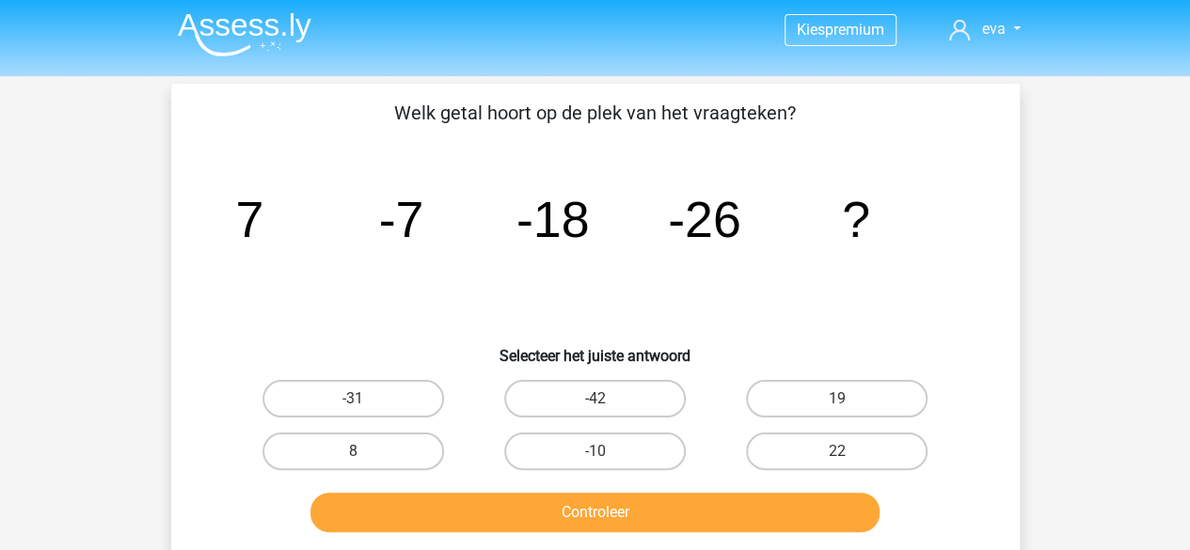
click at [694, 260] on icon "image/svg+xml 7 -7 -18 -26 ?" at bounding box center [595, 237] width 758 height 190
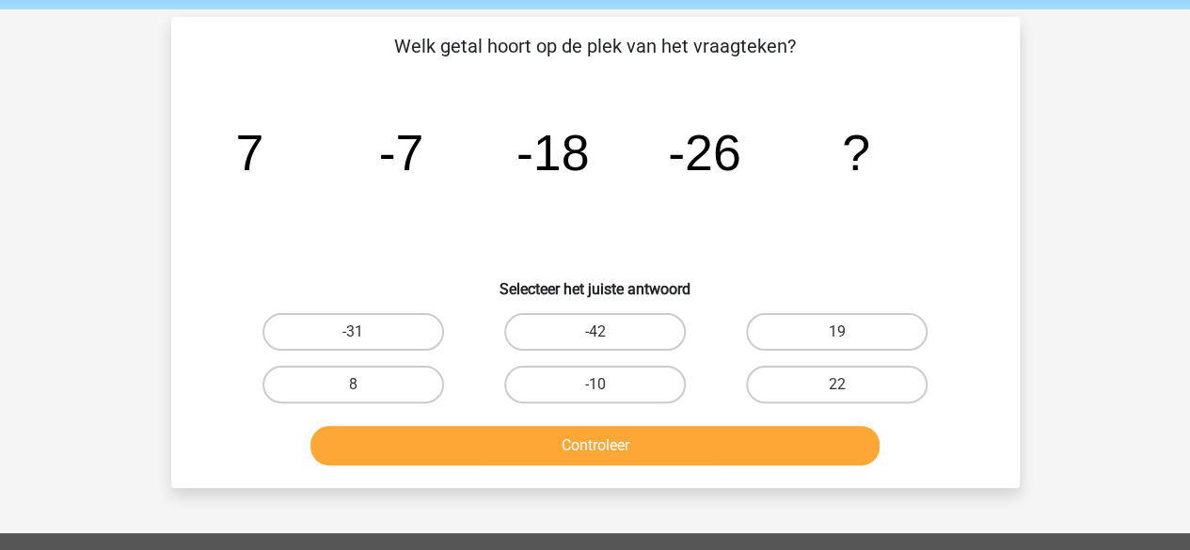
scroll to position [68, 0]
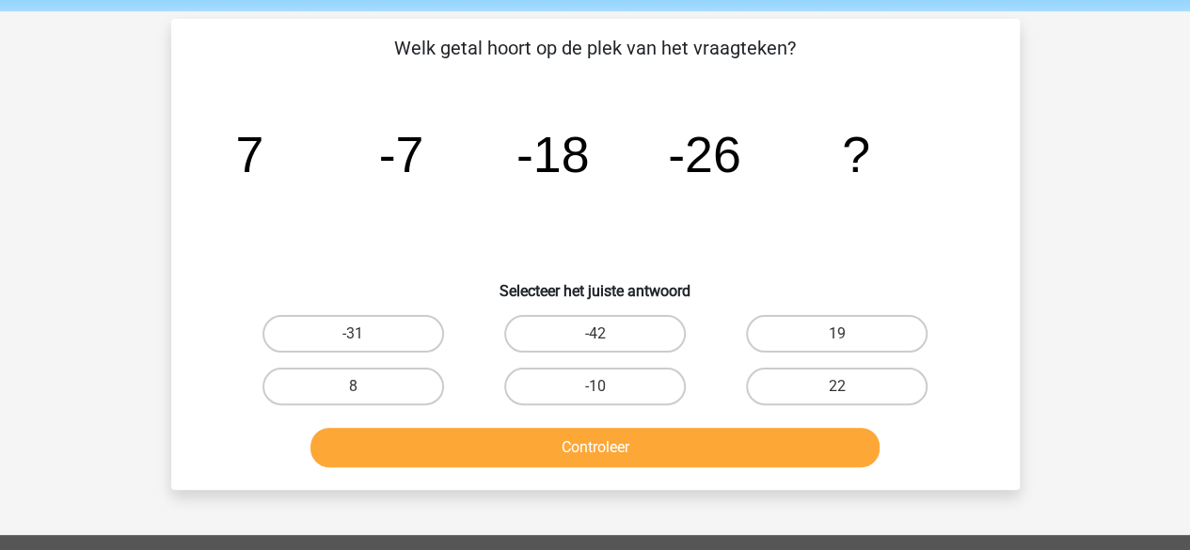
click at [294, 319] on label "-31" at bounding box center [354, 334] width 182 height 38
click at [353, 334] on input "-31" at bounding box center [359, 340] width 12 height 12
radio input "true"
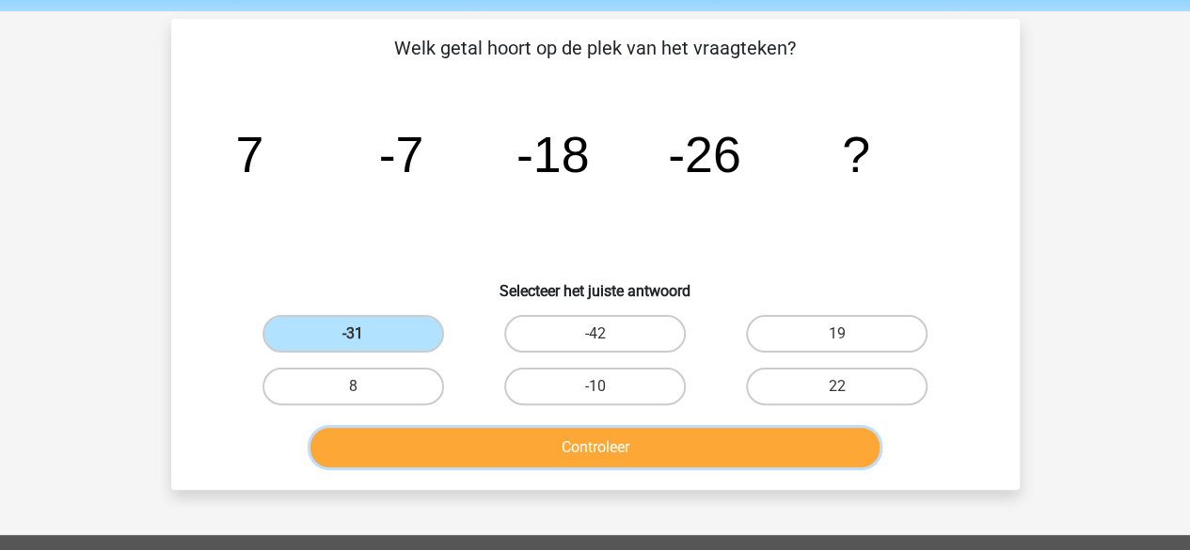
click at [431, 452] on button "Controleer" at bounding box center [595, 448] width 569 height 40
